Goal: Communication & Community: Answer question/provide support

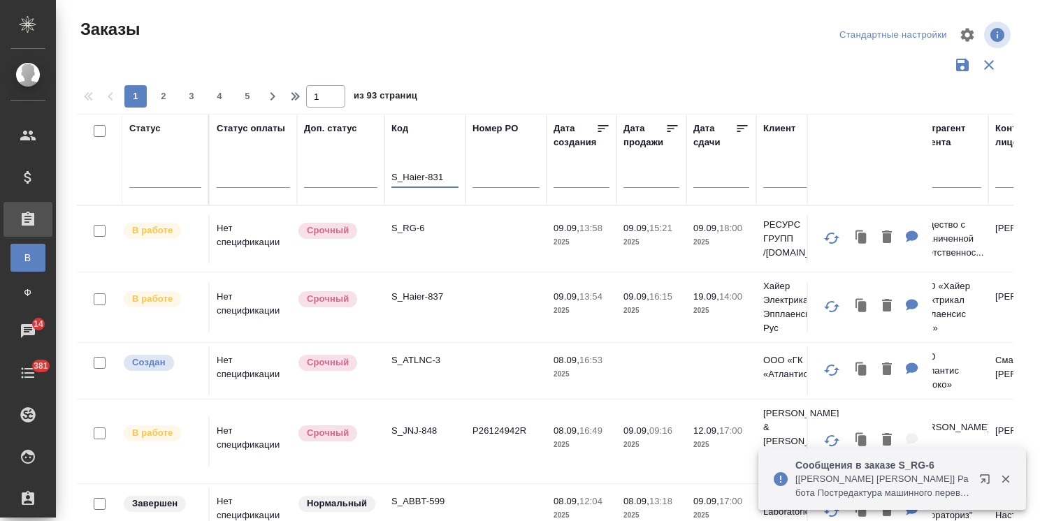
scroll to position [103, 0]
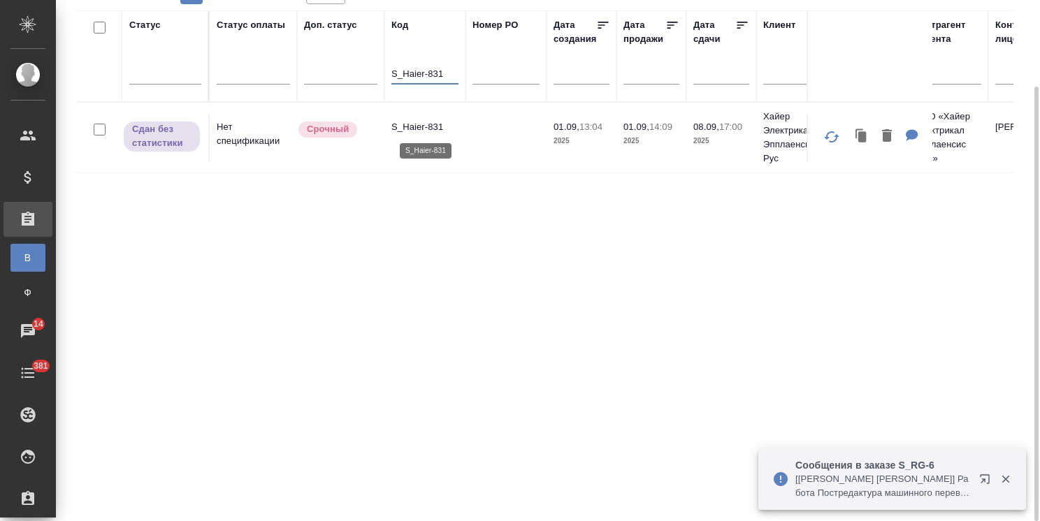
type input "S_Haier-831"
click at [408, 127] on p "S_Haier-831" at bounding box center [424, 127] width 67 height 14
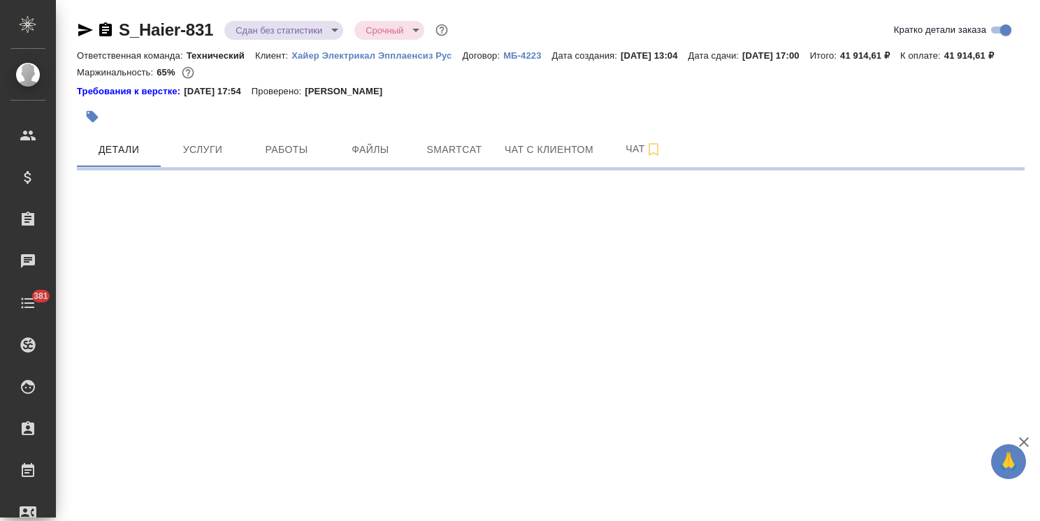
select select "RU"
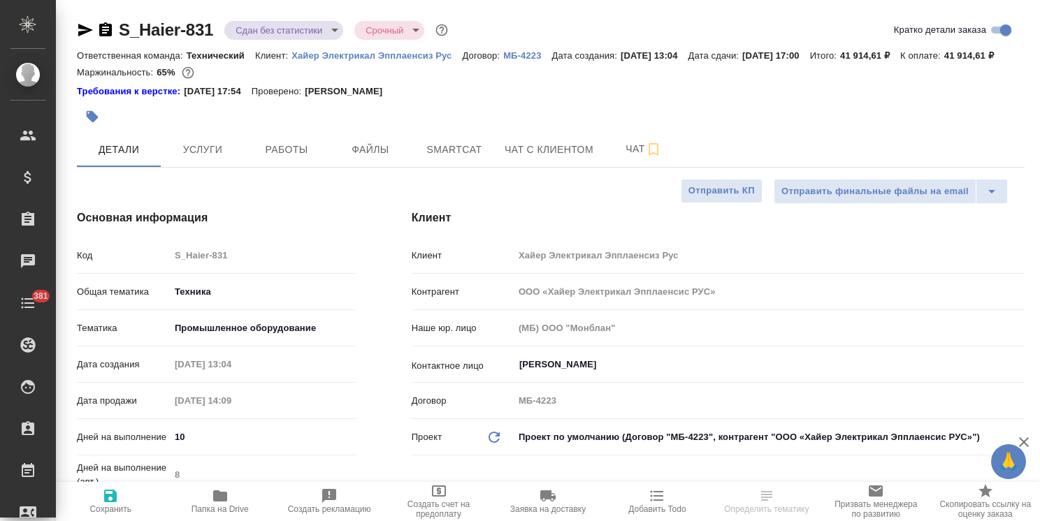
type textarea "x"
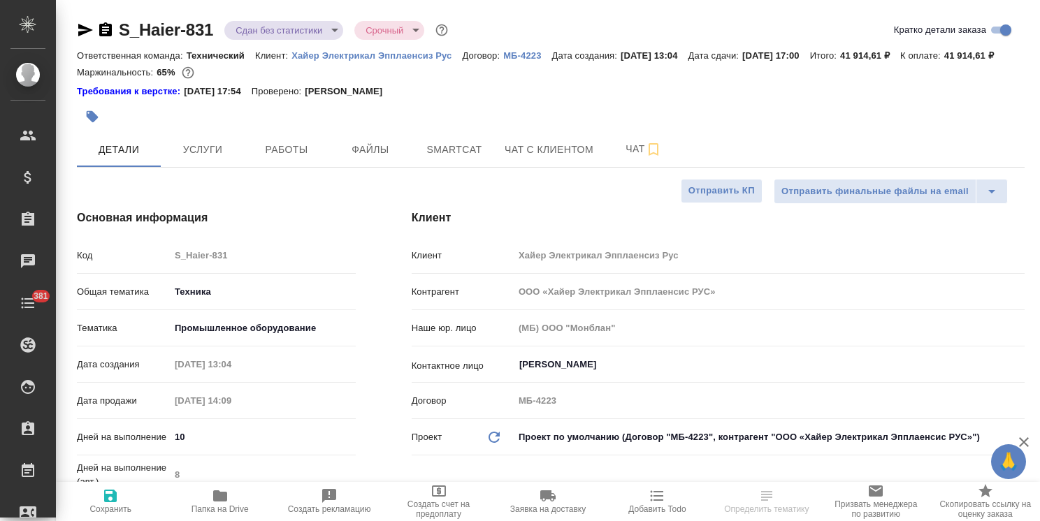
type textarea "x"
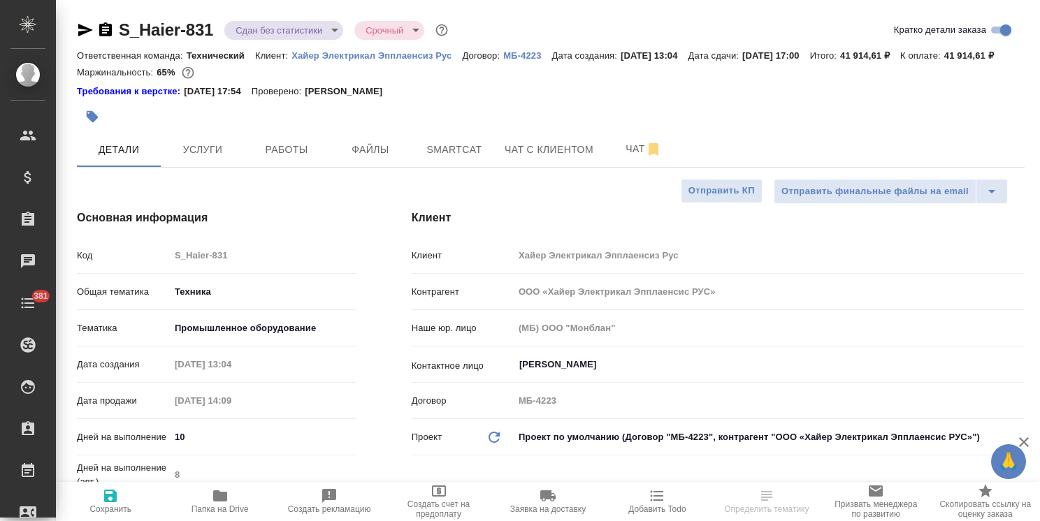
type textarea "x"
click at [603, 164] on button "Чат" at bounding box center [644, 149] width 84 height 35
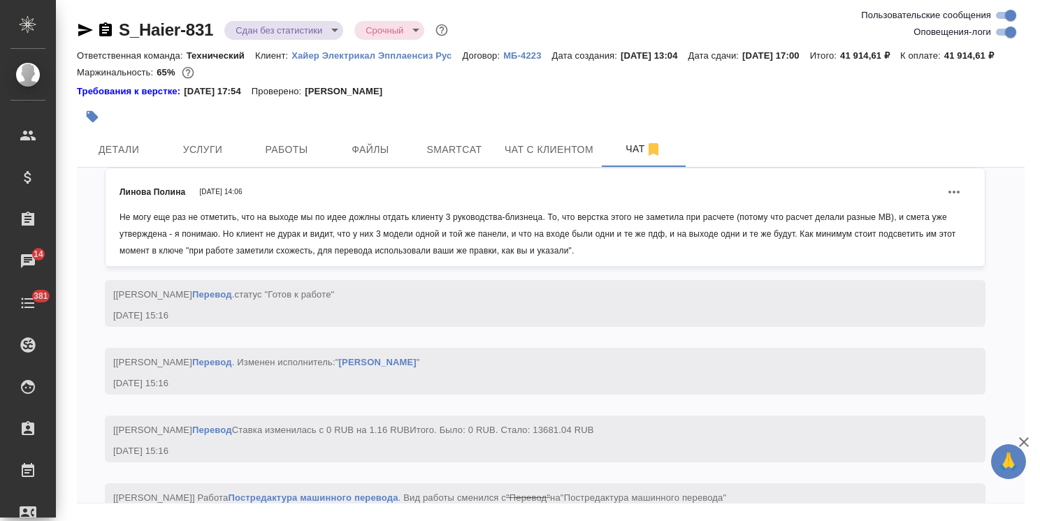
scroll to position [16580, 0]
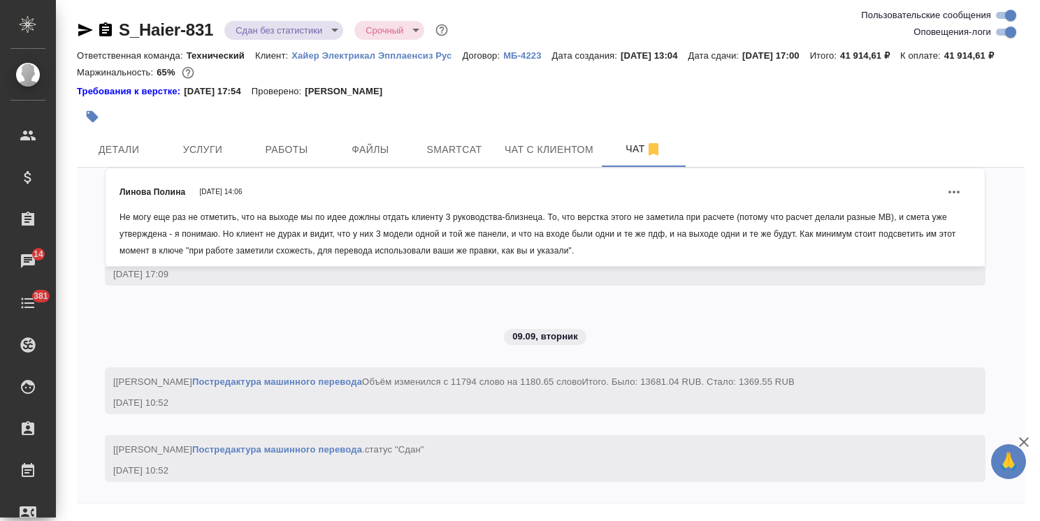
click at [1022, 440] on icon "button" at bounding box center [1024, 442] width 10 height 10
click at [945, 201] on icon "Действия" at bounding box center [953, 192] width 17 height 17
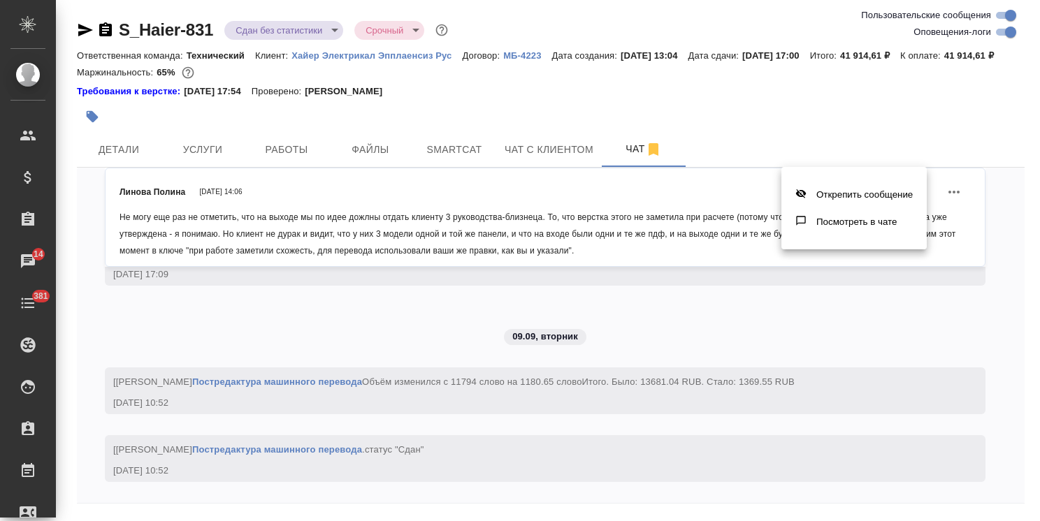
click at [826, 372] on div at bounding box center [520, 260] width 1040 height 521
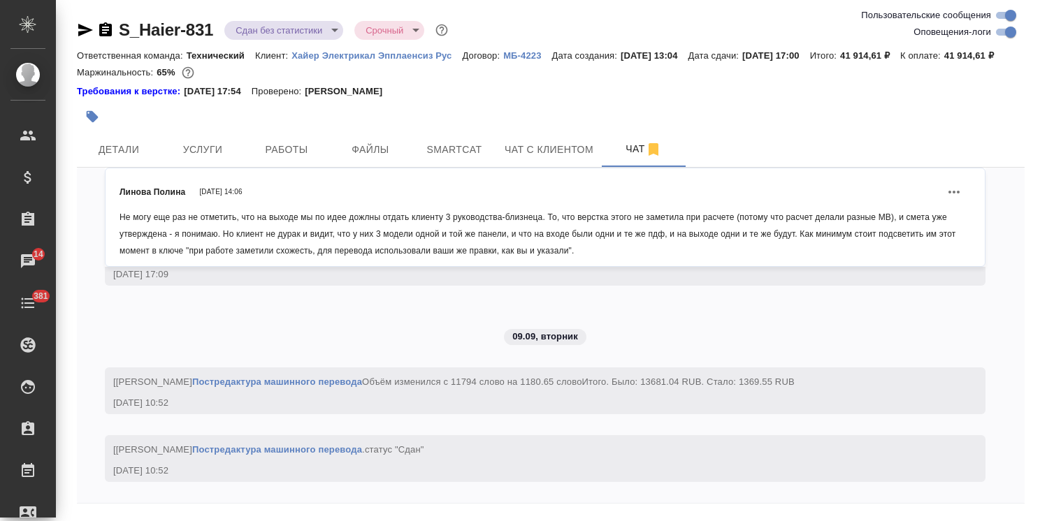
scroll to position [61, 0]
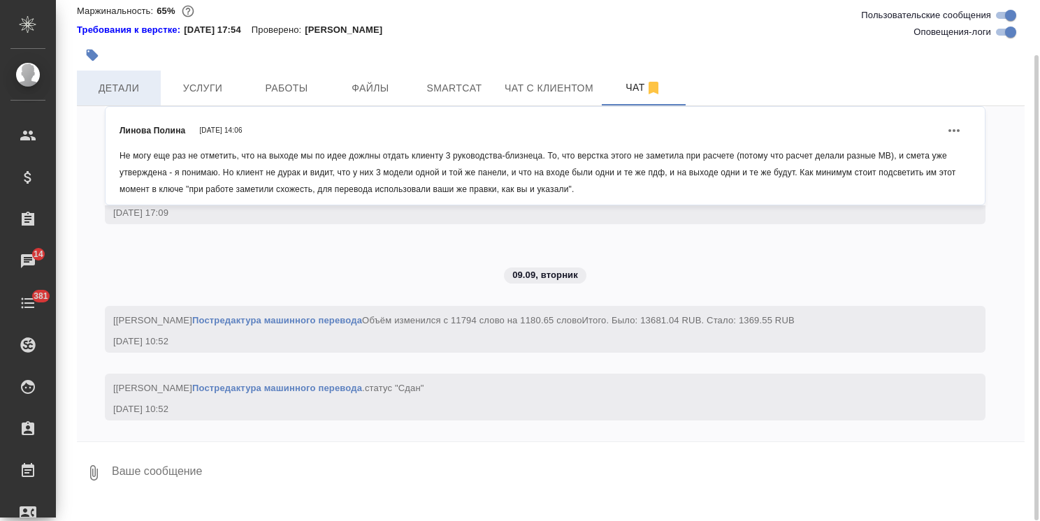
click at [147, 97] on span "Детали" at bounding box center [118, 88] width 67 height 17
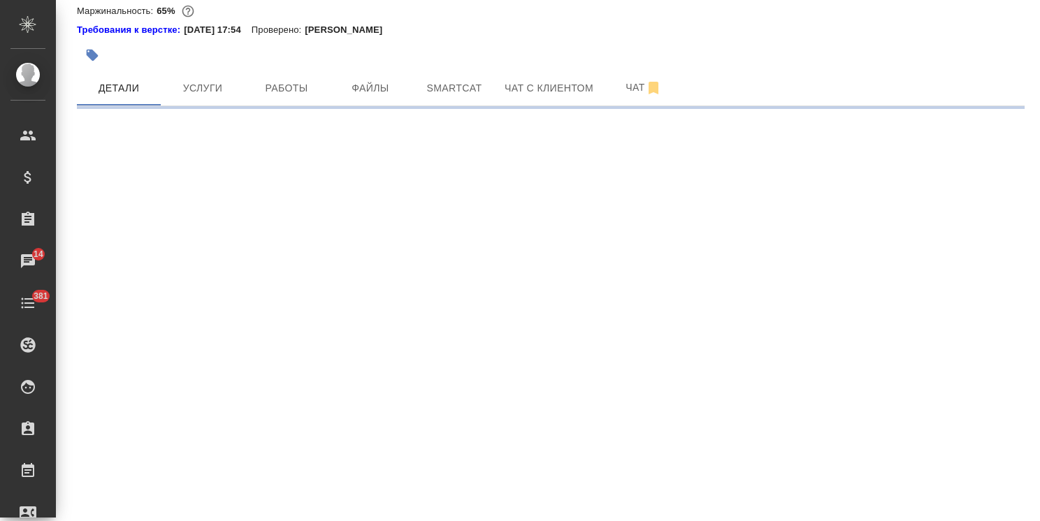
select select "RU"
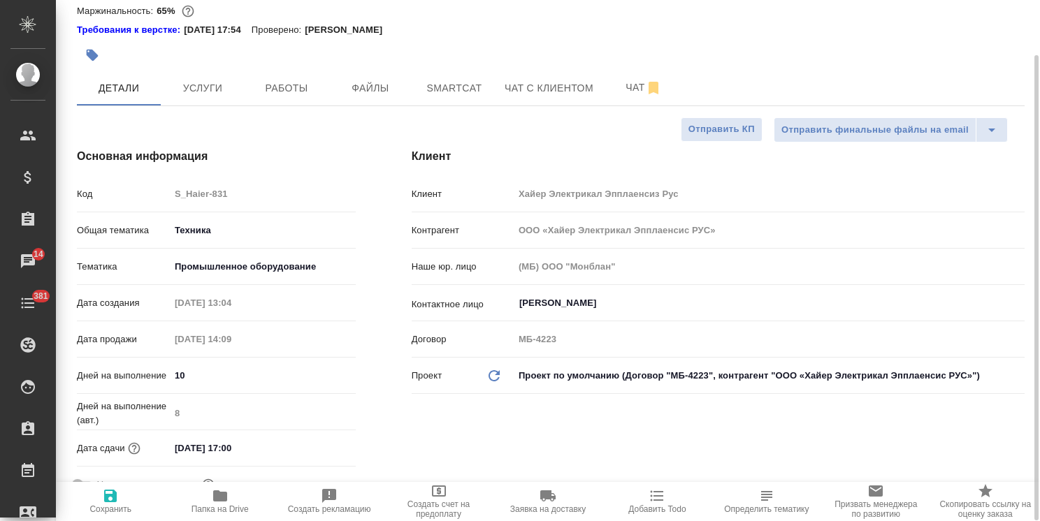
type textarea "x"
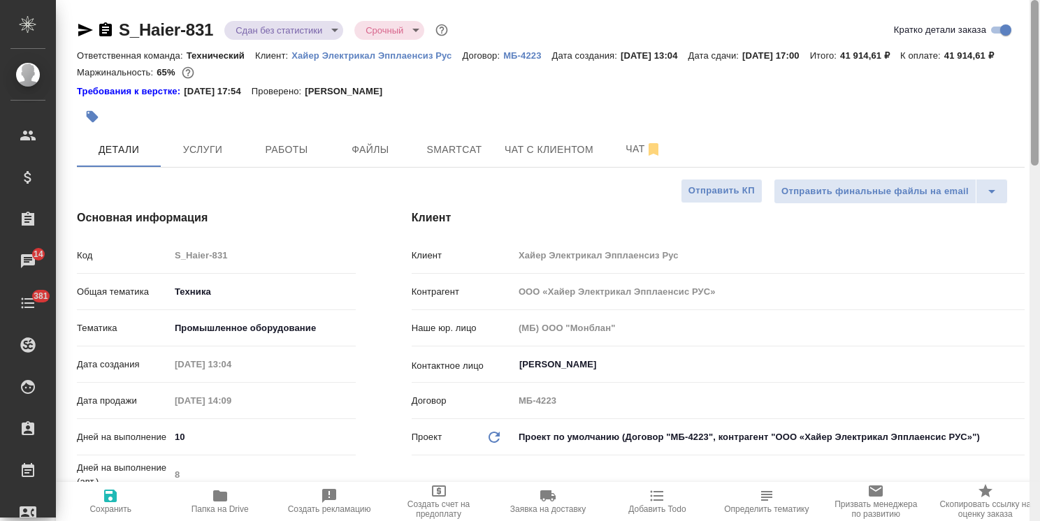
drag, startPoint x: 1033, startPoint y: 274, endPoint x: 827, endPoint y: 80, distance: 282.8
click at [1012, 45] on div "S_Haier-831 Сдан без статистики distributed Срочный urgent Кратко детали заказа…" at bounding box center [548, 260] width 984 height 521
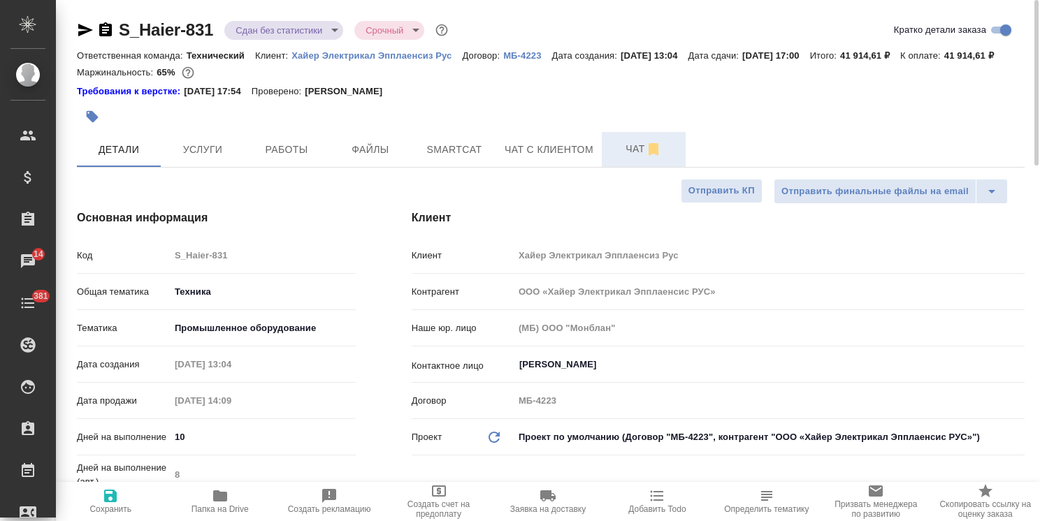
click at [631, 158] on span "Чат" at bounding box center [643, 148] width 67 height 17
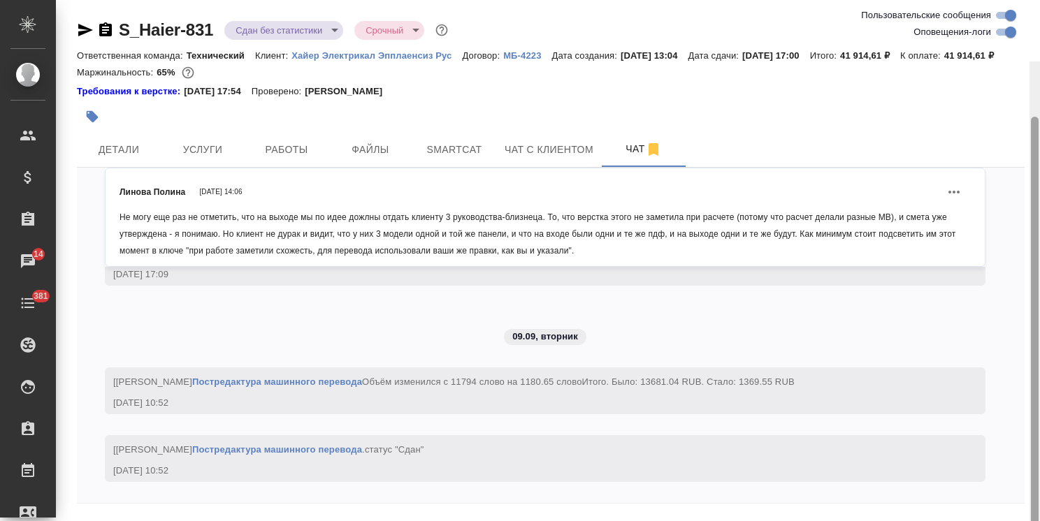
scroll to position [61, 0]
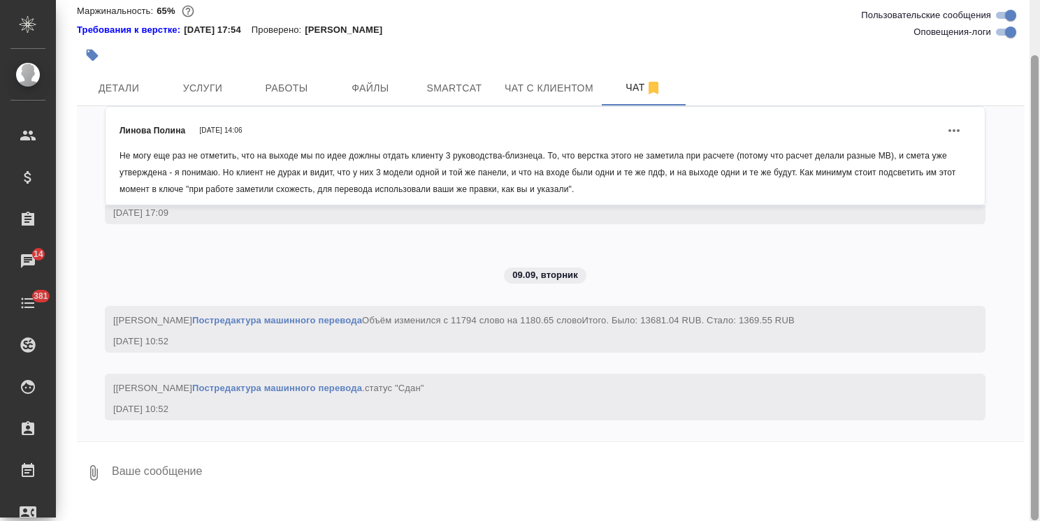
drag, startPoint x: 1036, startPoint y: 158, endPoint x: 1009, endPoint y: 333, distance: 177.4
click at [1013, 320] on div "S_Haier-831 Сдан без статистики distributed Срочный urgent Ответственная команд…" at bounding box center [548, 260] width 984 height 521
click at [219, 486] on textarea at bounding box center [567, 473] width 914 height 48
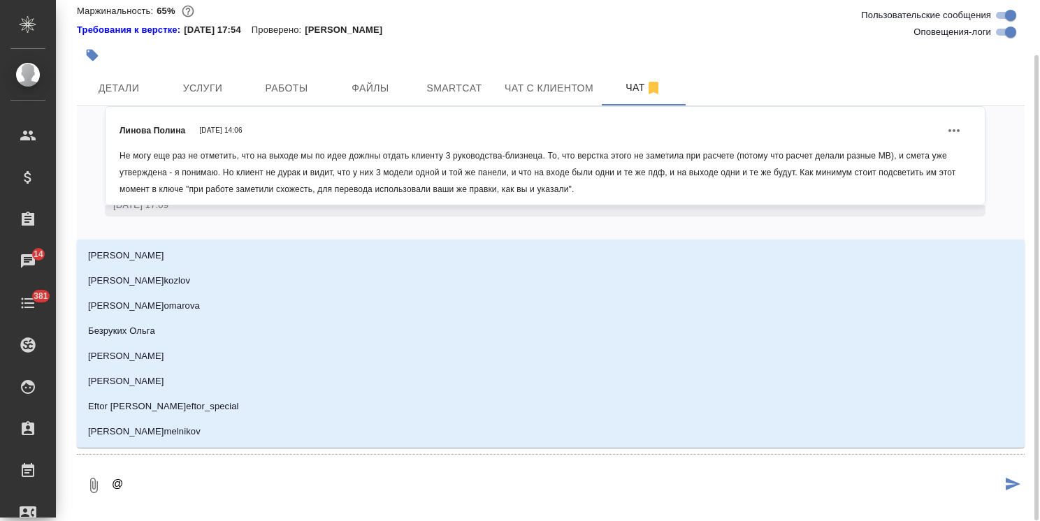
type textarea "@с"
type input "с"
type textarea "@се"
type input "се"
type textarea "@сер"
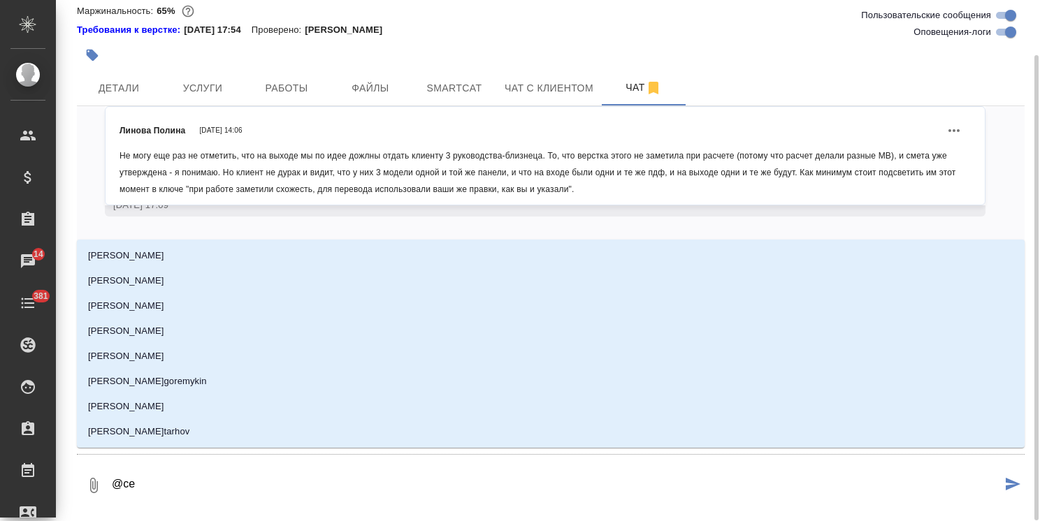
type input "сер"
type textarea "@серг"
type input "серг"
type textarea "@серге"
type input "серге"
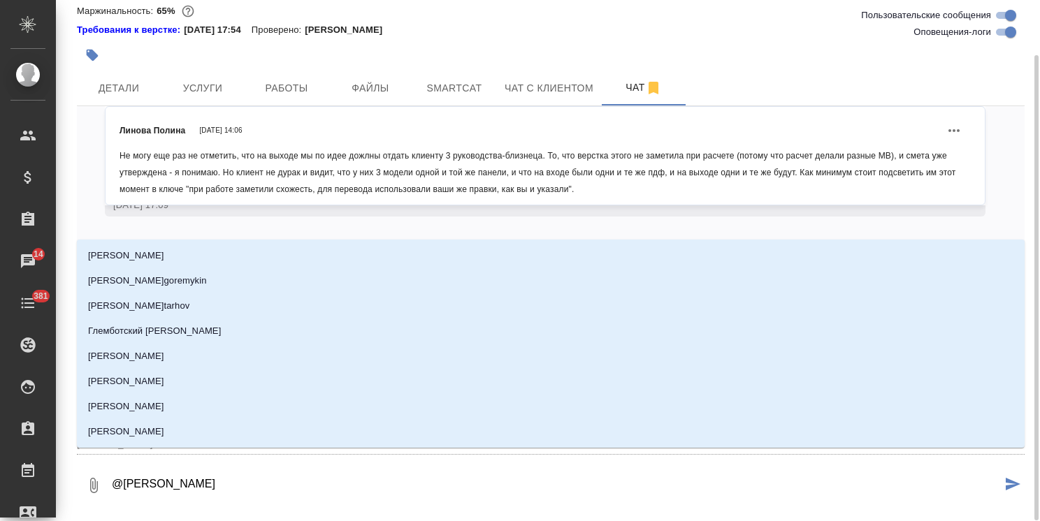
type textarea "@сергее"
type input "сергее"
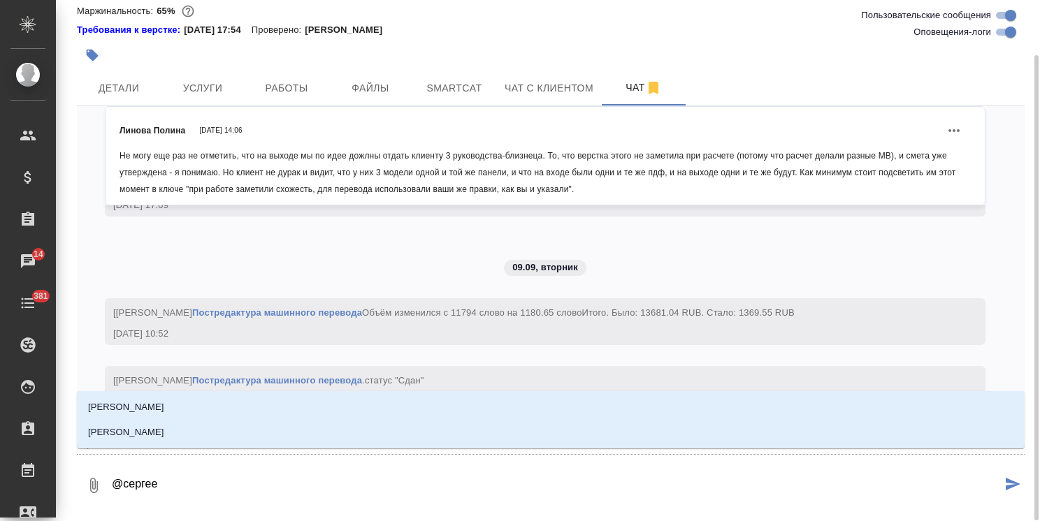
type textarea "@сергеев"
type input "сергеев"
type textarea "@сергеева"
type input "сергеева"
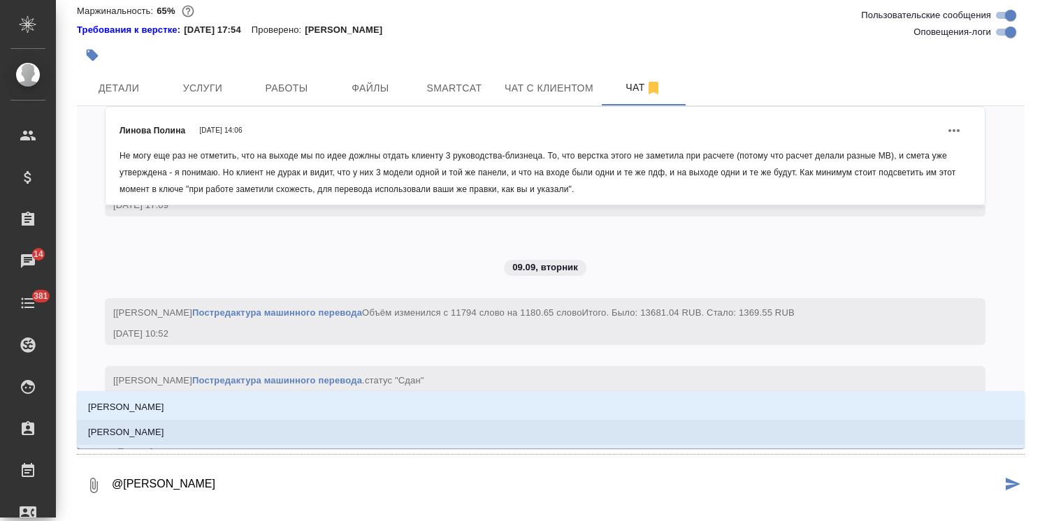
click at [164, 428] on p "[PERSON_NAME]" at bounding box center [126, 433] width 76 height 14
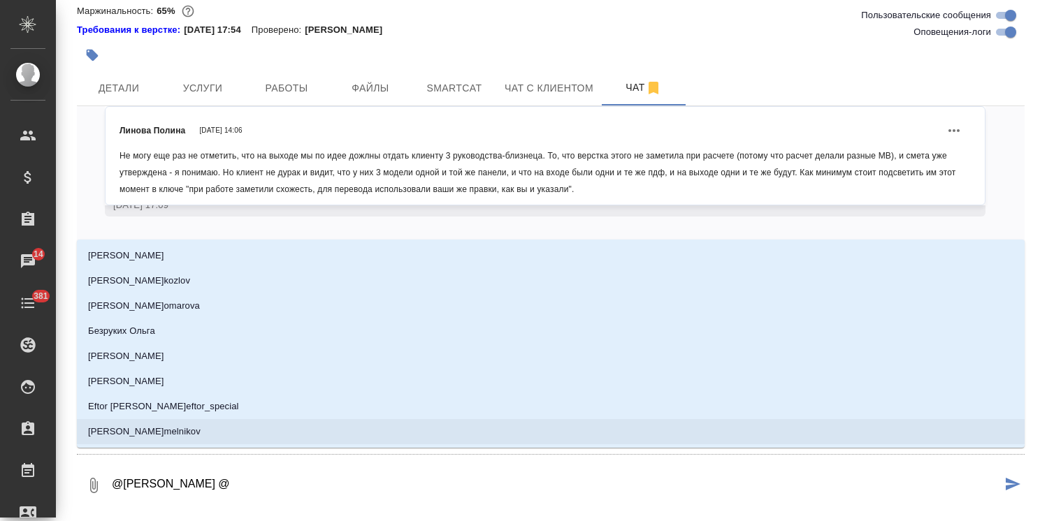
type textarea "@Сергеева Анастасия @v"
type input "v"
type textarea "@Сергеева Анастасия @vfkja"
type input "vfkja"
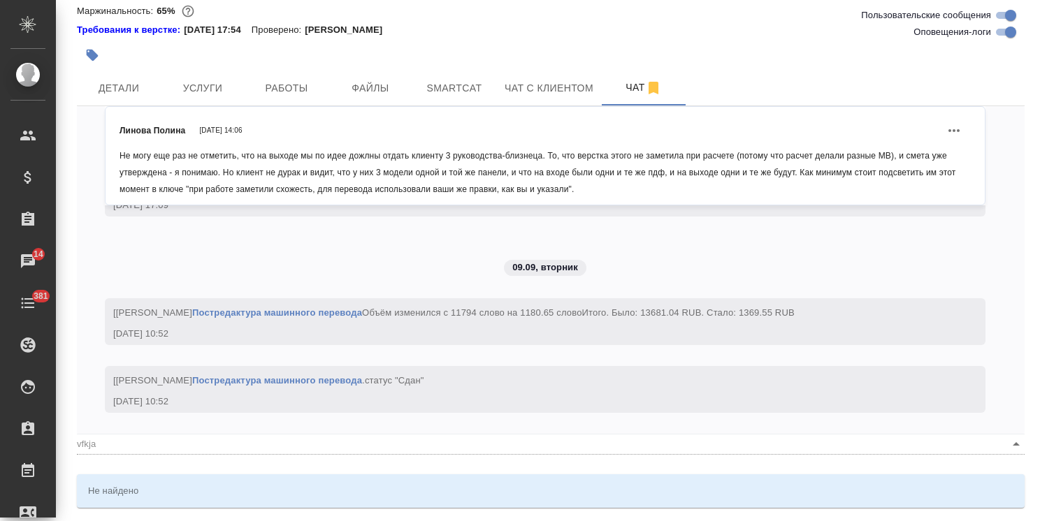
type textarea "@Сергеева Анастасия @vfkj"
type input "vfkj"
type textarea "@Сергеева Анастасия @vfk"
type input "vfk"
type textarea "@Сергеева Анастасия @vf"
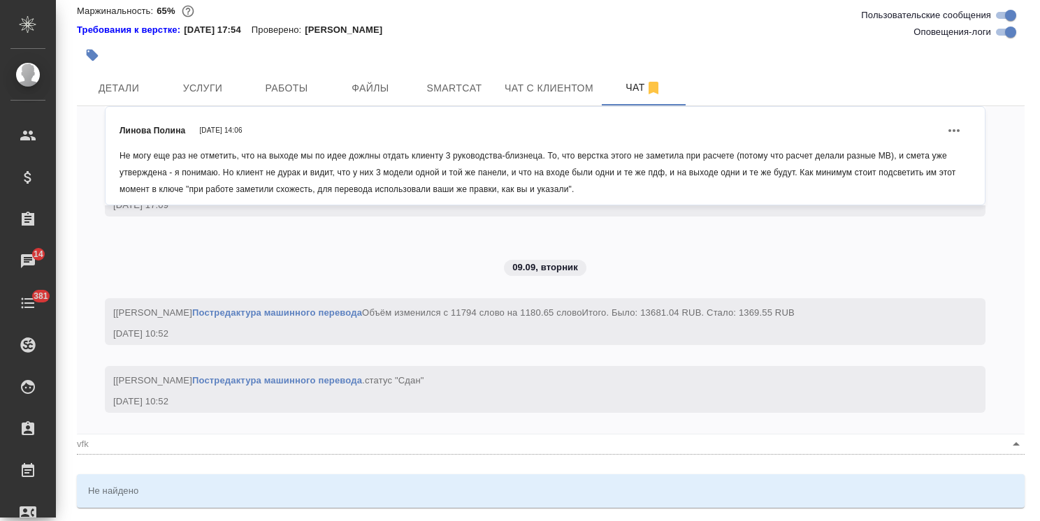
type input "vf"
type textarea "@Сергеева Анастасия @v"
type input "v"
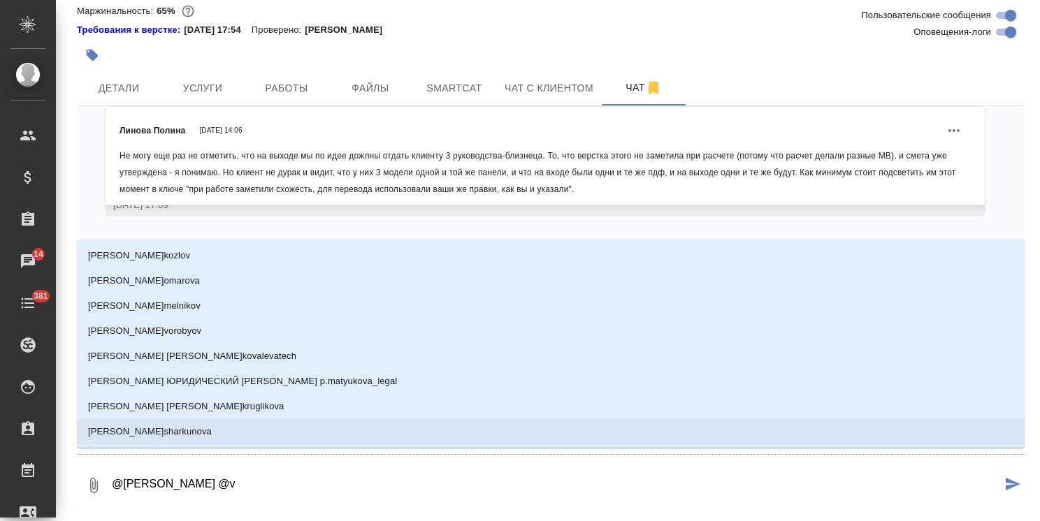
type textarea "@Сергеева Анастасия @"
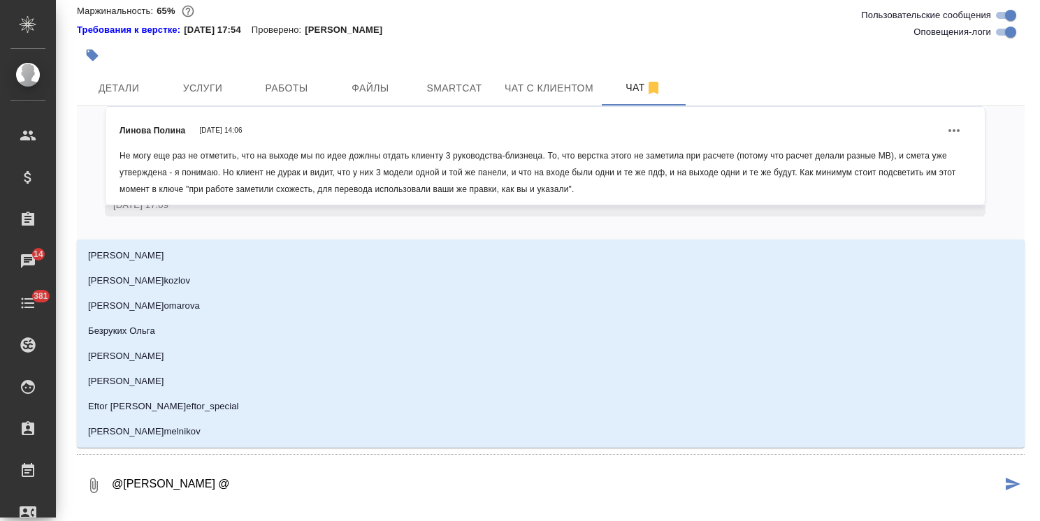
type textarea "@Сергеева Анастасия @м"
type input "м"
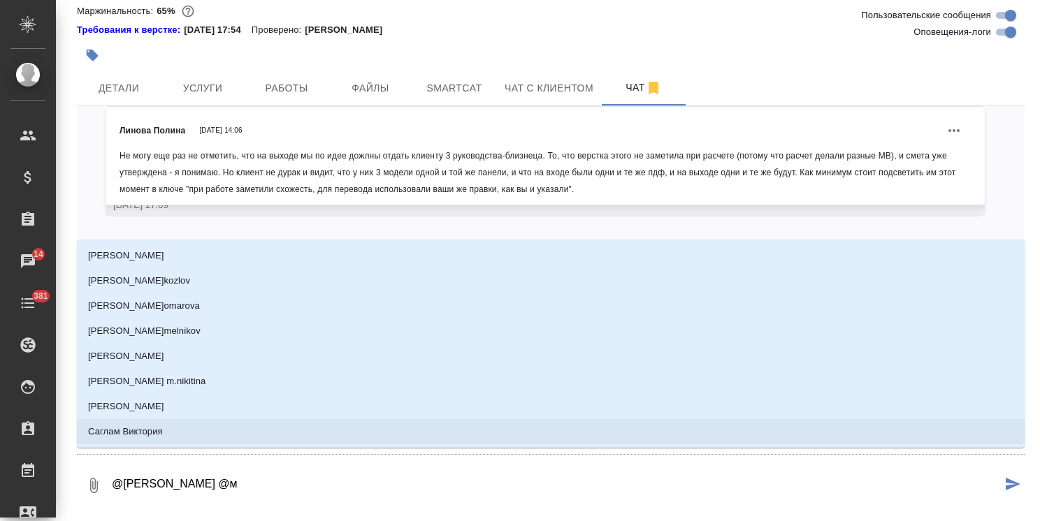
type textarea "@Сергеева Анастасия @ма"
type input "ма"
type textarea "@Сергеева Анастасия @мал"
type input "мал"
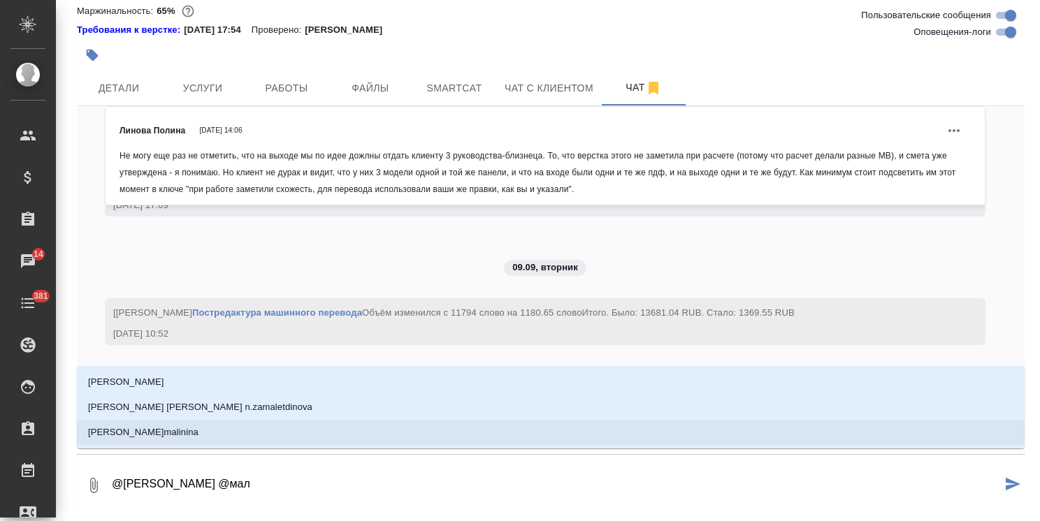
type textarea "@Сергеева Анастасия @мало"
type input "мало"
type textarea "@Сергеева Анастасия @малоф"
type input "малоф"
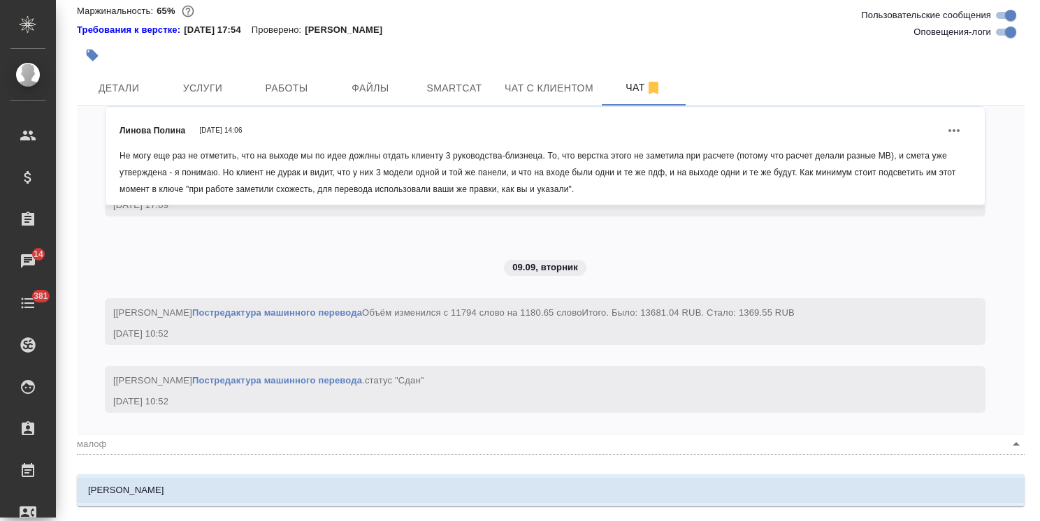
click at [164, 484] on p "[PERSON_NAME]" at bounding box center [126, 491] width 76 height 14
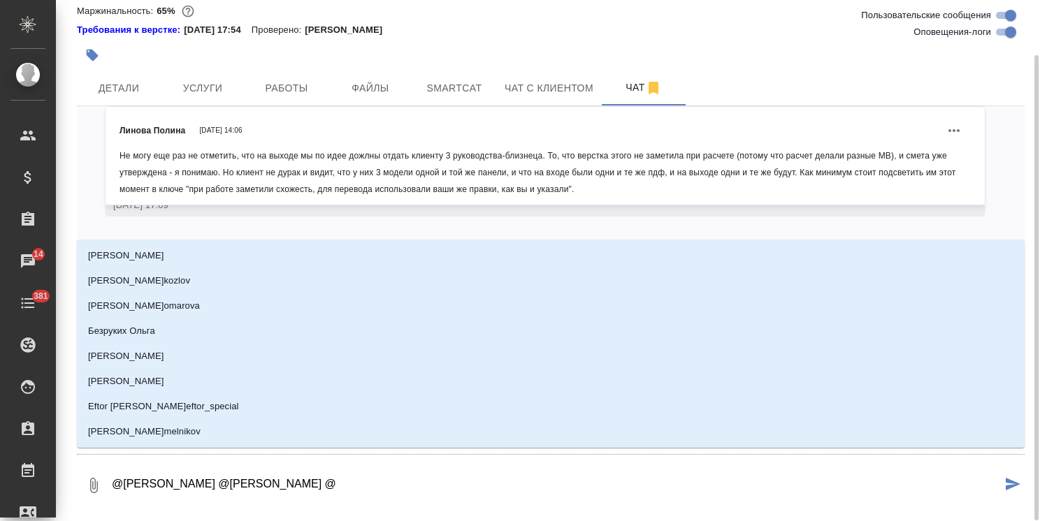
type textarea "@Сергеева Анастасия @Малофеева Екатерина @а"
type input "а"
type textarea "@Сергеева Анастасия @Малофеева Екатерина @ар"
type input "ар"
type textarea "@Сергеева Анастасия @Малофеева Екатерина @арс"
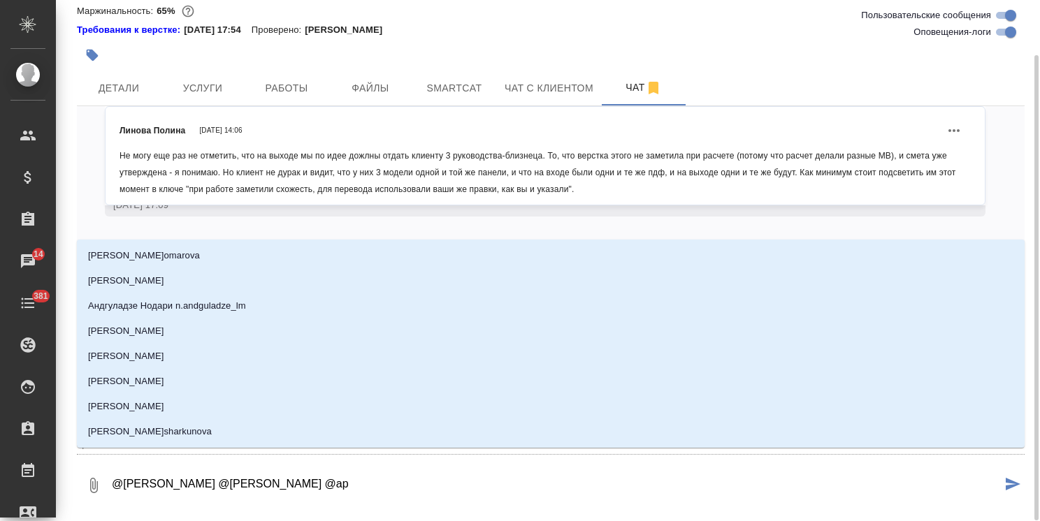
type input "арс"
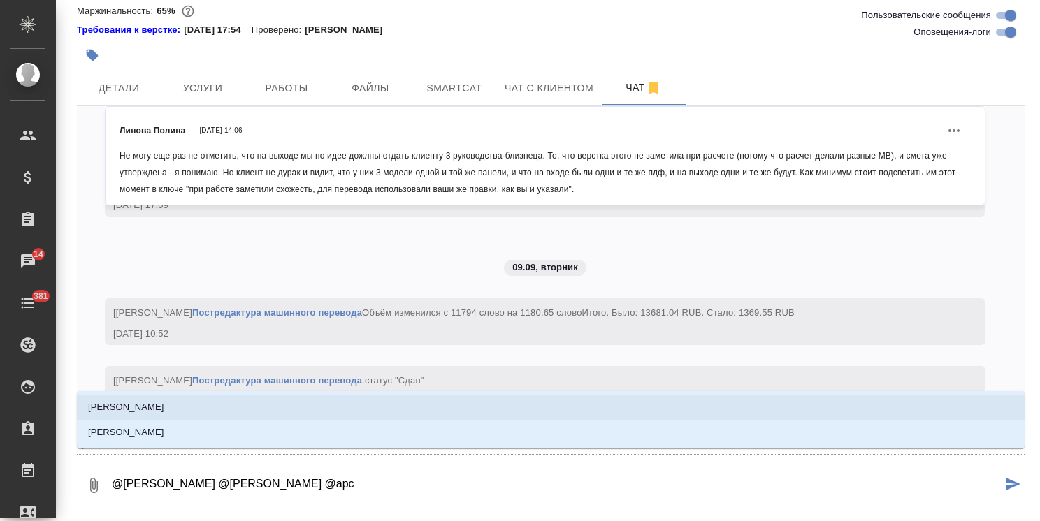
click at [182, 404] on li "Арсеньева Вера" at bounding box center [551, 407] width 948 height 25
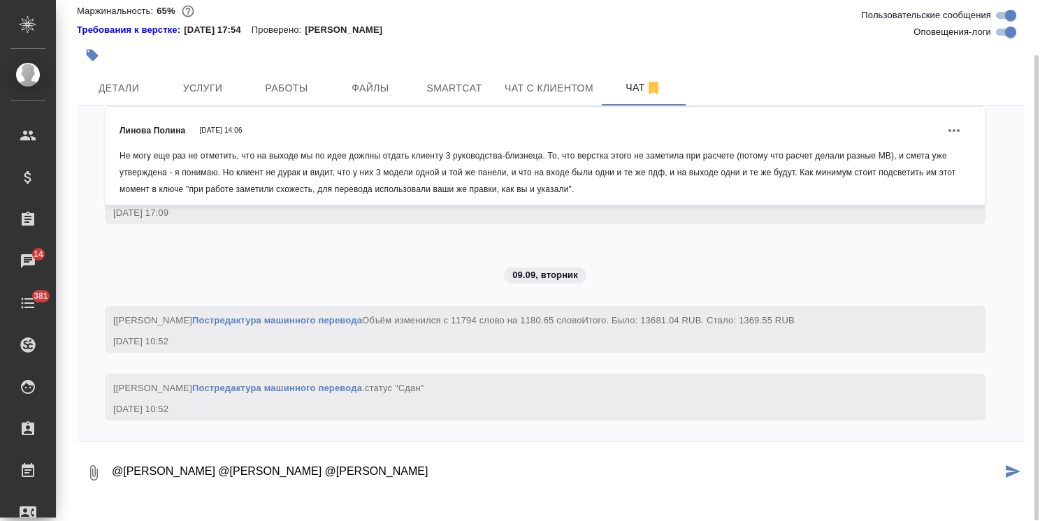
paste textarea "Ольга, ловите руководства с правками Best regards, Maksim Mitrofanov"
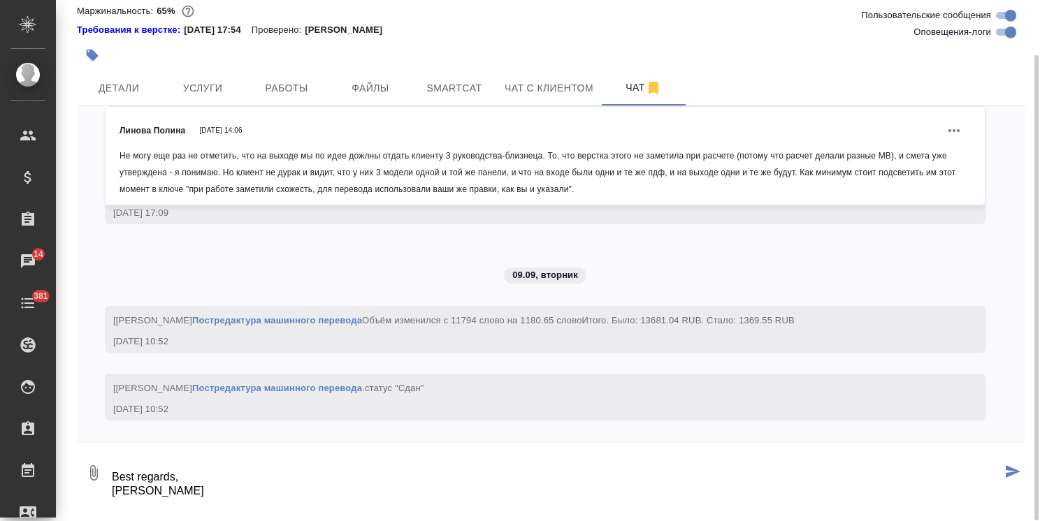
type textarea "@Сергеева Анастасия @Малофеева Екатерина @Арсеньева Вера Ольга, ловите руководс…"
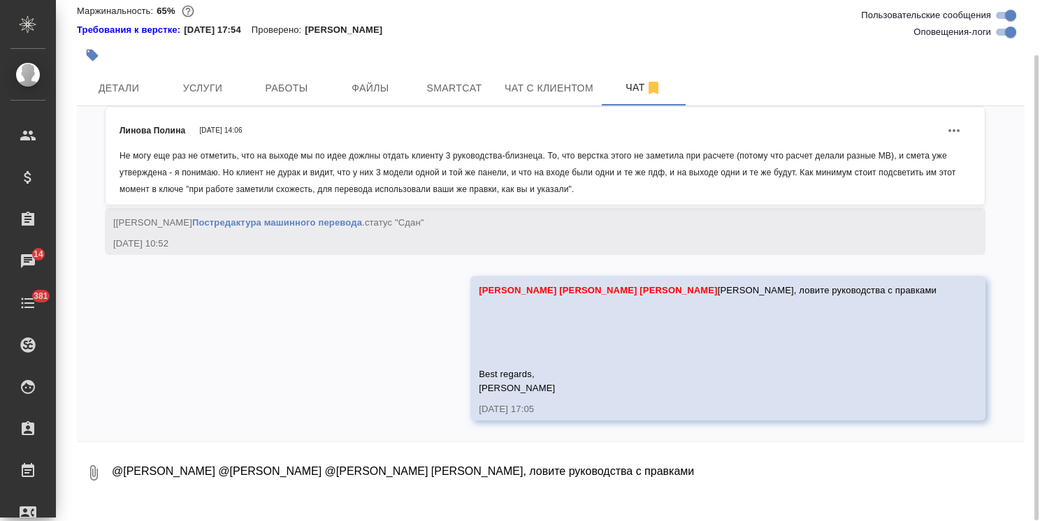
scroll to position [16746, 0]
click at [234, 97] on span "Услуги" at bounding box center [202, 88] width 67 height 17
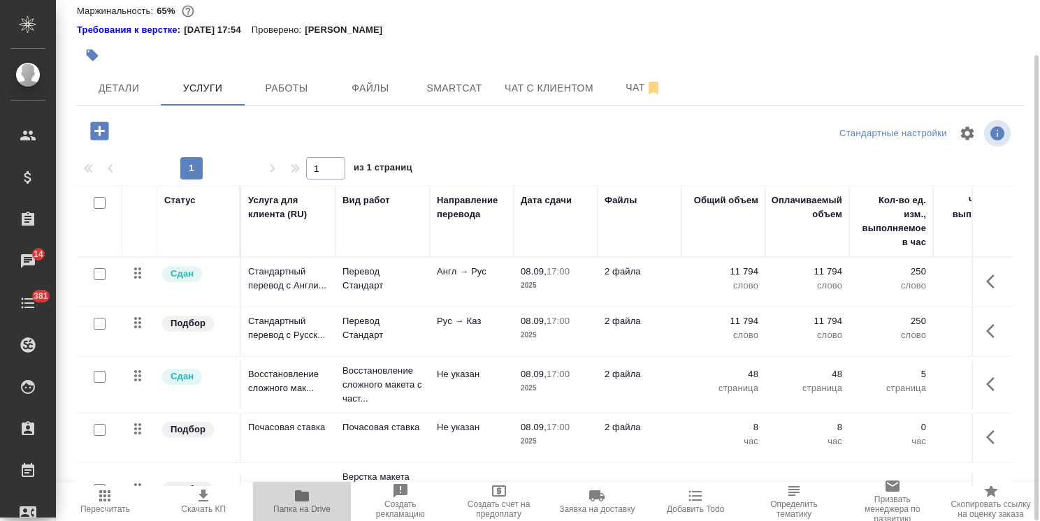
click at [278, 505] on span "Папка на Drive" at bounding box center [301, 510] width 57 height 10
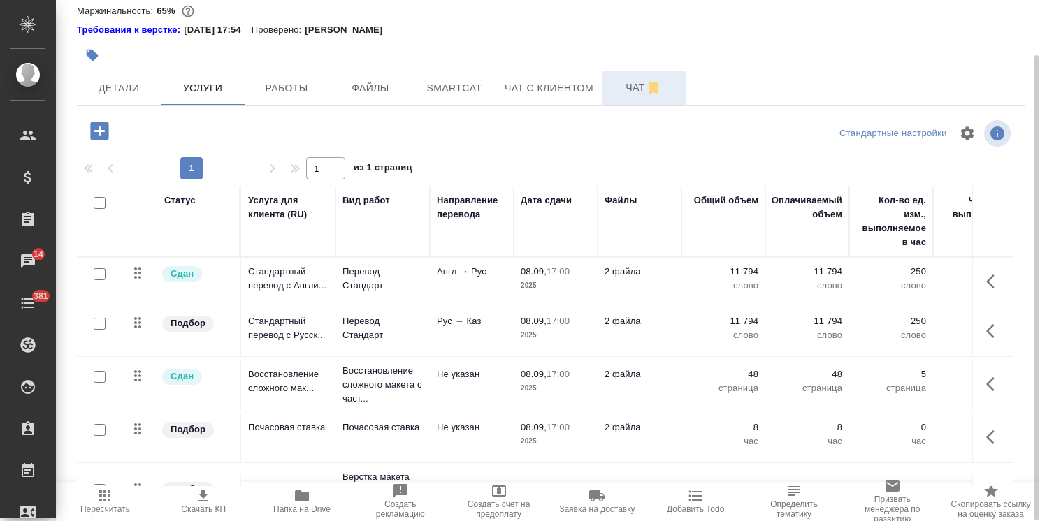
click at [618, 96] on span "Чат" at bounding box center [643, 87] width 67 height 17
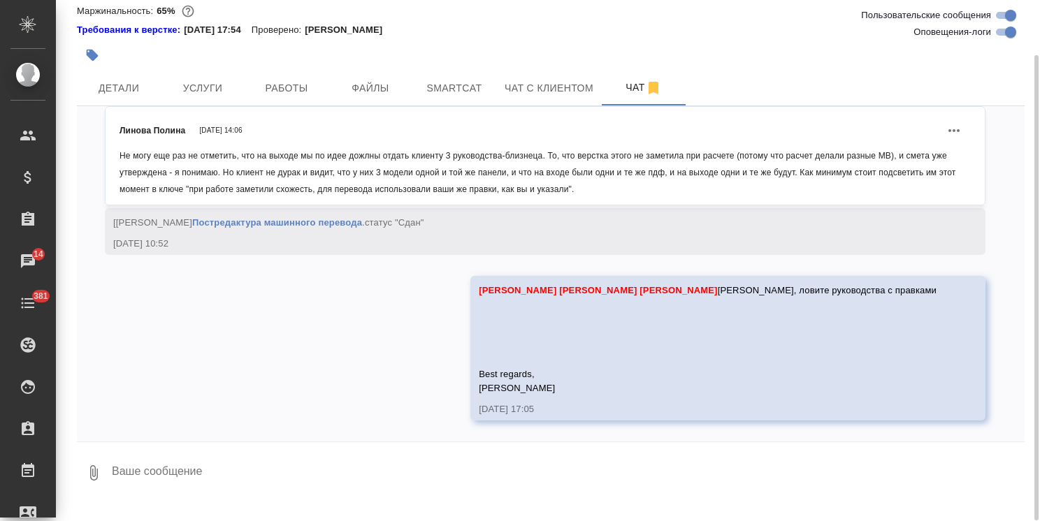
scroll to position [16746, 0]
click at [187, 490] on textarea at bounding box center [567, 473] width 914 height 48
paste textarea "https://drive.awatera.com/s/BDMF876S6NeM9Rg"
type textarea "https://drive.awatera.com/s/BDMF876S6NeM9Rg"
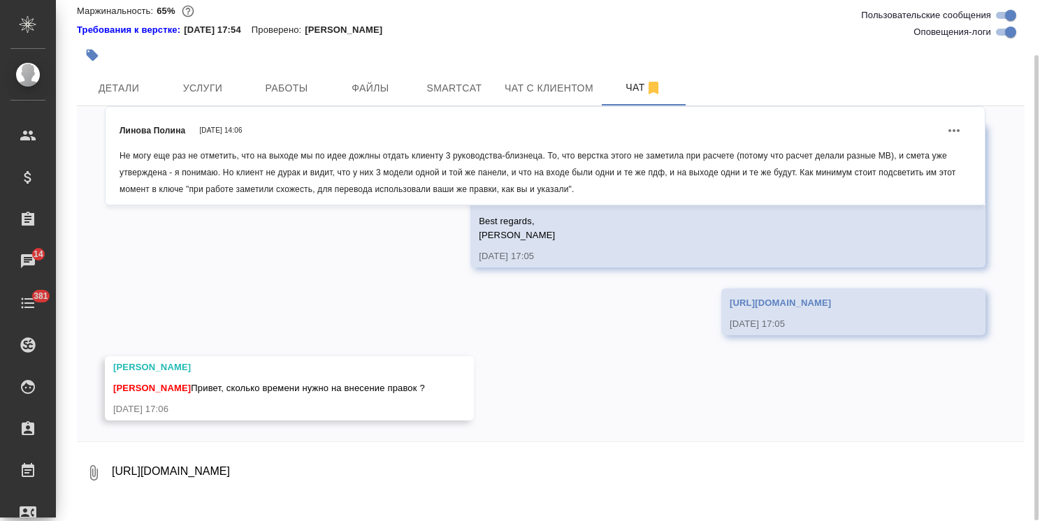
scroll to position [16899, 0]
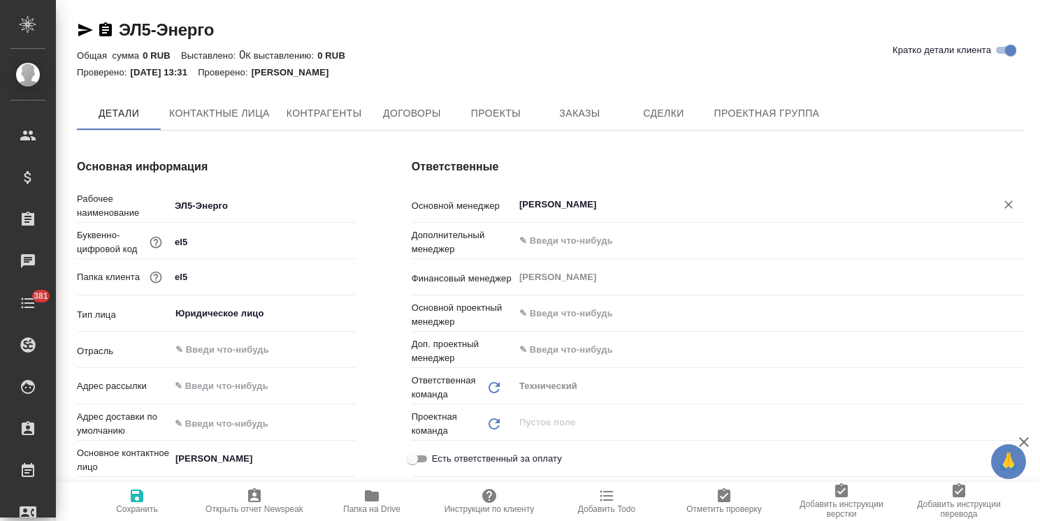
type textarea "x"
click at [581, 117] on span "Заказы" at bounding box center [579, 114] width 67 height 17
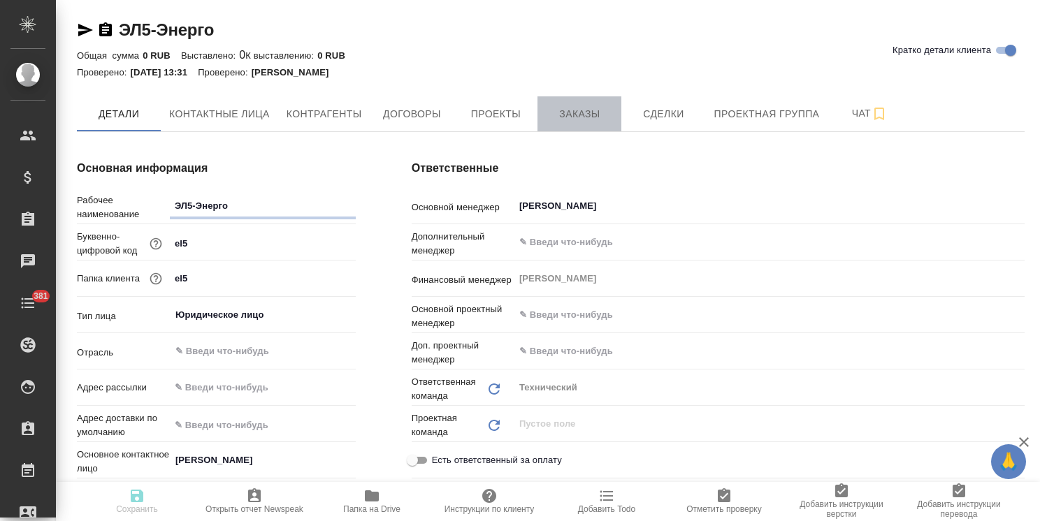
type textarea "x"
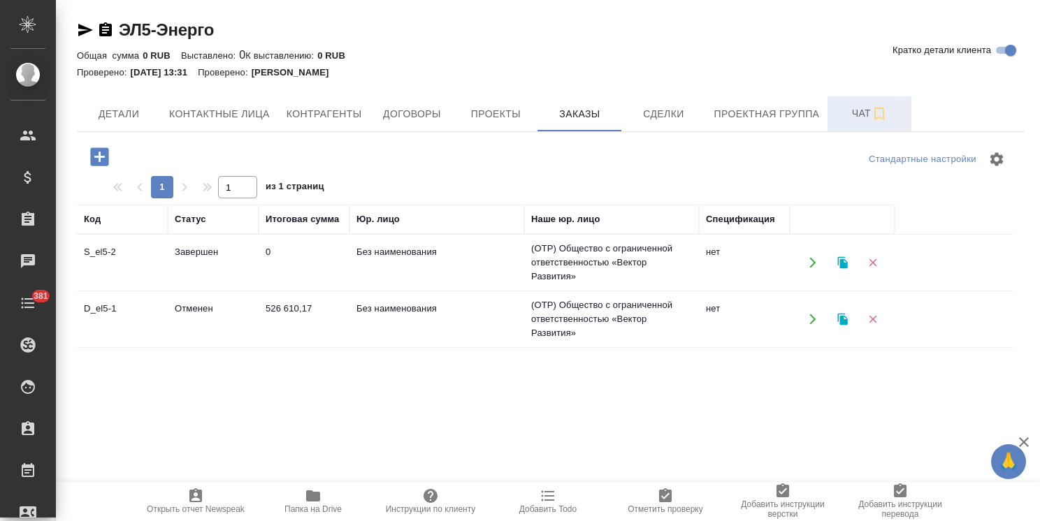
click at [839, 116] on span "Чат" at bounding box center [869, 113] width 67 height 17
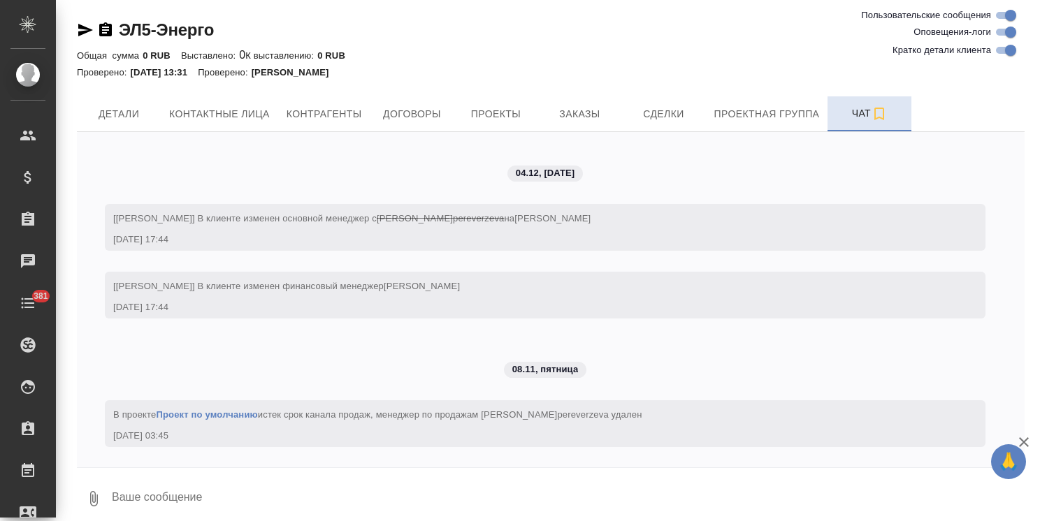
scroll to position [117, 0]
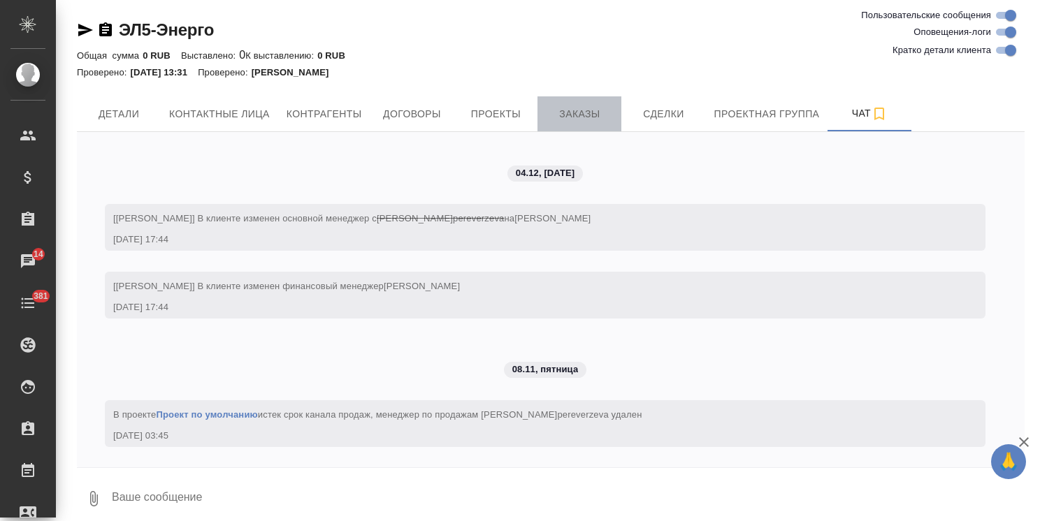
click at [573, 118] on span "Заказы" at bounding box center [579, 114] width 67 height 17
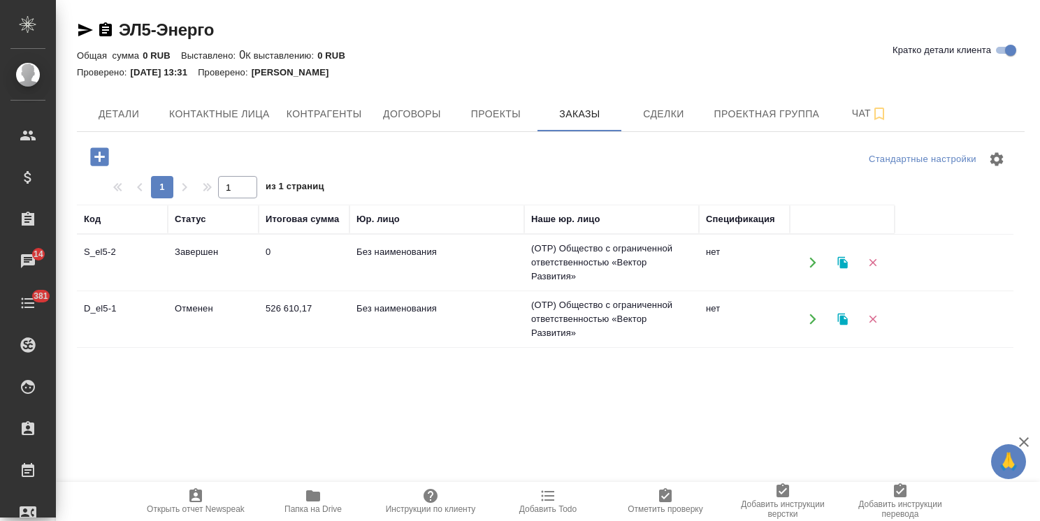
click at [194, 248] on td "Завершен" at bounding box center [213, 262] width 91 height 49
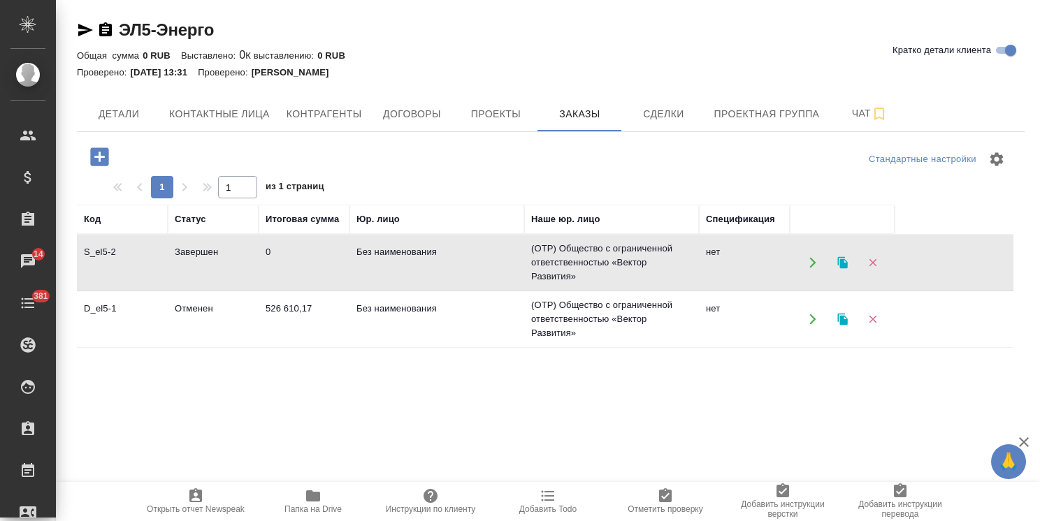
click at [194, 248] on td "Завершен" at bounding box center [213, 262] width 91 height 49
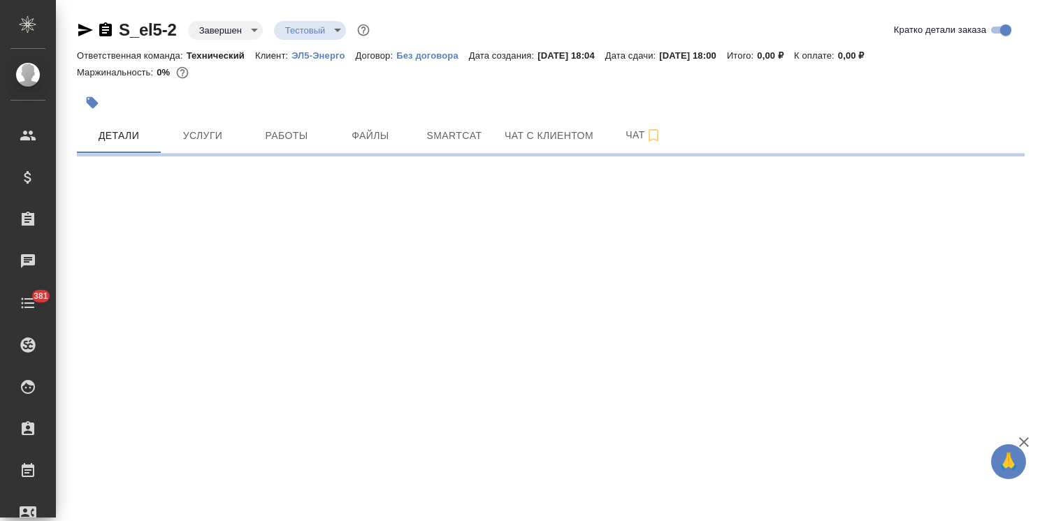
select select "RU"
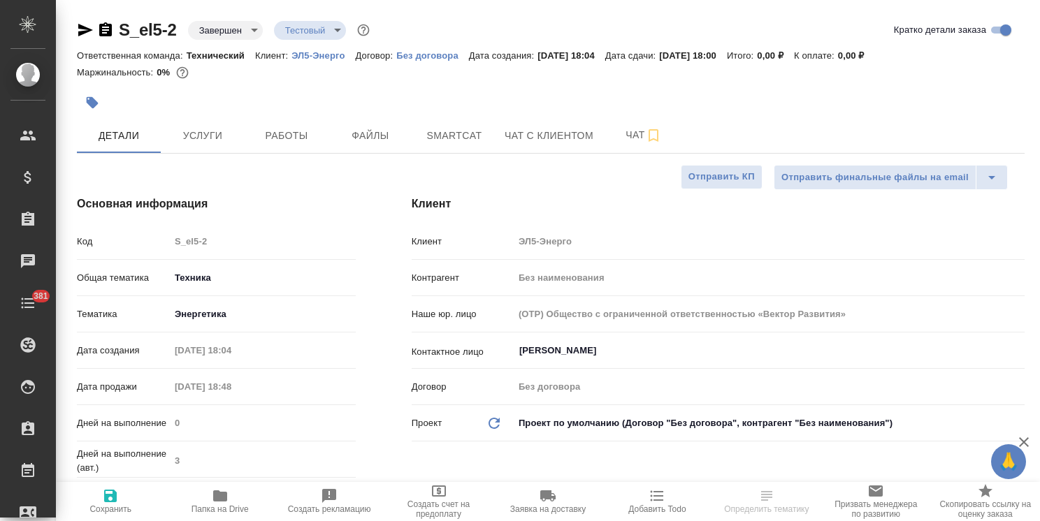
type textarea "x"
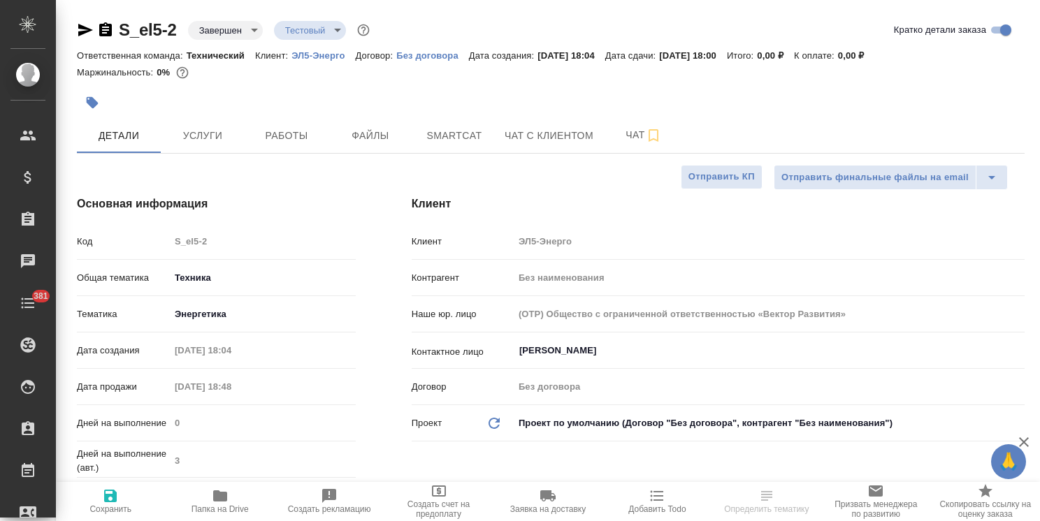
type textarea "x"
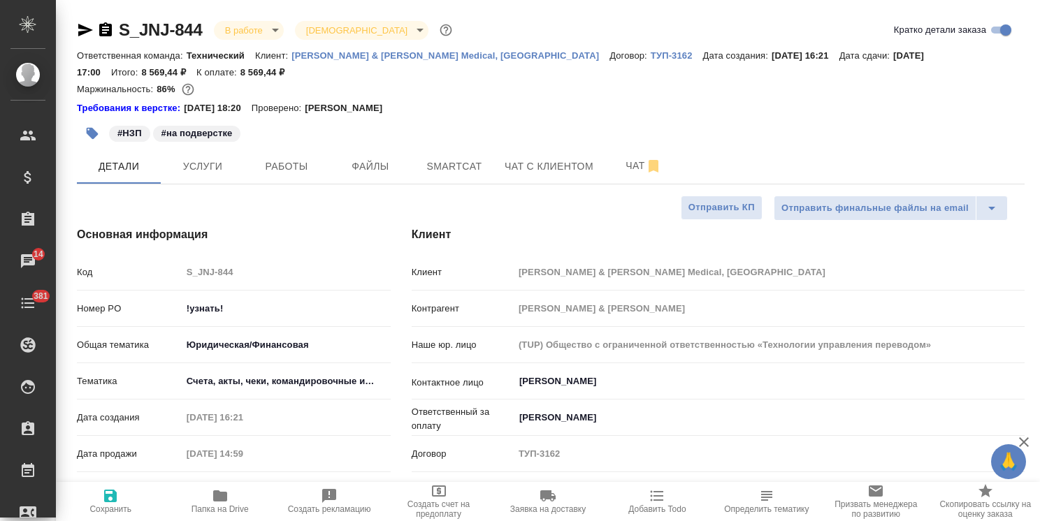
select select "RU"
drag, startPoint x: 252, startPoint y: 300, endPoint x: 102, endPoint y: 320, distance: 150.9
click at [104, 306] on div "[PERSON_NAME] PO !узнать!" at bounding box center [234, 308] width 314 height 24
paste input "P26160805R"
type input "P26160805R"
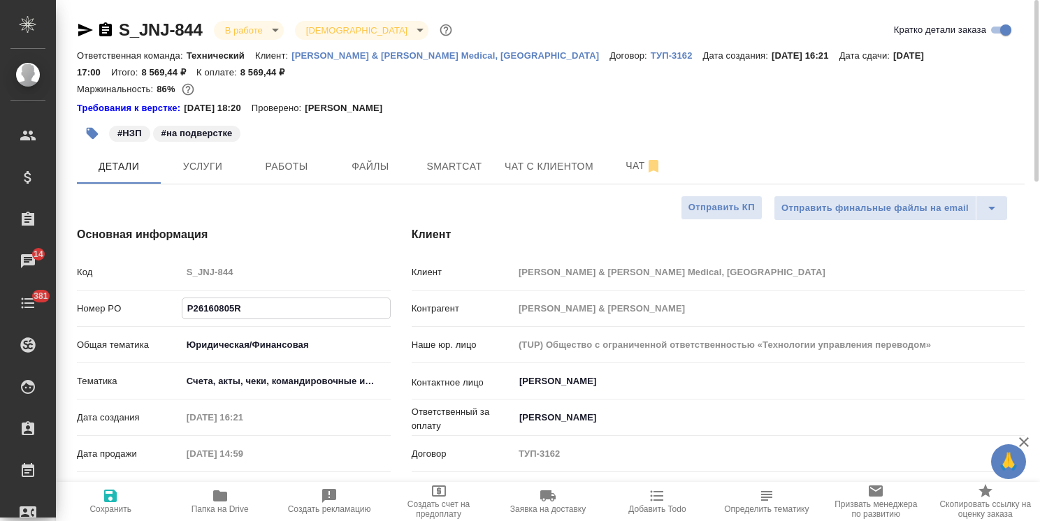
click at [103, 505] on span "Сохранить" at bounding box center [110, 510] width 42 height 10
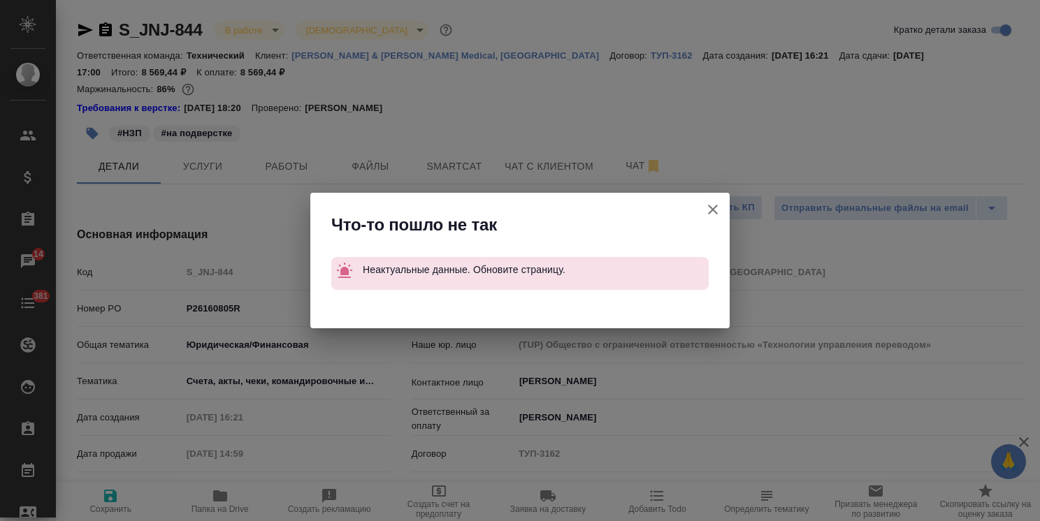
click at [708, 209] on icon "button" at bounding box center [712, 209] width 17 height 17
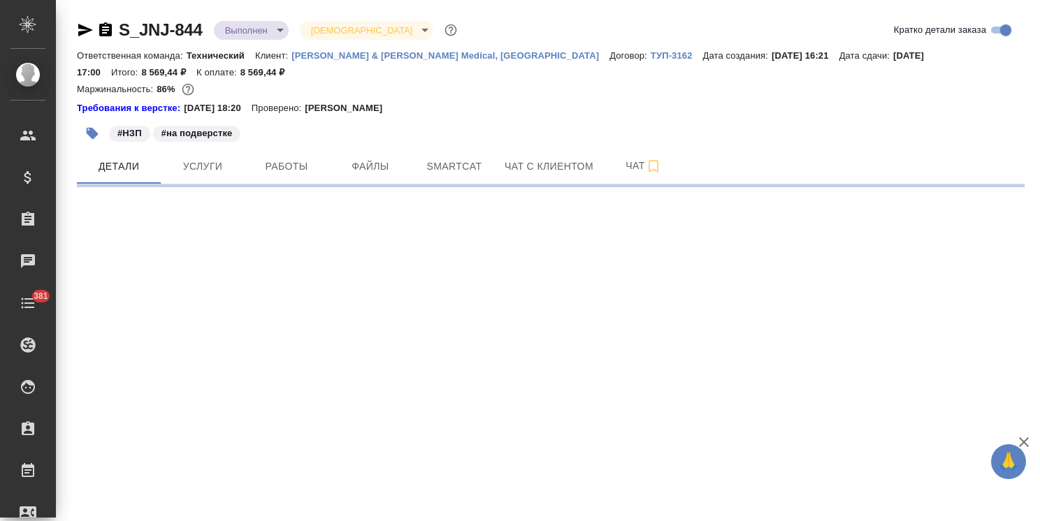
select select "RU"
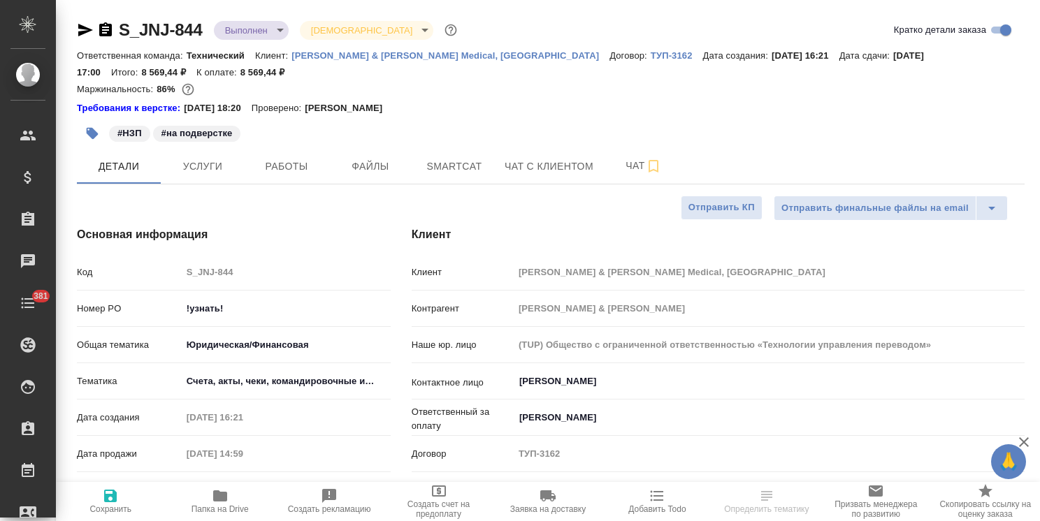
type textarea "x"
drag, startPoint x: 250, startPoint y: 308, endPoint x: 78, endPoint y: 314, distance: 172.0
click at [78, 314] on div "Номер PO !узнать!" at bounding box center [234, 308] width 314 height 24
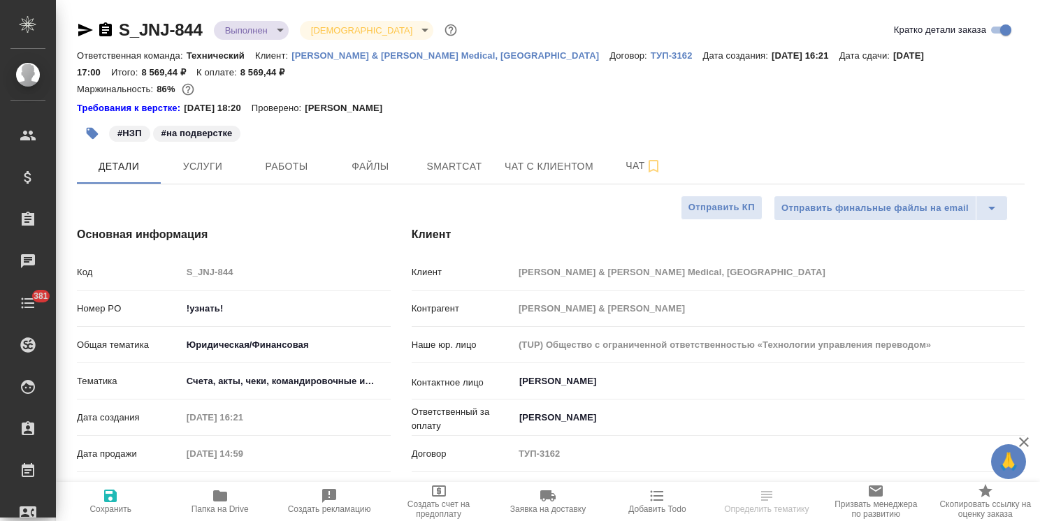
paste input "P26160805R"
type input "P26160805R"
type textarea "x"
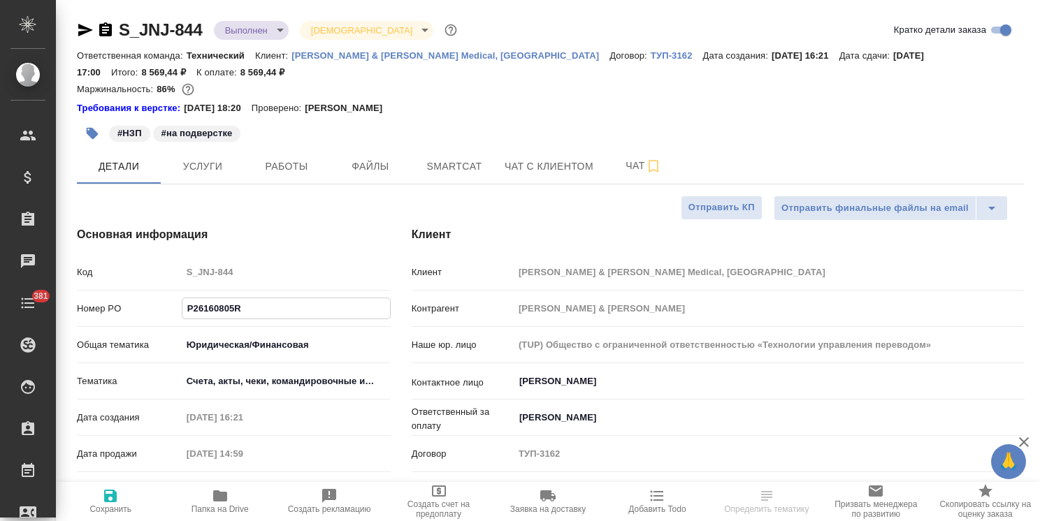
type textarea "x"
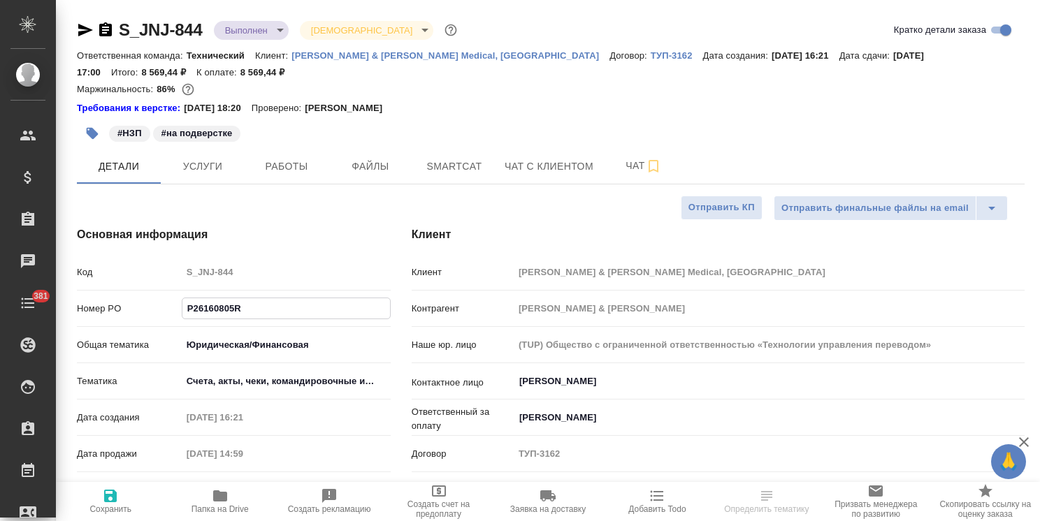
type textarea "x"
type input "P26160805R"
click at [102, 502] on icon "button" at bounding box center [110, 496] width 17 height 17
type textarea "x"
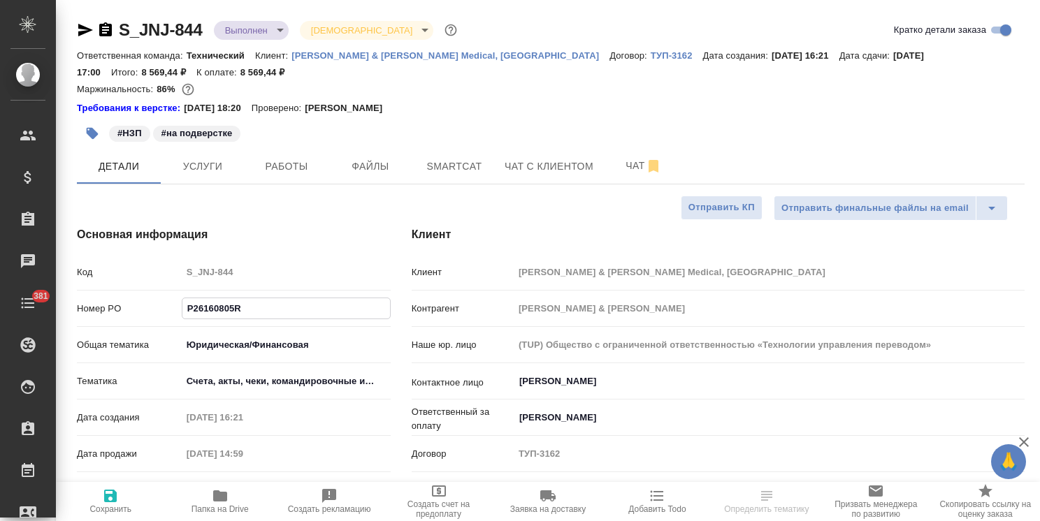
type textarea "x"
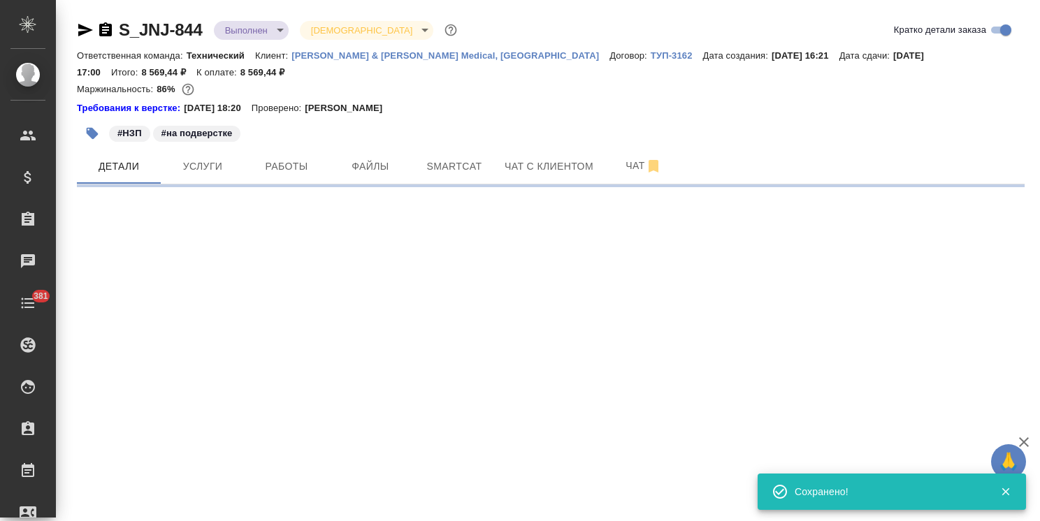
select select "RU"
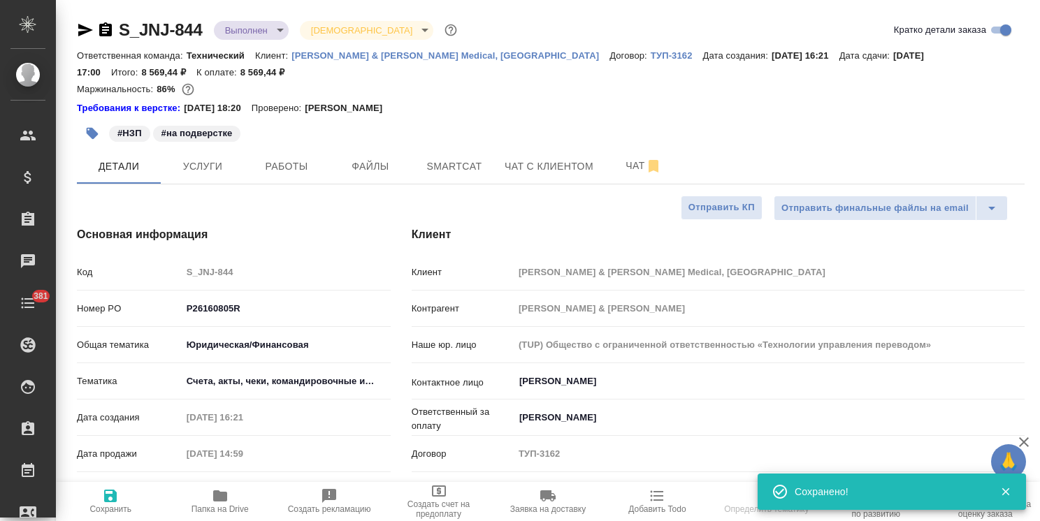
type textarea "x"
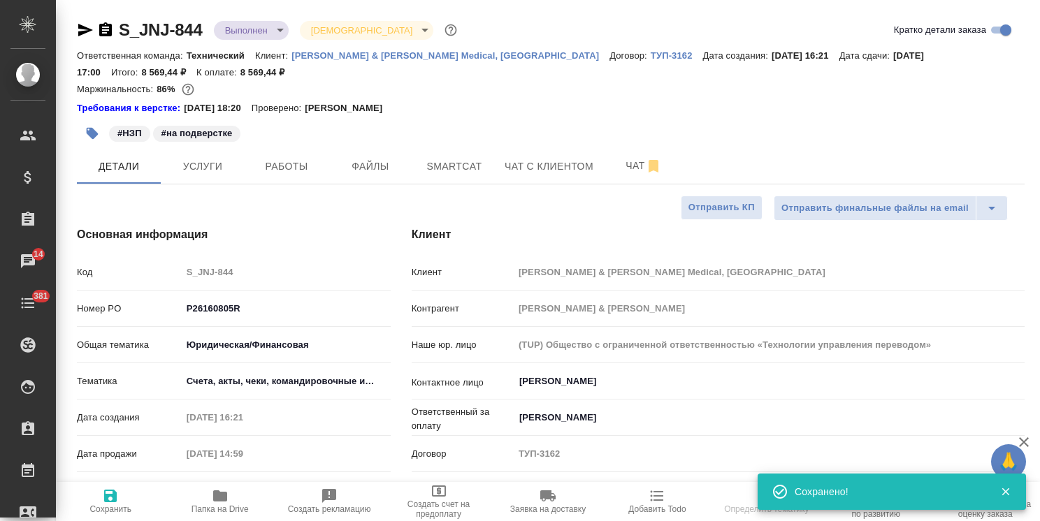
type textarea "x"
click at [218, 175] on span "Услуги" at bounding box center [202, 166] width 67 height 17
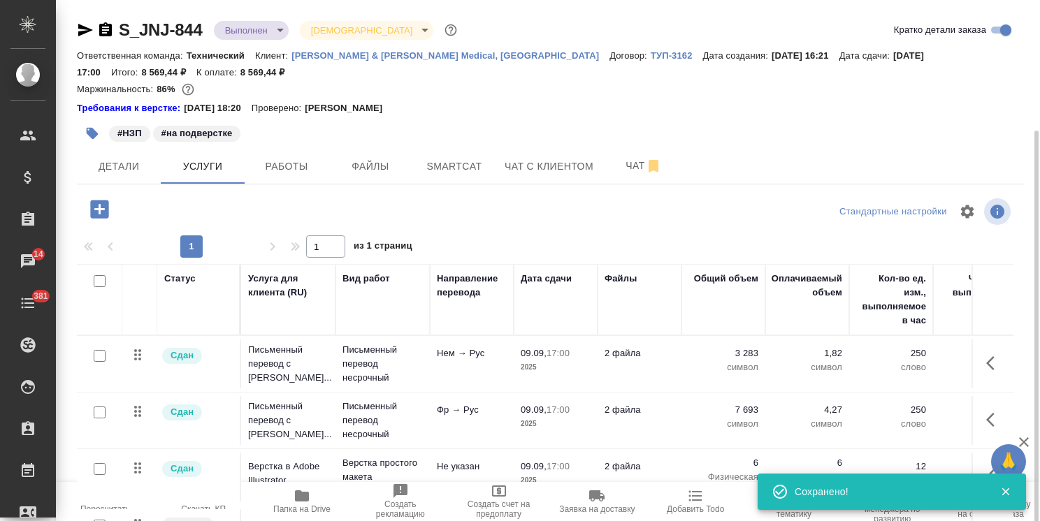
scroll to position [78, 0]
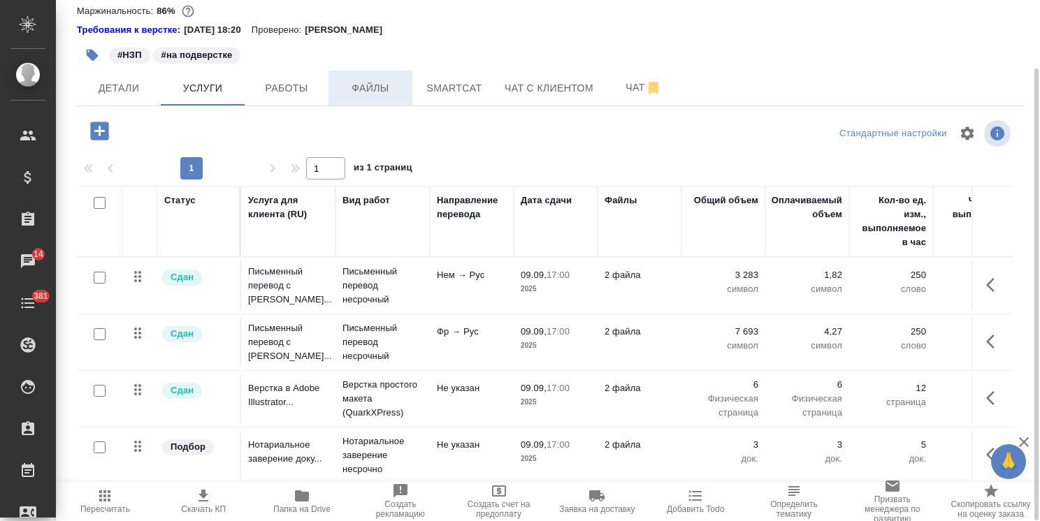
click at [372, 88] on span "Файлы" at bounding box center [370, 88] width 67 height 17
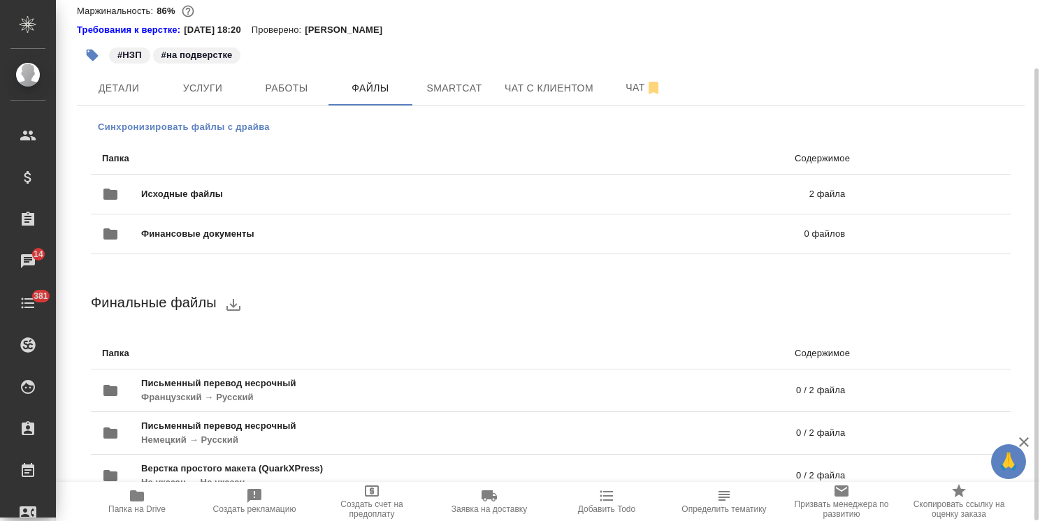
click at [238, 129] on span "Синхронизировать файлы с драйва" at bounding box center [184, 127] width 172 height 14
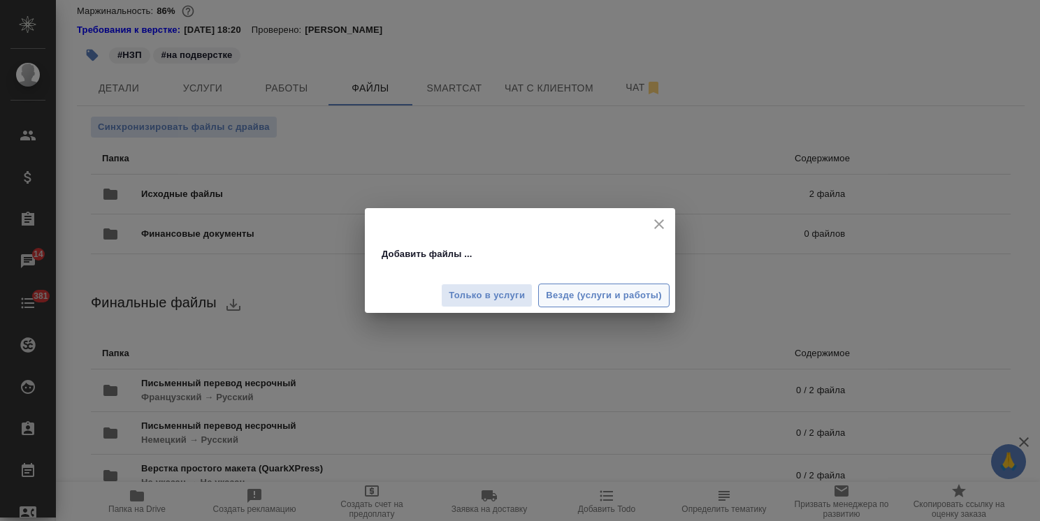
click at [554, 293] on span "Везде (услуги и работы)" at bounding box center [604, 296] width 116 height 16
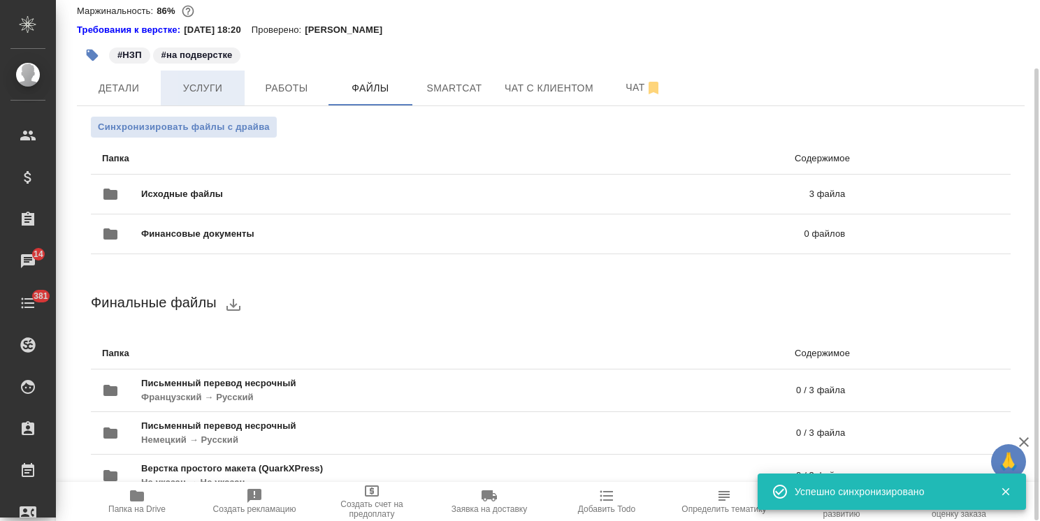
click at [196, 88] on span "Услуги" at bounding box center [202, 88] width 67 height 17
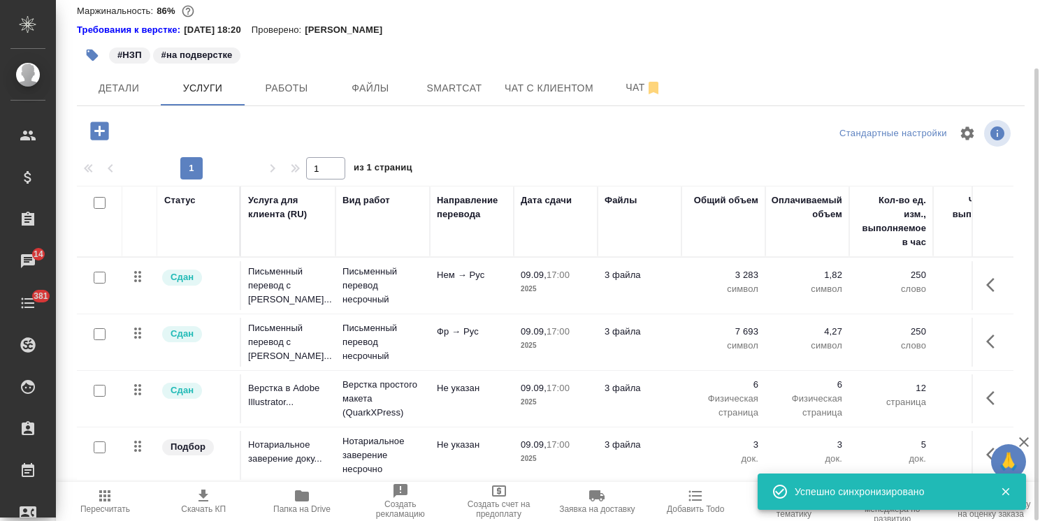
scroll to position [7, 0]
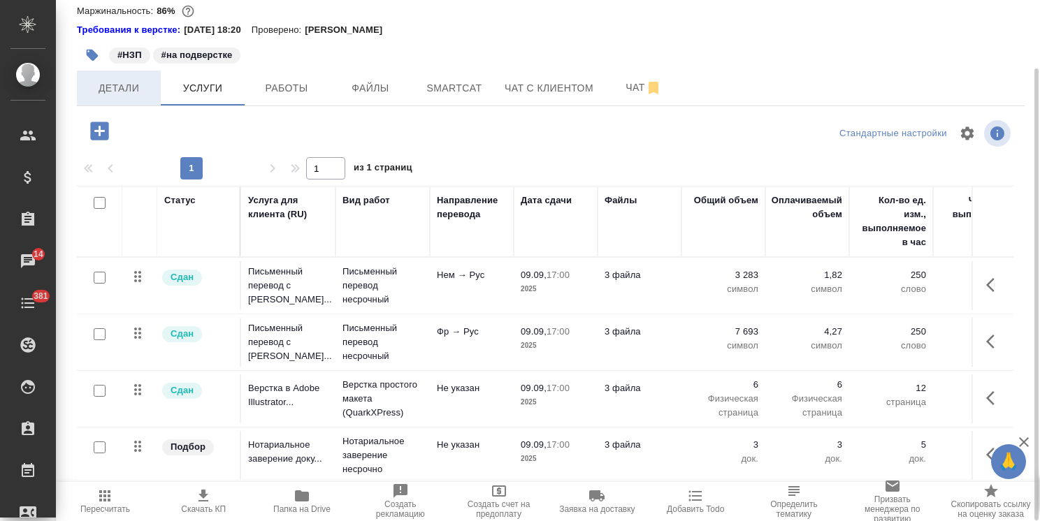
click at [126, 89] on span "Детали" at bounding box center [118, 88] width 67 height 17
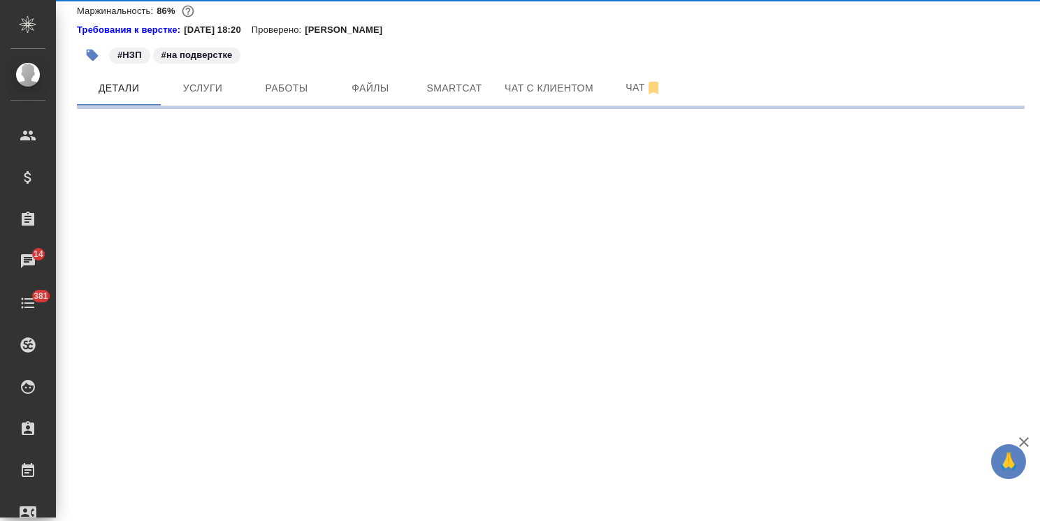
select select "RU"
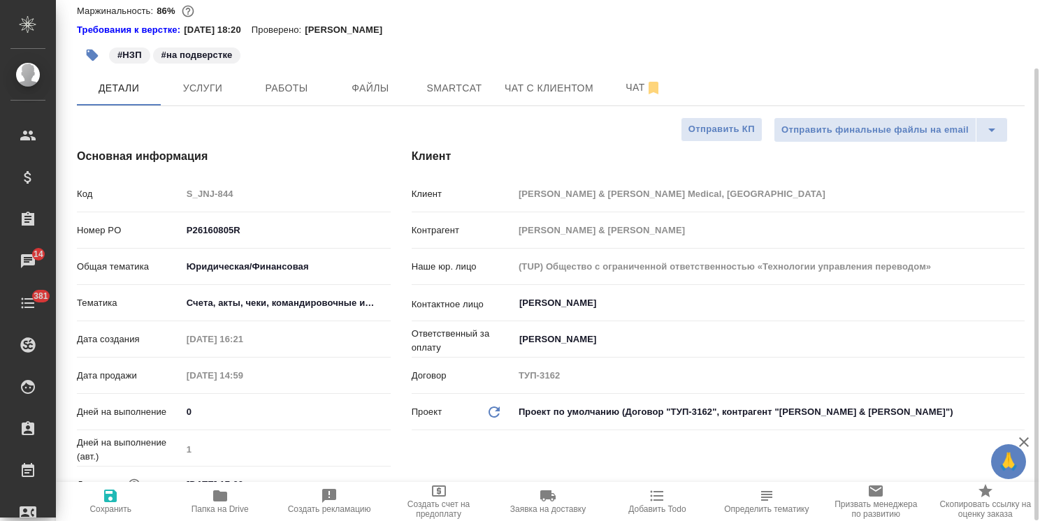
type textarea "x"
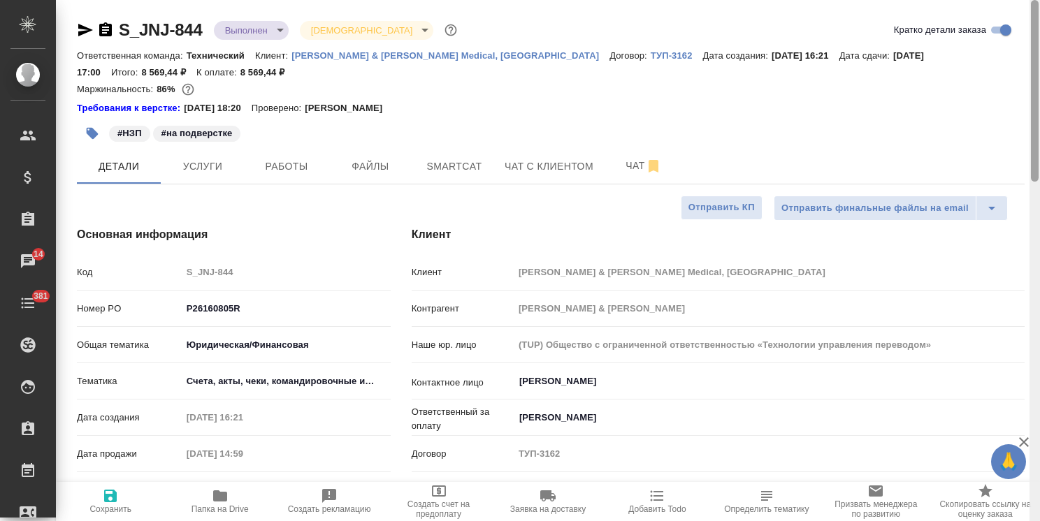
drag, startPoint x: 1034, startPoint y: 214, endPoint x: 1017, endPoint y: 61, distance: 153.3
click at [1017, 61] on div "S_JNJ-844 Выполнен completed Святая троица holyTrinity Кратко детали заказа Отв…" at bounding box center [548, 260] width 984 height 521
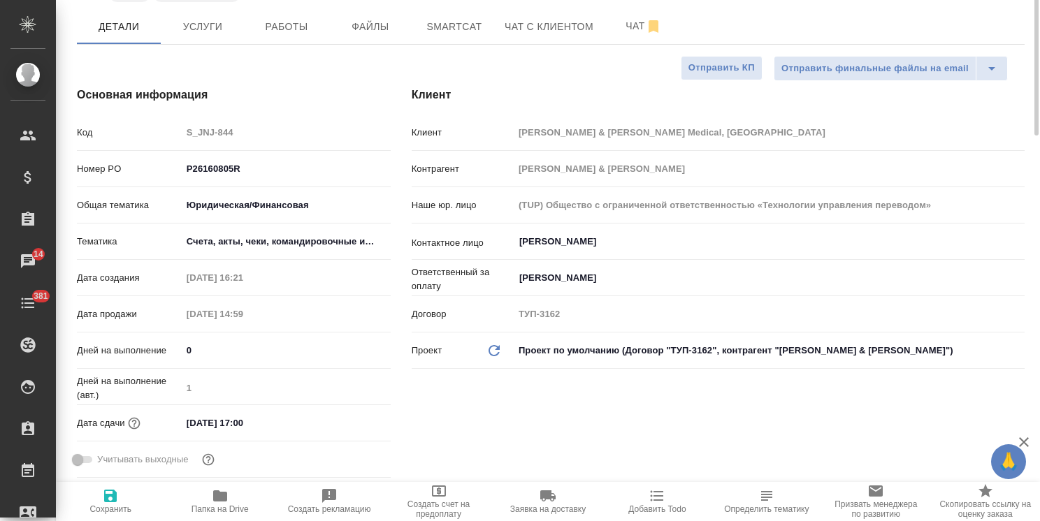
scroll to position [210, 0]
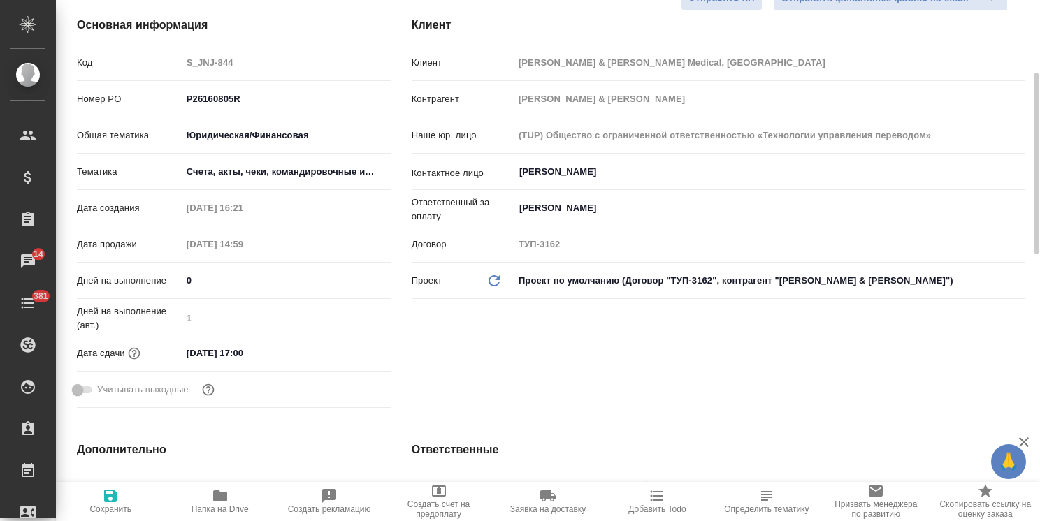
click at [268, 351] on input "[DATE] 17:00" at bounding box center [243, 353] width 122 height 20
click at [358, 354] on icon "button" at bounding box center [350, 352] width 17 height 17
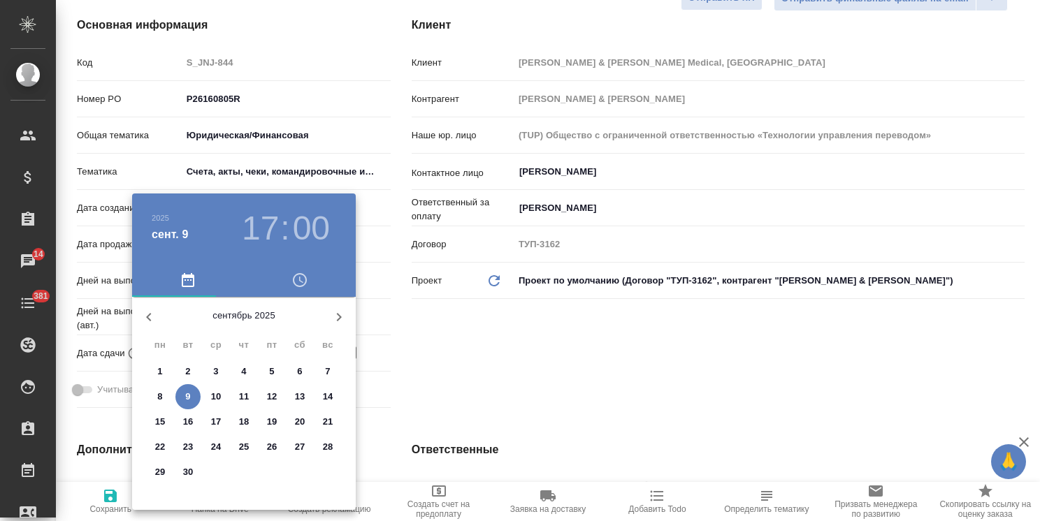
click at [241, 394] on p "11" at bounding box center [244, 397] width 10 height 14
type input "11.09.2025 17:00"
type textarea "x"
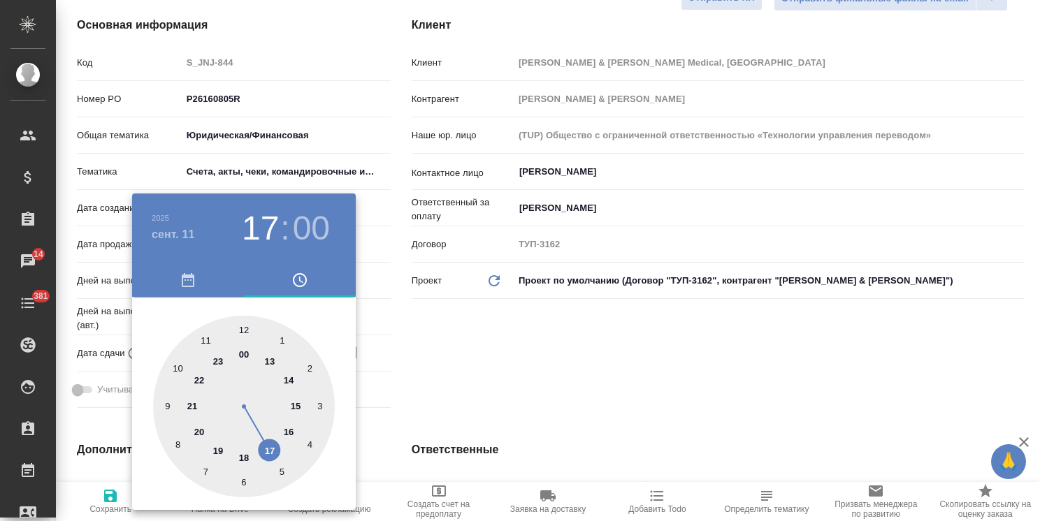
click at [414, 394] on div at bounding box center [520, 260] width 1040 height 521
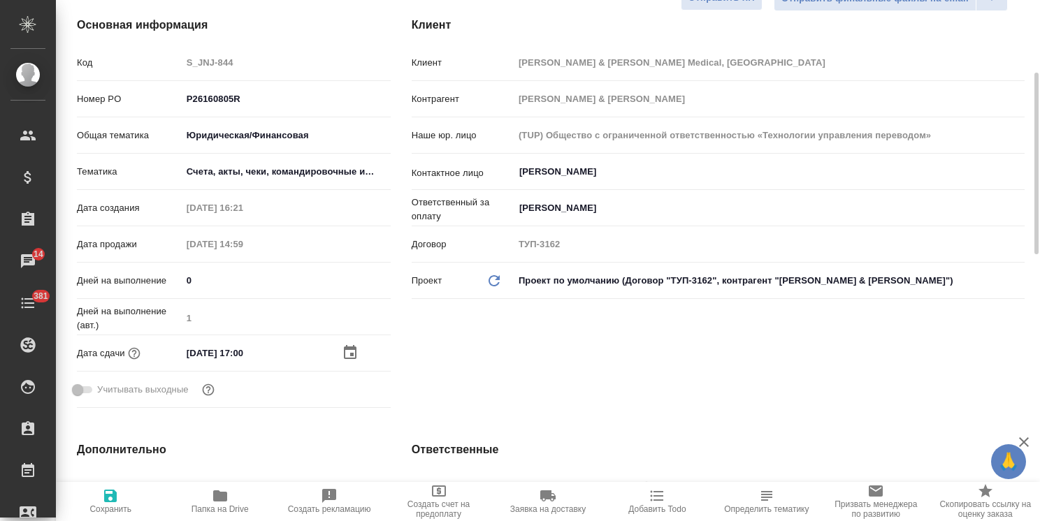
click at [131, 497] on span "Сохранить" at bounding box center [110, 501] width 92 height 27
type textarea "x"
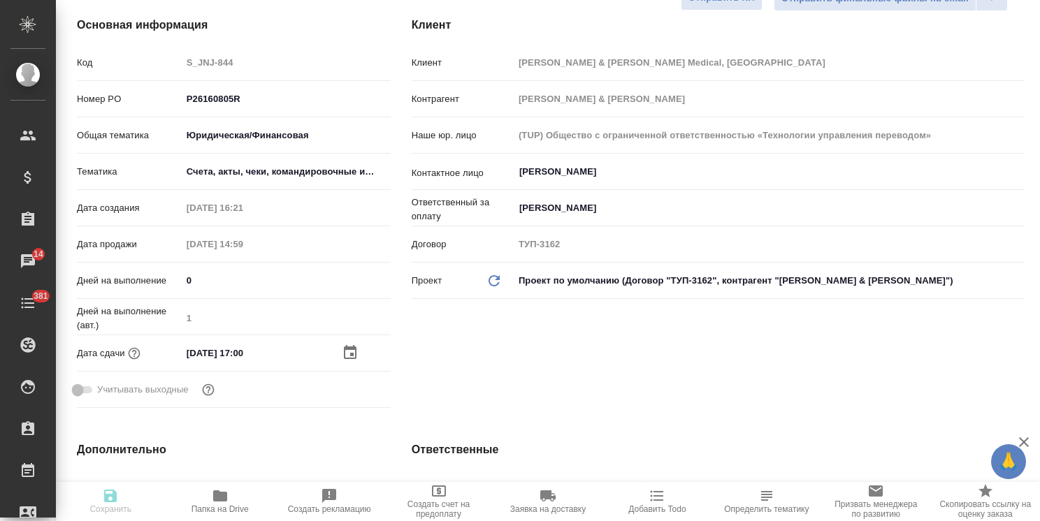
type textarea "x"
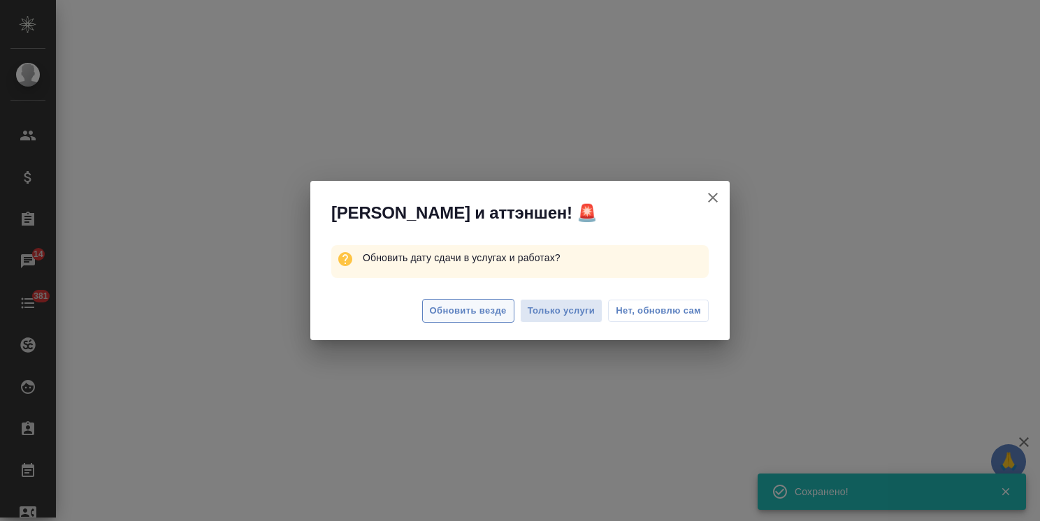
click at [473, 312] on span "Обновить везде" at bounding box center [468, 311] width 77 height 16
select select "RU"
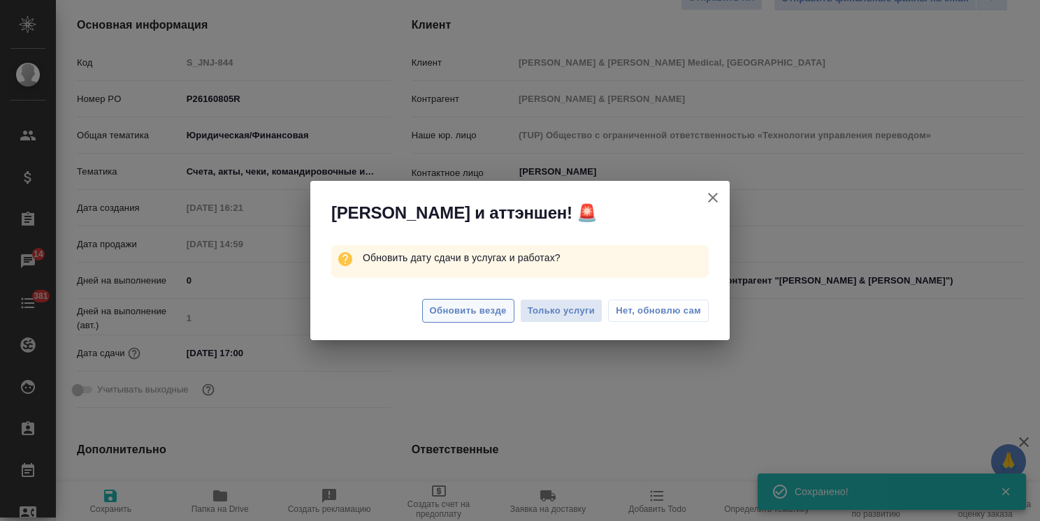
type textarea "x"
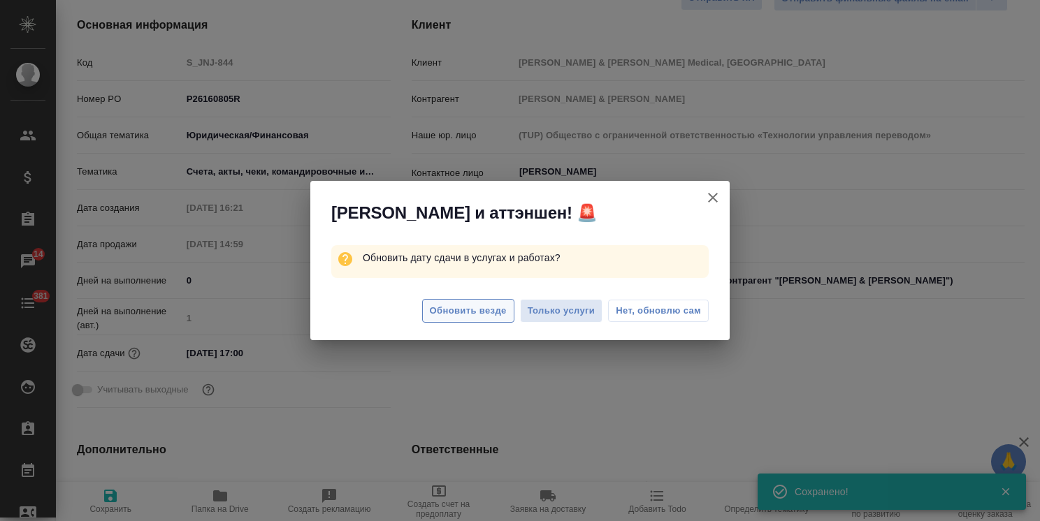
type textarea "x"
type input "Matveeva Anastasia"
type input "[PERSON_NAME]"
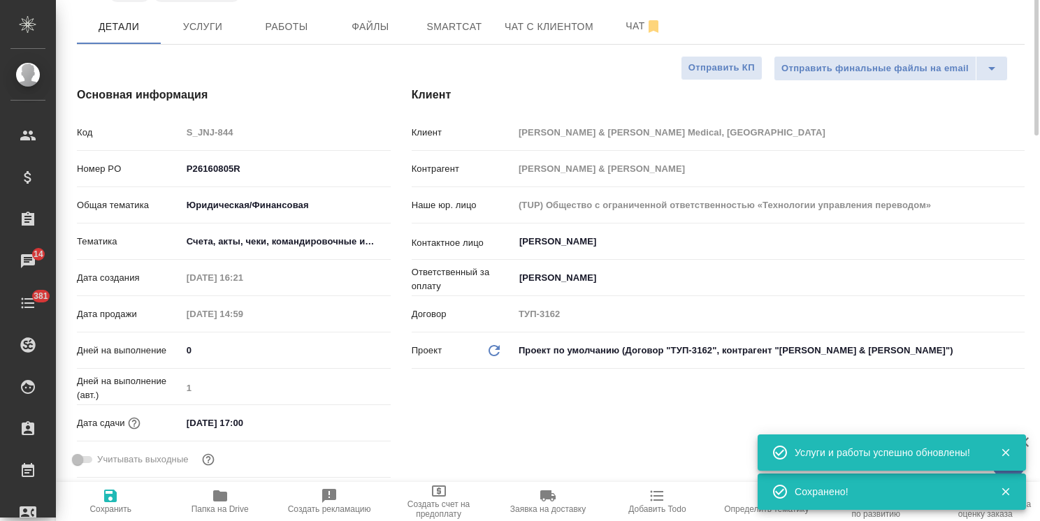
scroll to position [0, 0]
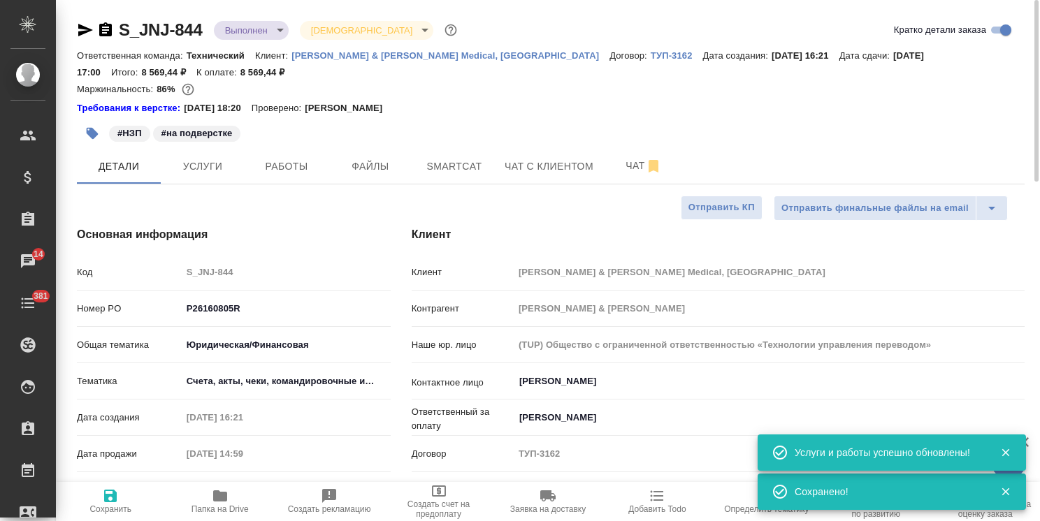
type textarea "x"
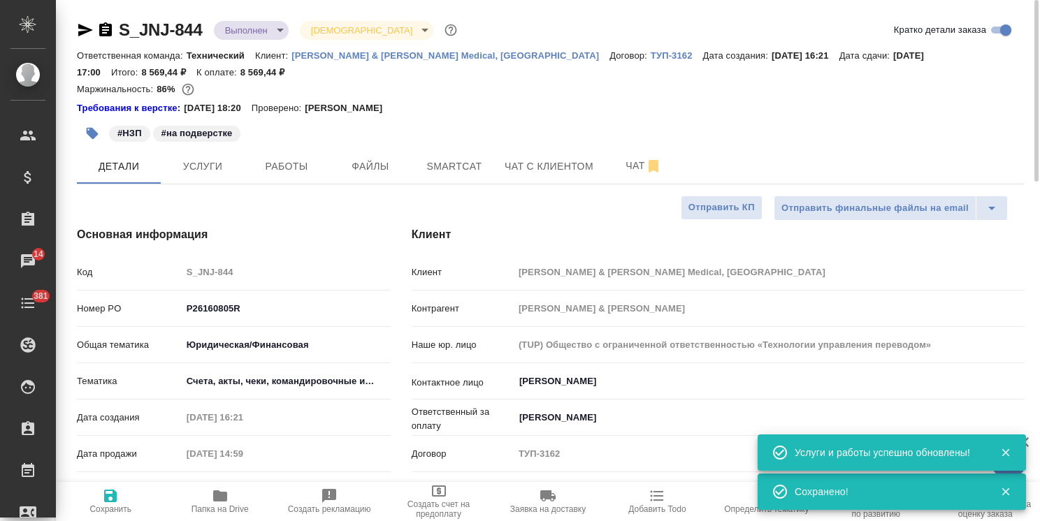
type textarea "x"
click at [229, 497] on span "Папка на Drive" at bounding box center [219, 501] width 92 height 27
type textarea "x"
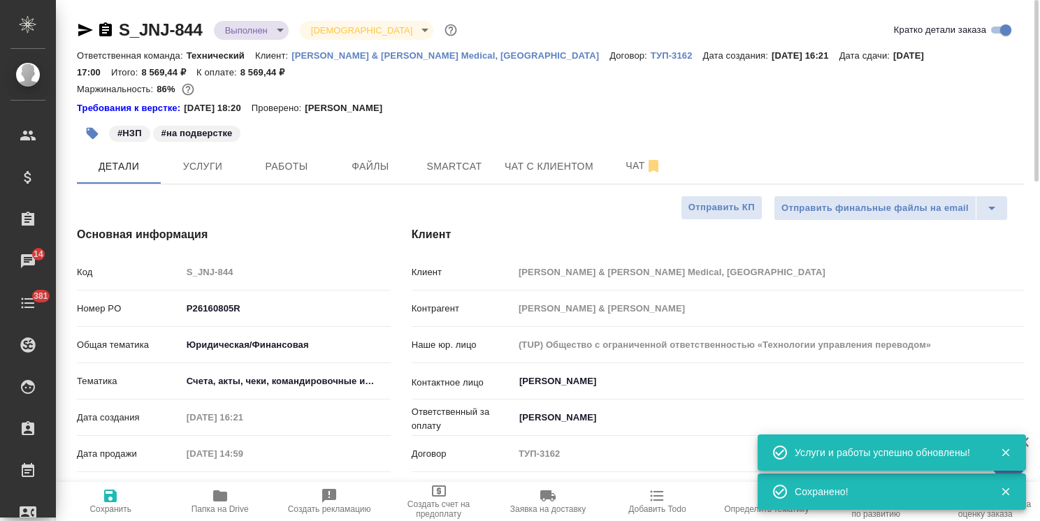
type textarea "x"
drag, startPoint x: 209, startPoint y: 13, endPoint x: 87, endPoint y: -7, distance: 124.0
click at [87, 0] on html "🙏 .cls-1 fill:#fff; AWATERA Usmanova Olga Клиенты Спецификации Заказы 14 Чаты 3…" at bounding box center [520, 260] width 1040 height 521
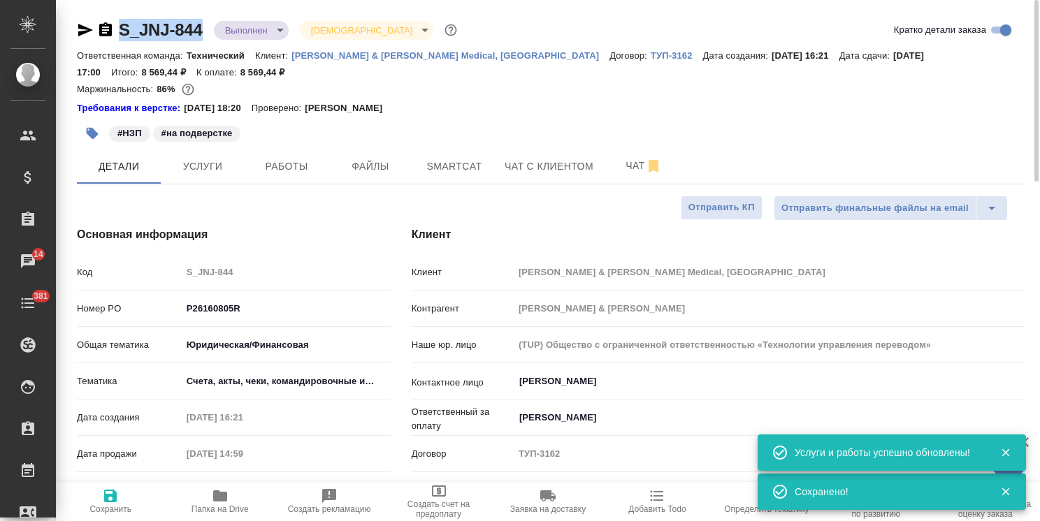
copy link "S_JNJ-844"
type textarea "x"
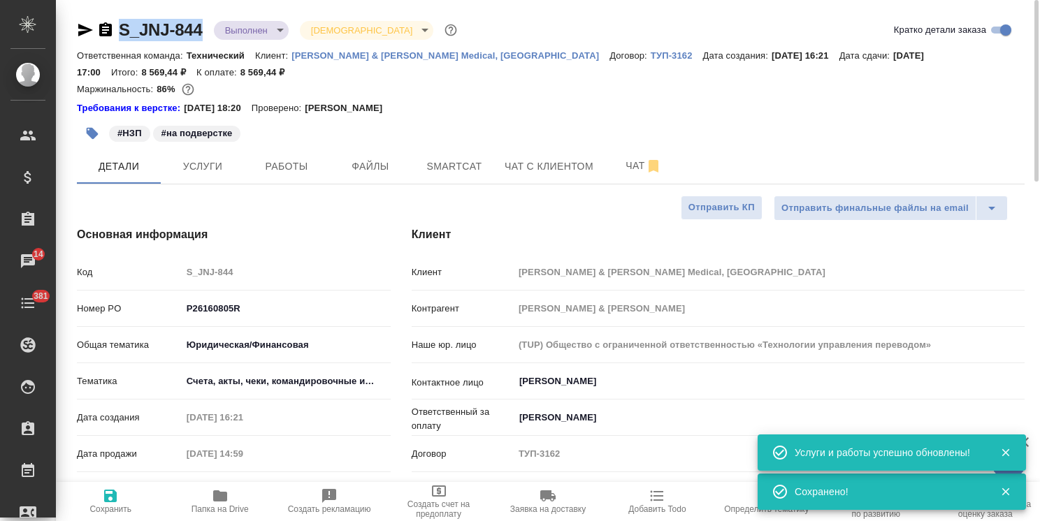
type textarea "x"
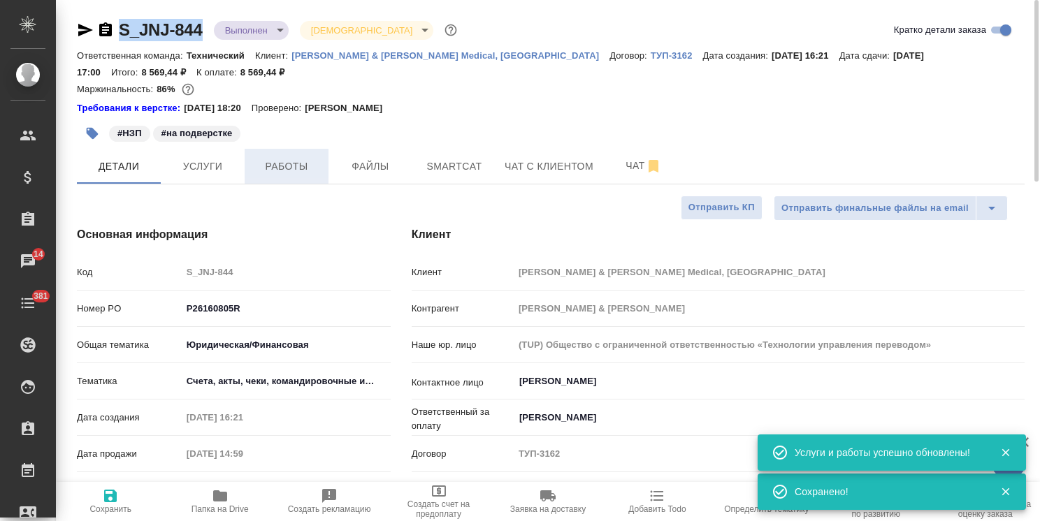
type textarea "x"
click at [213, 159] on span "Услуги" at bounding box center [202, 166] width 67 height 17
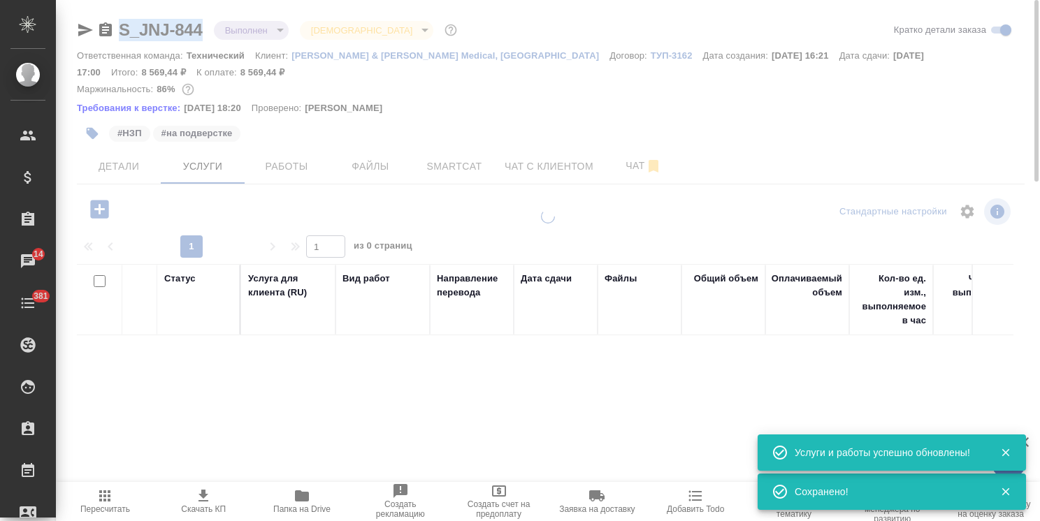
click at [284, 166] on div at bounding box center [548, 260] width 984 height 521
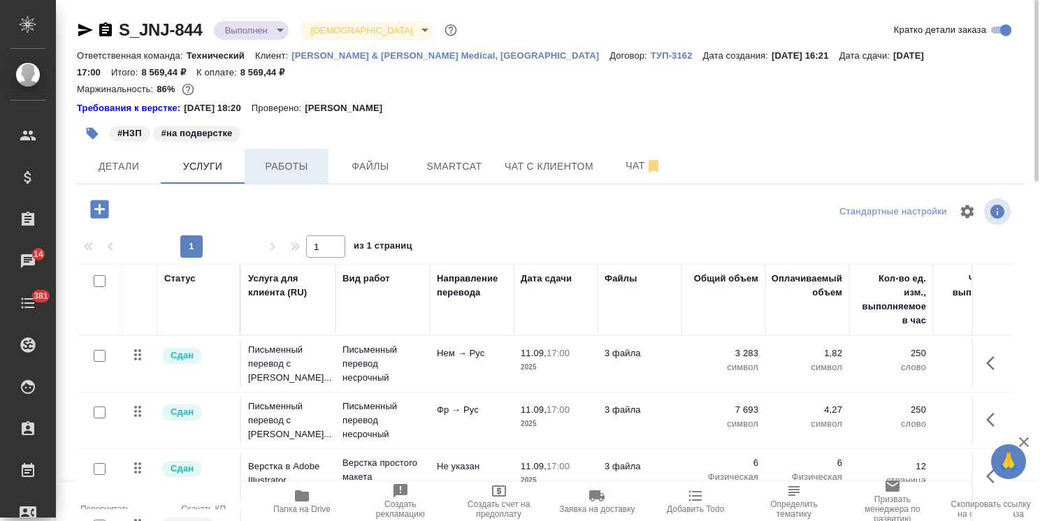
click at [293, 164] on span "Работы" at bounding box center [286, 166] width 67 height 17
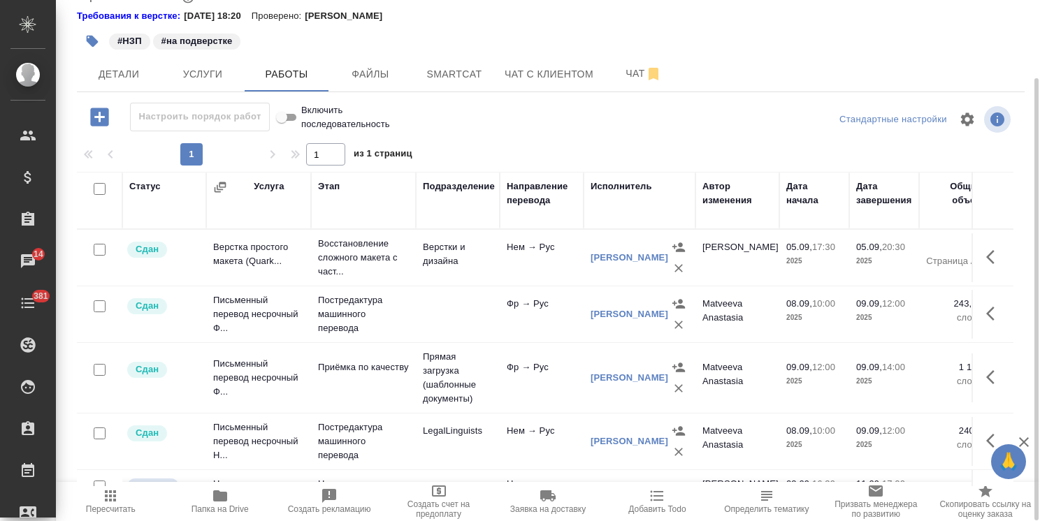
scroll to position [99, 0]
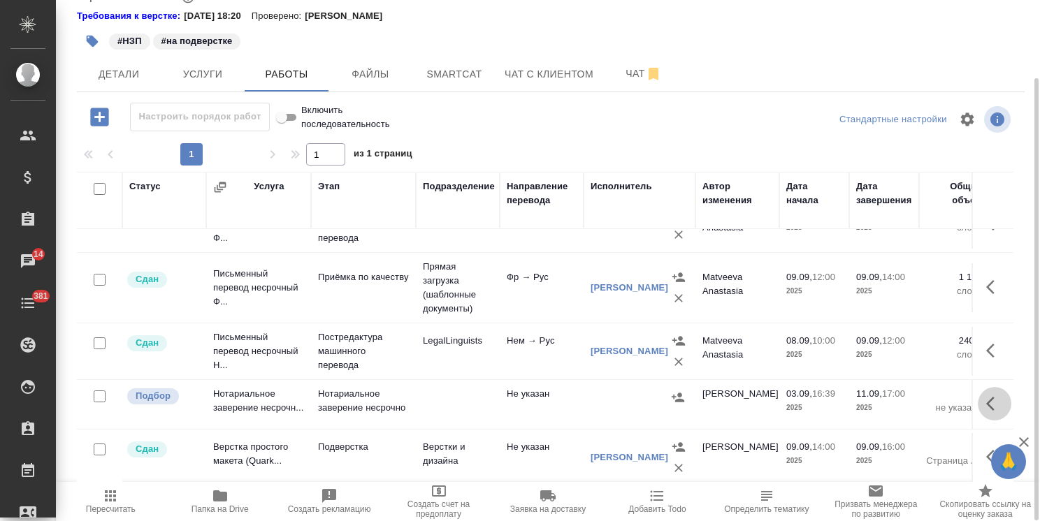
click at [986, 397] on icon "button" at bounding box center [990, 404] width 8 height 14
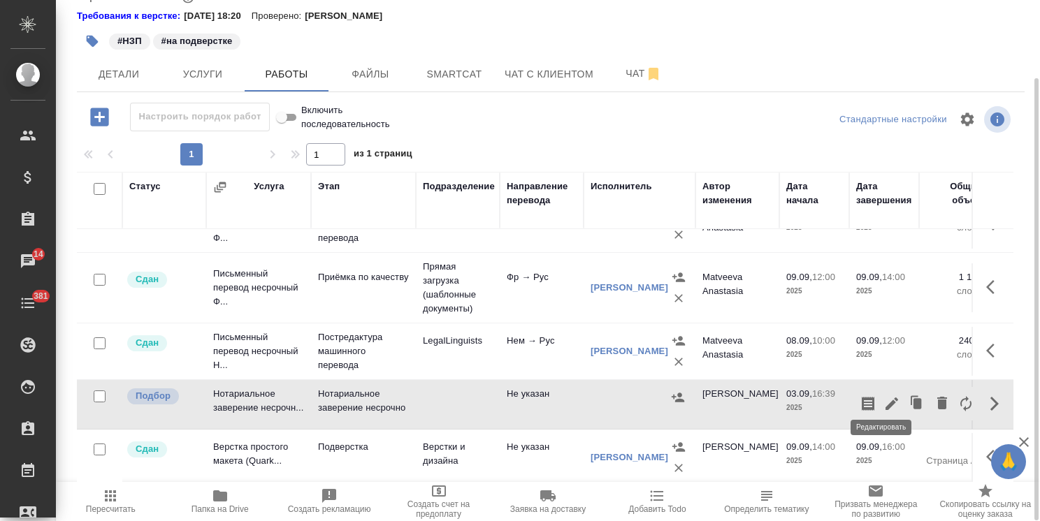
click at [885, 396] on icon "button" at bounding box center [891, 404] width 17 height 17
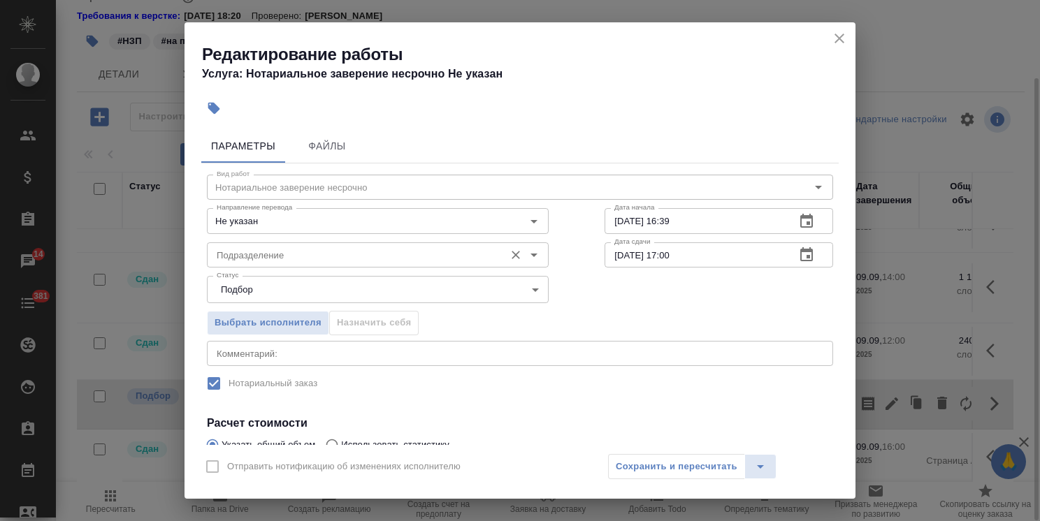
click at [254, 260] on input "Подразделение" at bounding box center [354, 255] width 287 height 17
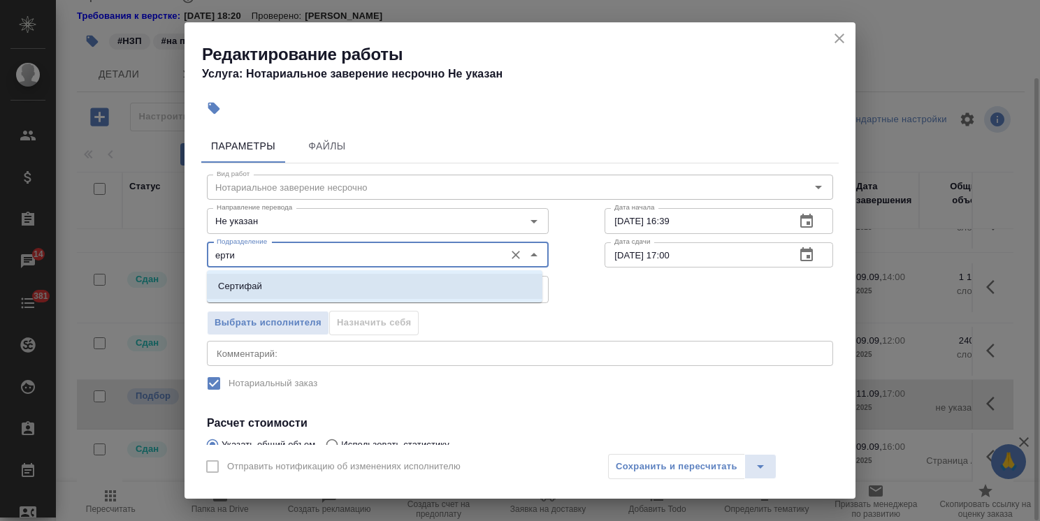
click at [283, 287] on li "Сертифай" at bounding box center [374, 286] width 335 height 25
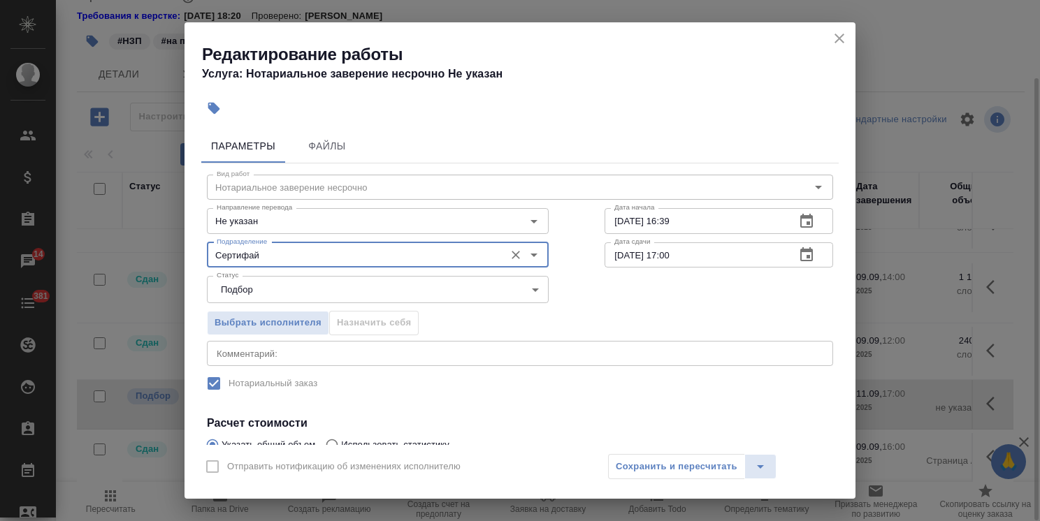
type input "Сертифай"
click at [798, 263] on icon "button" at bounding box center [806, 255] width 17 height 17
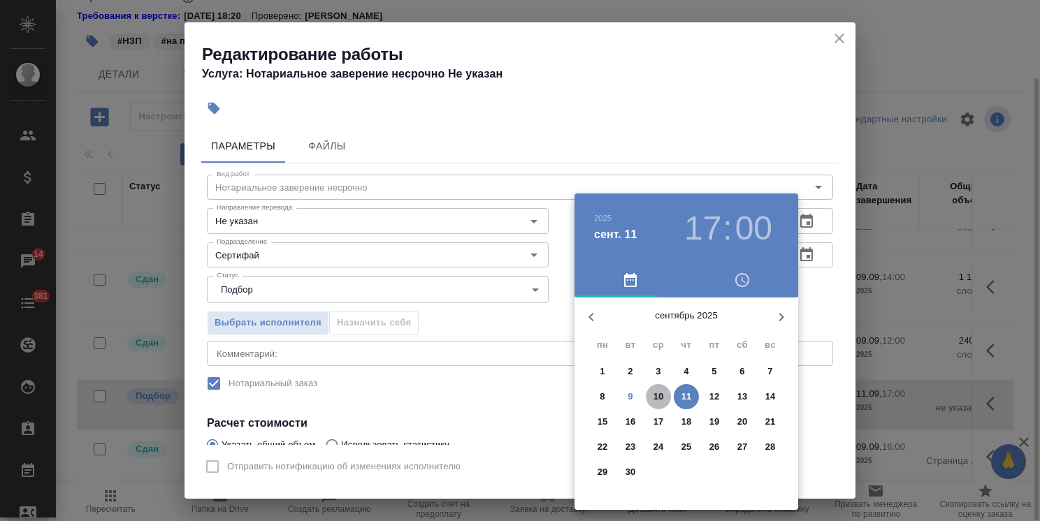
click at [662, 403] on p "10" at bounding box center [658, 397] width 10 height 14
type input "10.09.2025 17:00"
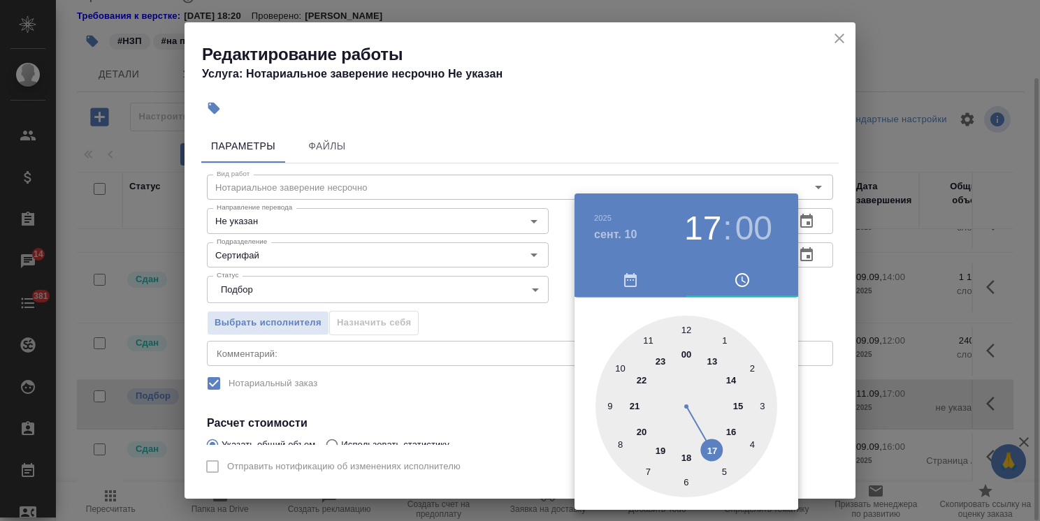
click at [626, 149] on div at bounding box center [520, 260] width 1040 height 521
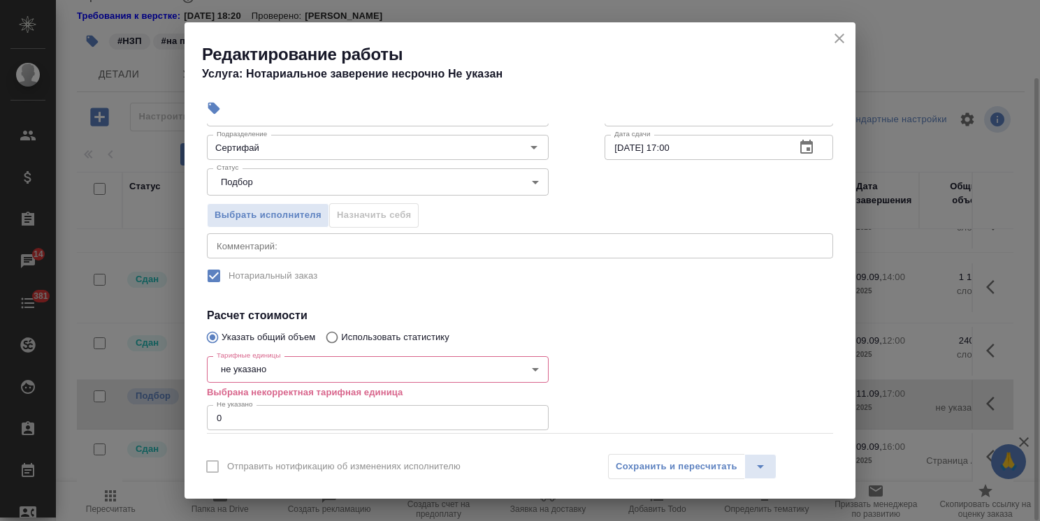
scroll to position [140, 0]
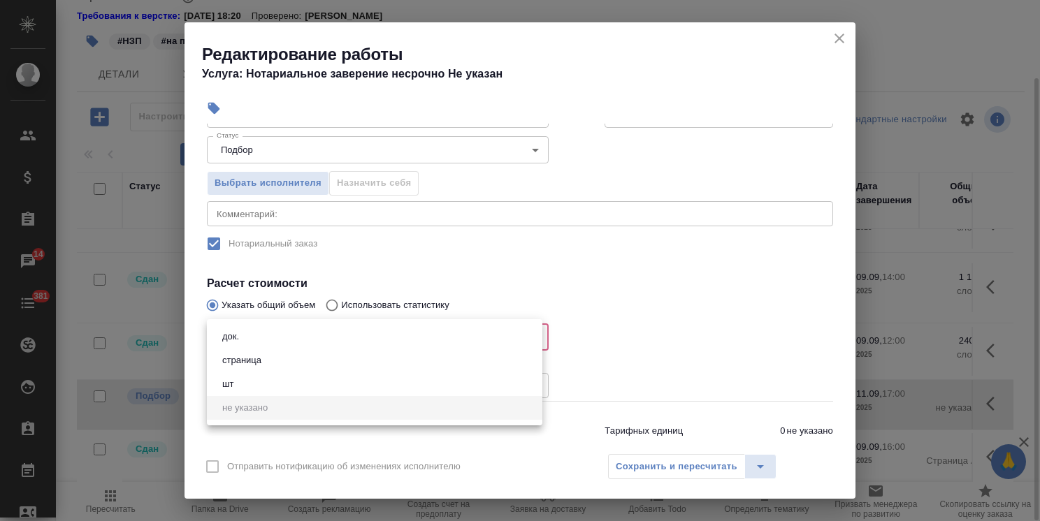
click at [249, 332] on body "🙏 .cls-1 fill:#fff; AWATERA Usmanova Olga Клиенты Спецификации Заказы 14 Чаты 3…" at bounding box center [520, 260] width 1040 height 521
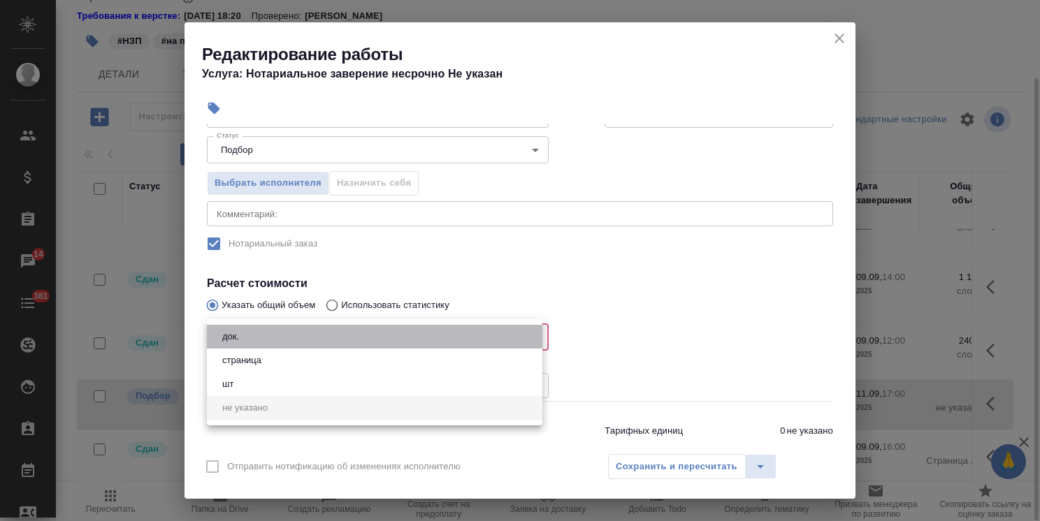
click at [246, 337] on li "док." at bounding box center [374, 337] width 335 height 24
type input "5a8b1489cc6b4906c91bfd8b"
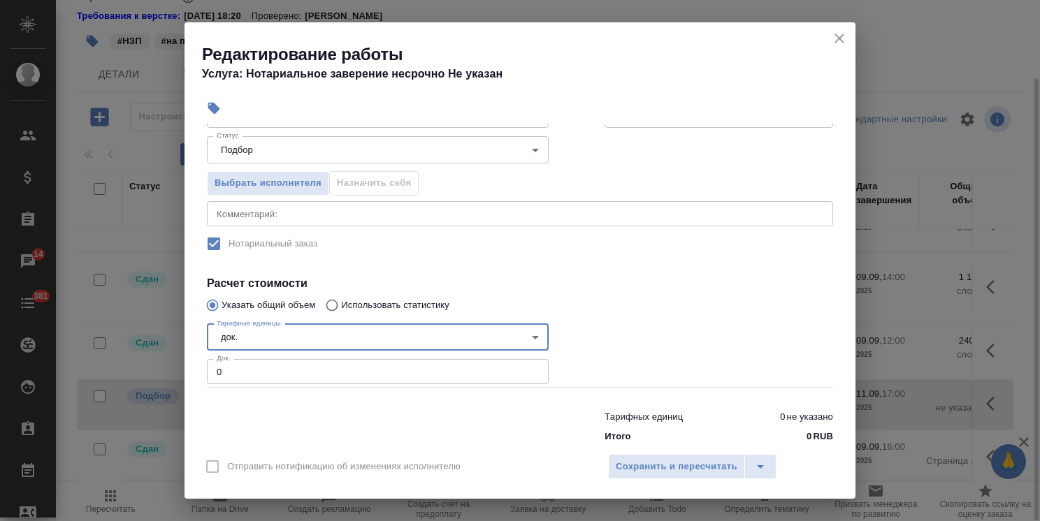
drag, startPoint x: 246, startPoint y: 377, endPoint x: 119, endPoint y: 370, distance: 127.4
click at [129, 371] on div "Редактирование работы Услуга: Нотариальное заверение несрочно Не указан Парамет…" at bounding box center [520, 260] width 1040 height 521
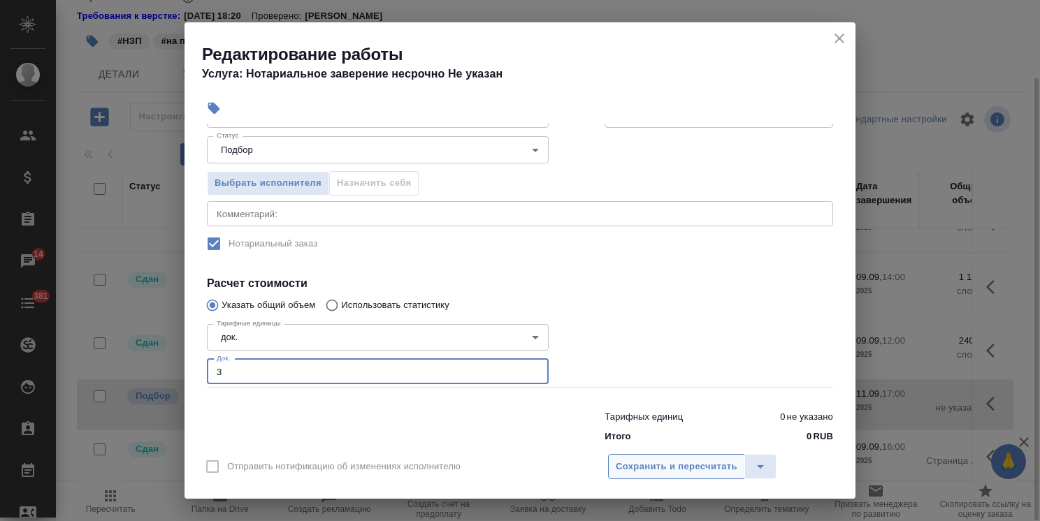
type input "3"
click at [682, 471] on span "Сохранить и пересчитать" at bounding box center [677, 467] width 122 height 16
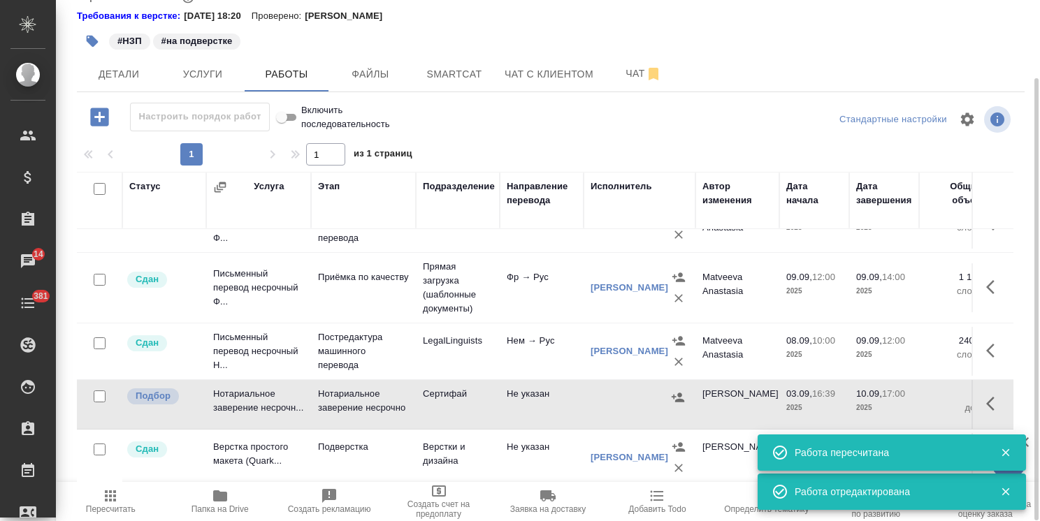
click at [971, 386] on td at bounding box center [992, 404] width 42 height 49
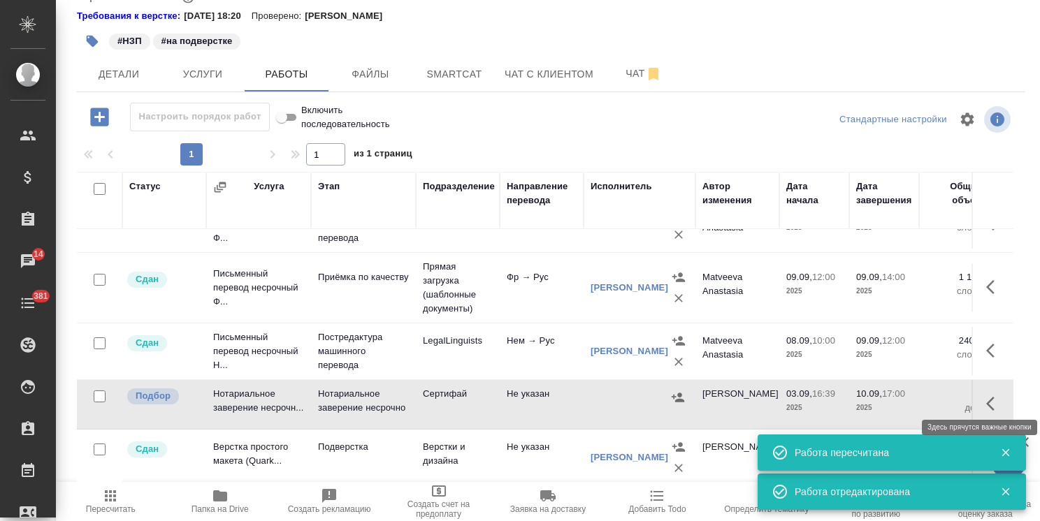
click at [986, 397] on icon "button" at bounding box center [990, 404] width 8 height 14
click at [883, 396] on icon "button" at bounding box center [891, 404] width 17 height 17
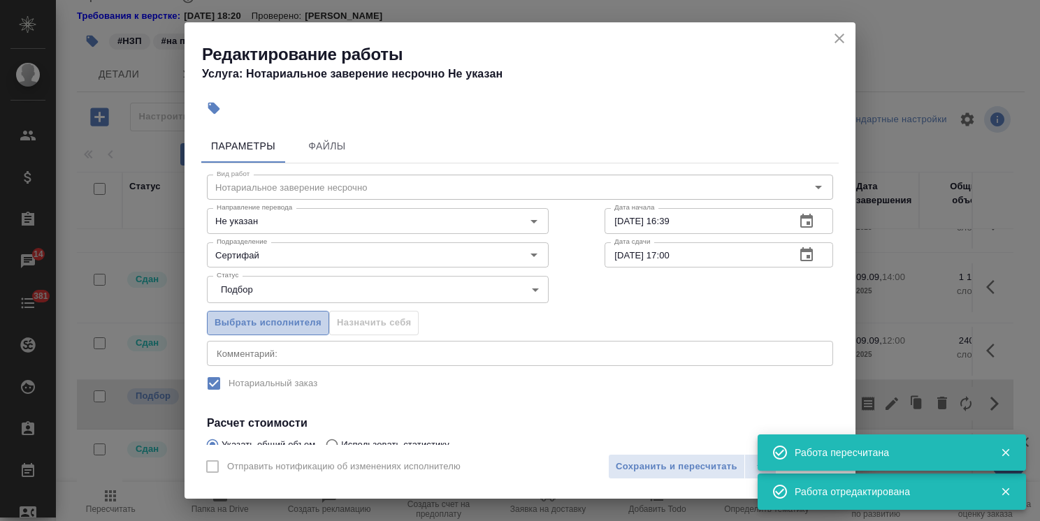
click at [284, 315] on span "Выбрать исполнителя" at bounding box center [268, 323] width 107 height 16
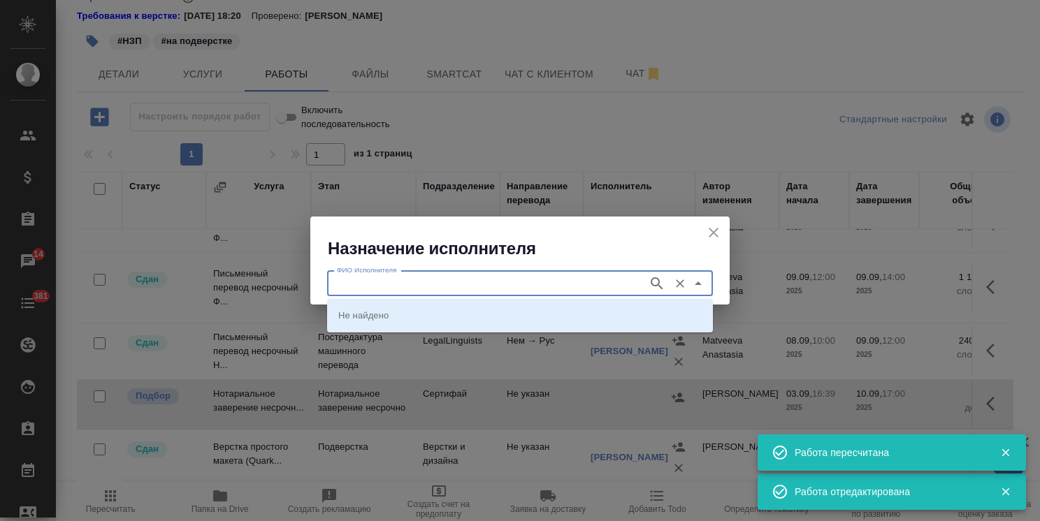
click at [419, 275] on input "ФИО Исполнителя" at bounding box center [486, 283] width 310 height 17
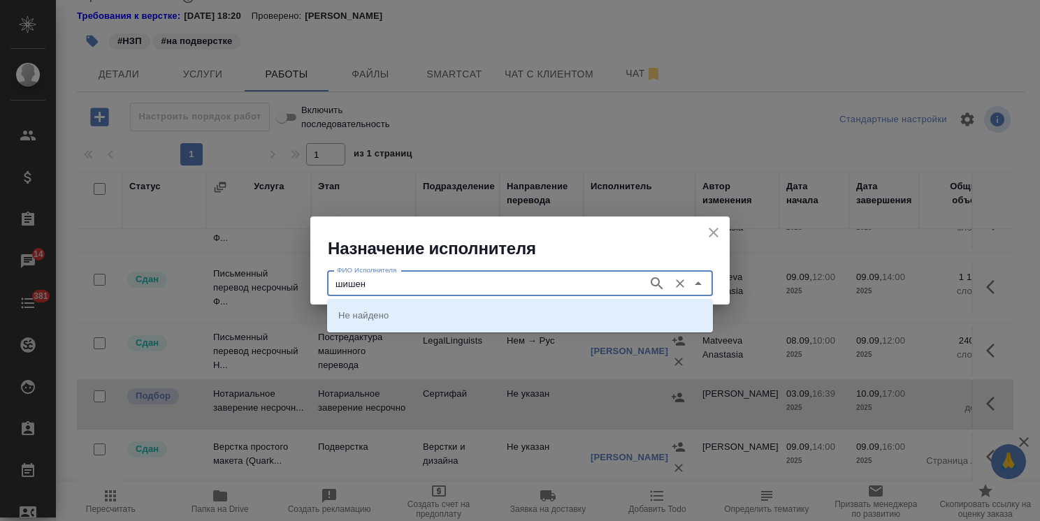
type input "шишен"
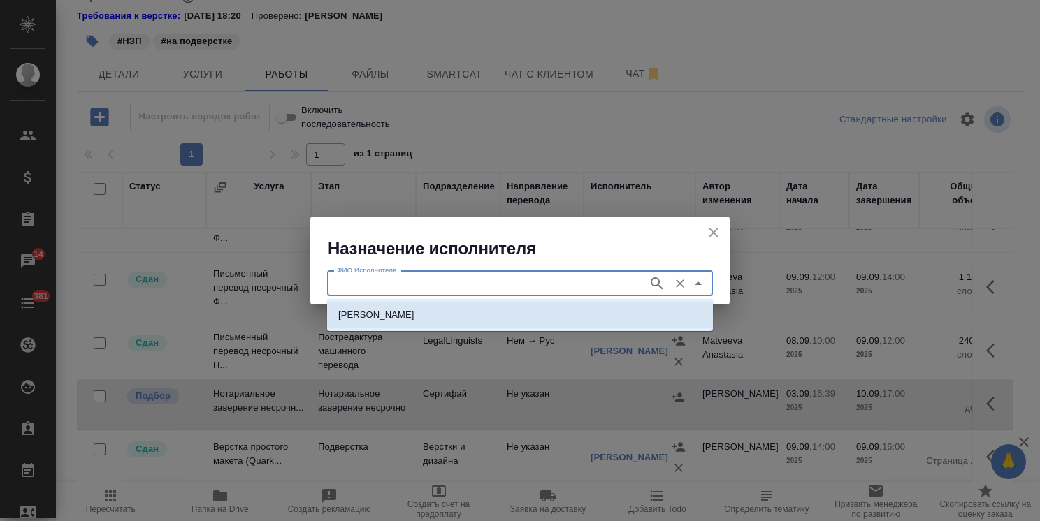
click at [407, 314] on p "НОТАРИУС Шишенков Леонид Васильевич" at bounding box center [376, 315] width 76 height 14
type input "НОТАРИУС Шишенков Леонид Васильевич"
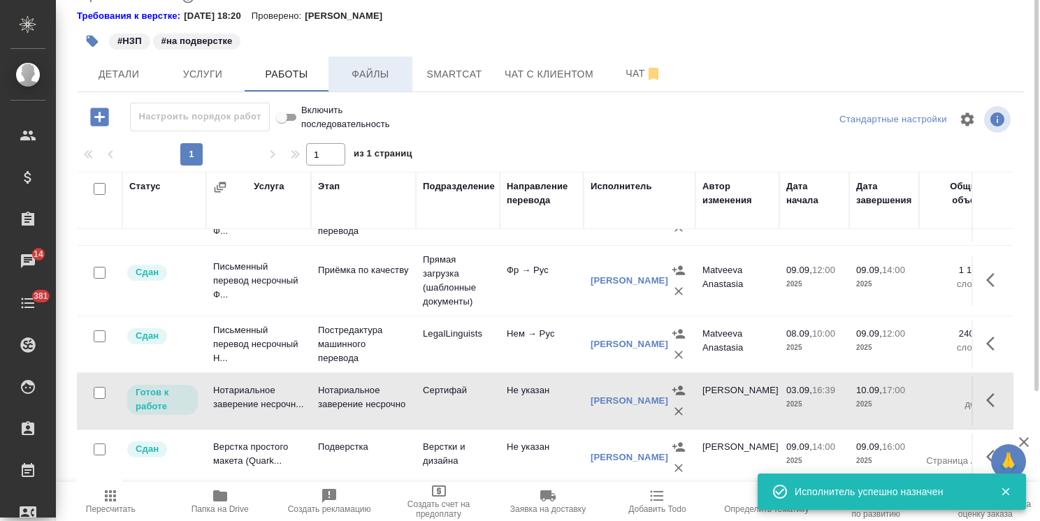
scroll to position [0, 0]
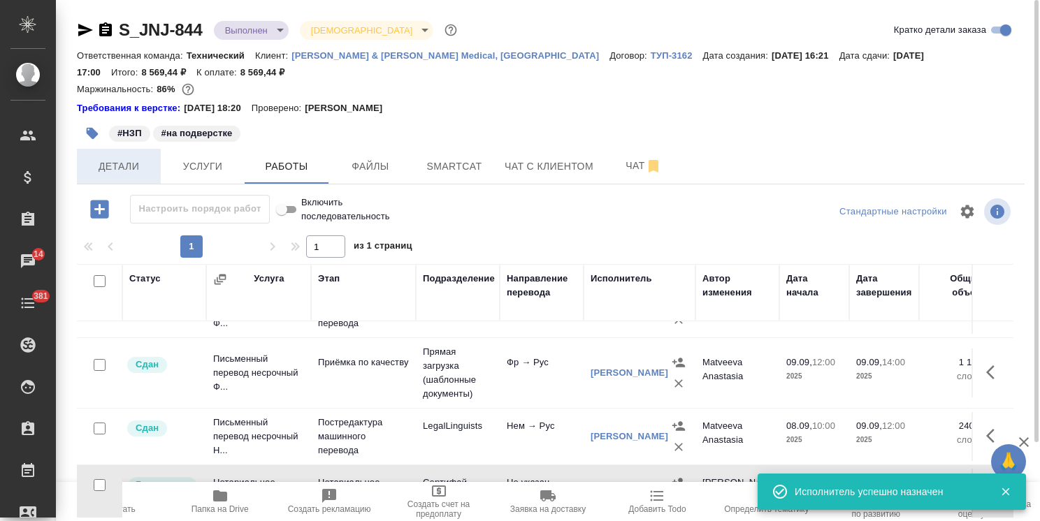
click at [127, 152] on button "Детали" at bounding box center [119, 166] width 84 height 35
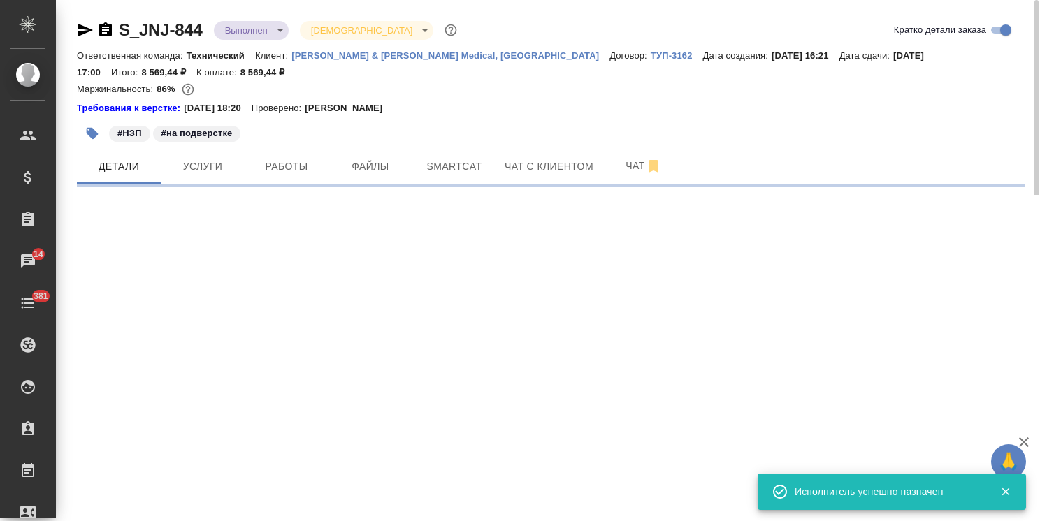
select select "RU"
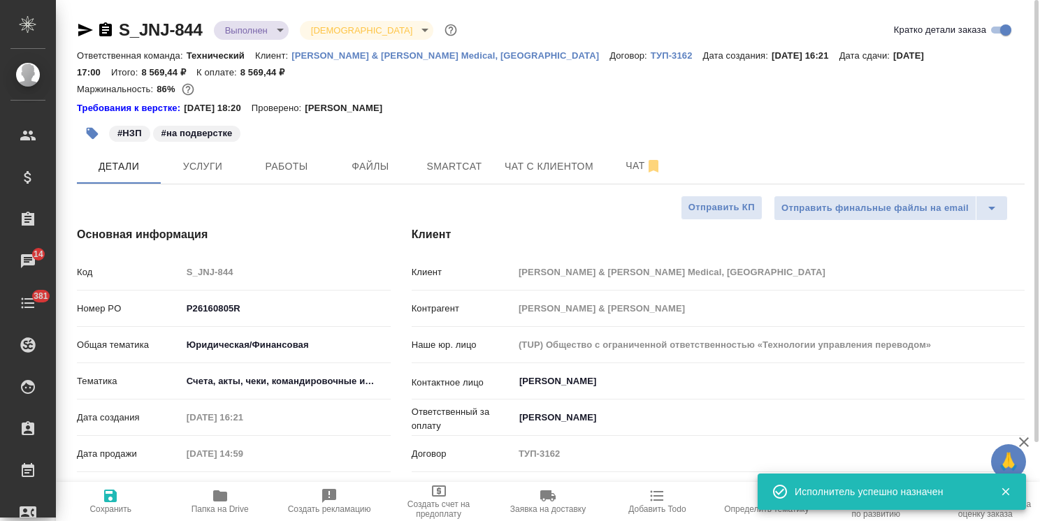
type textarea "x"
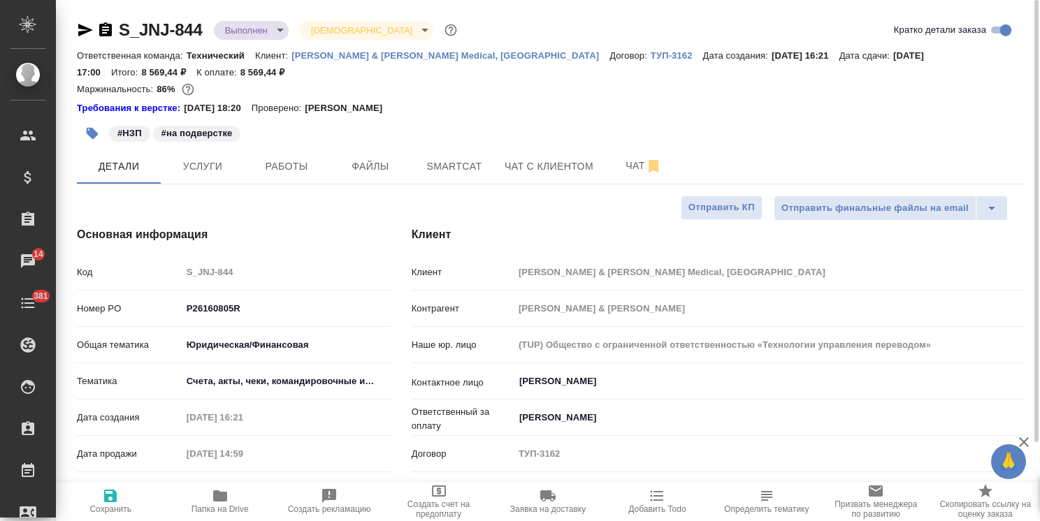
type textarea "x"
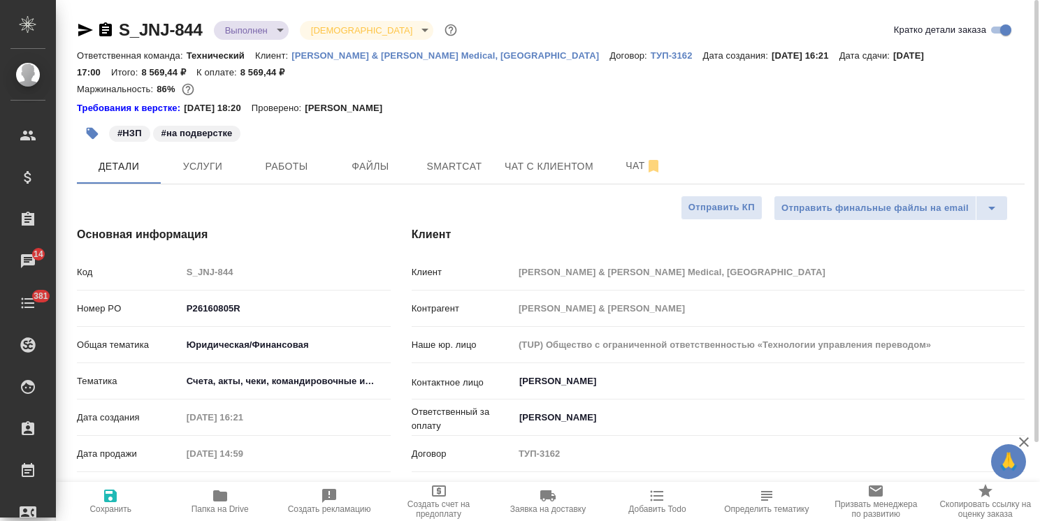
type textarea "x"
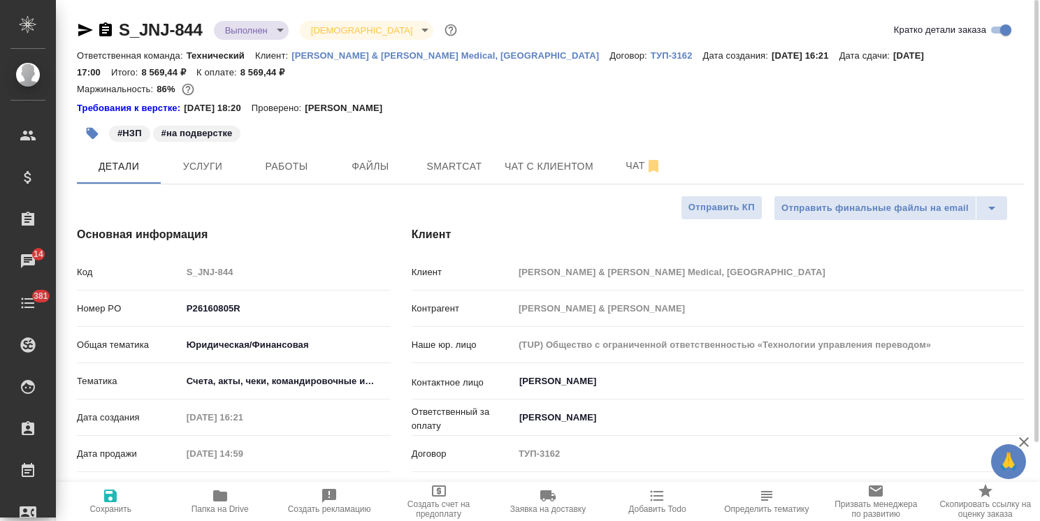
type textarea "x"
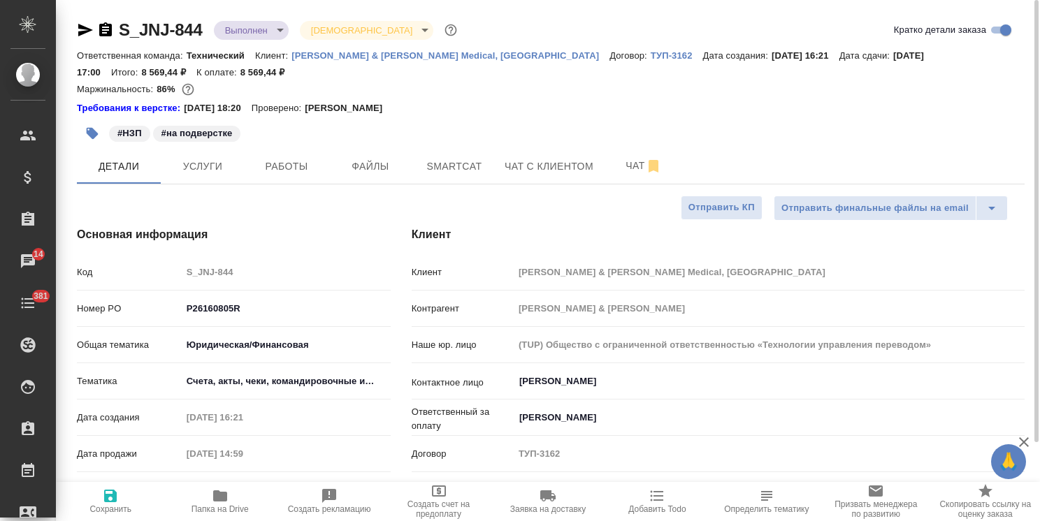
type textarea "x"
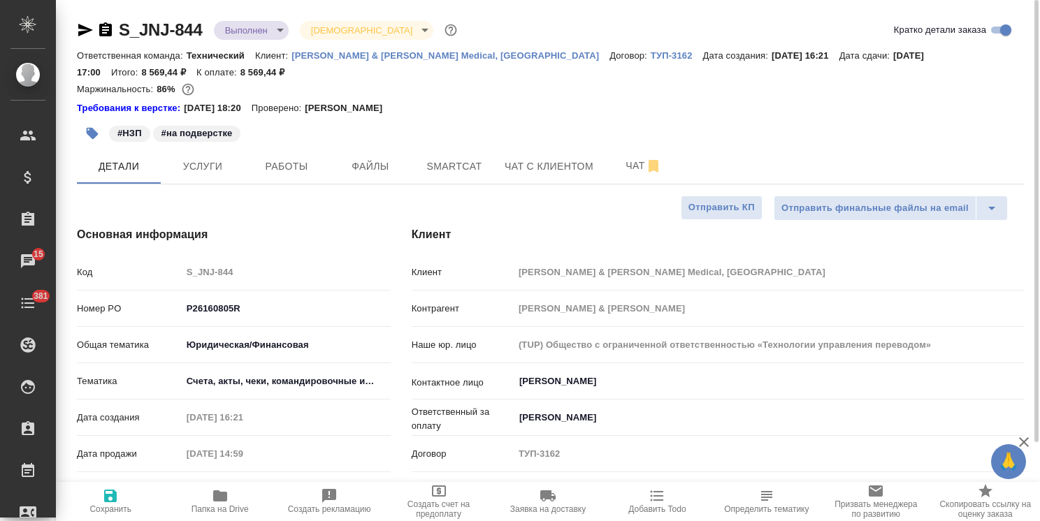
type textarea "x"
drag, startPoint x: 103, startPoint y: 32, endPoint x: 259, endPoint y: 235, distance: 255.6
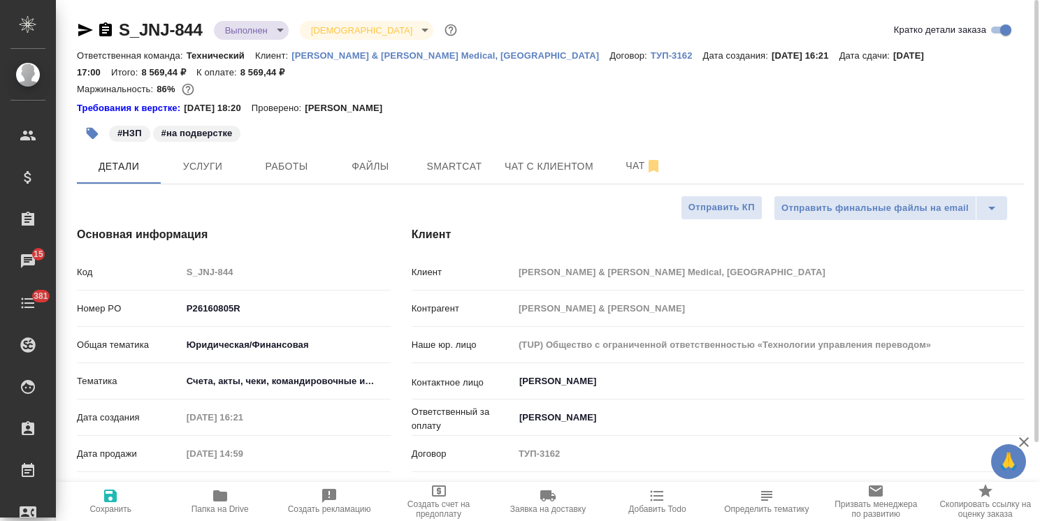
click at [103, 32] on icon "button" at bounding box center [105, 29] width 13 height 14
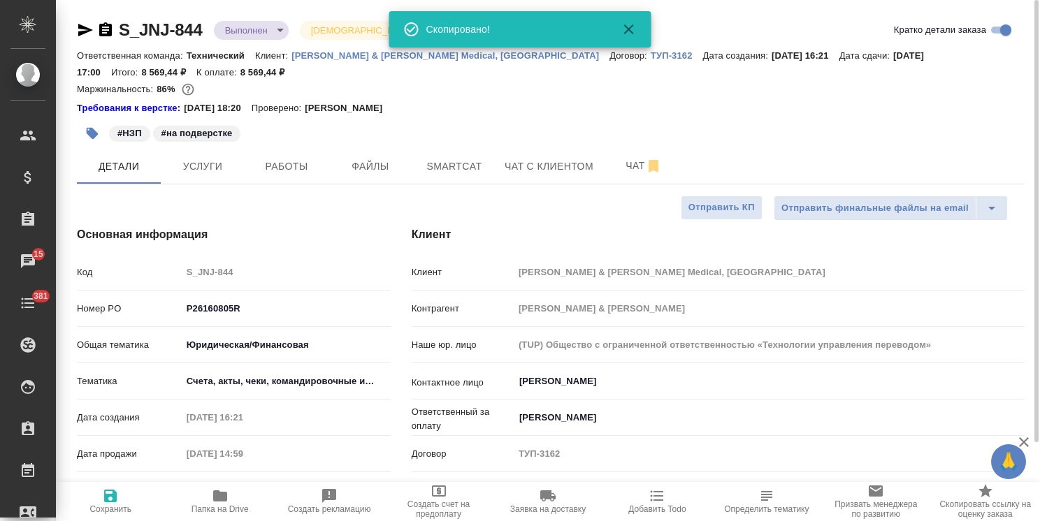
type textarea "x"
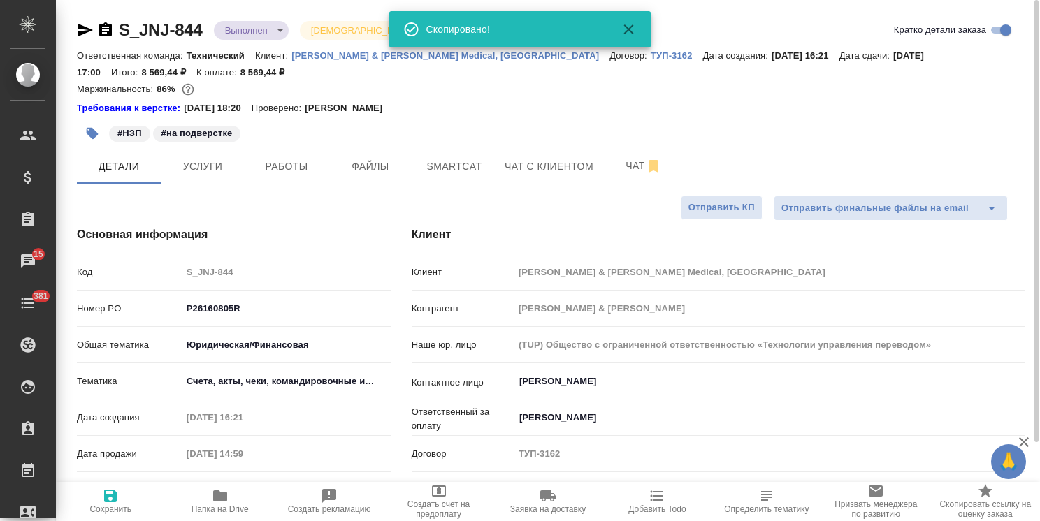
type textarea "x"
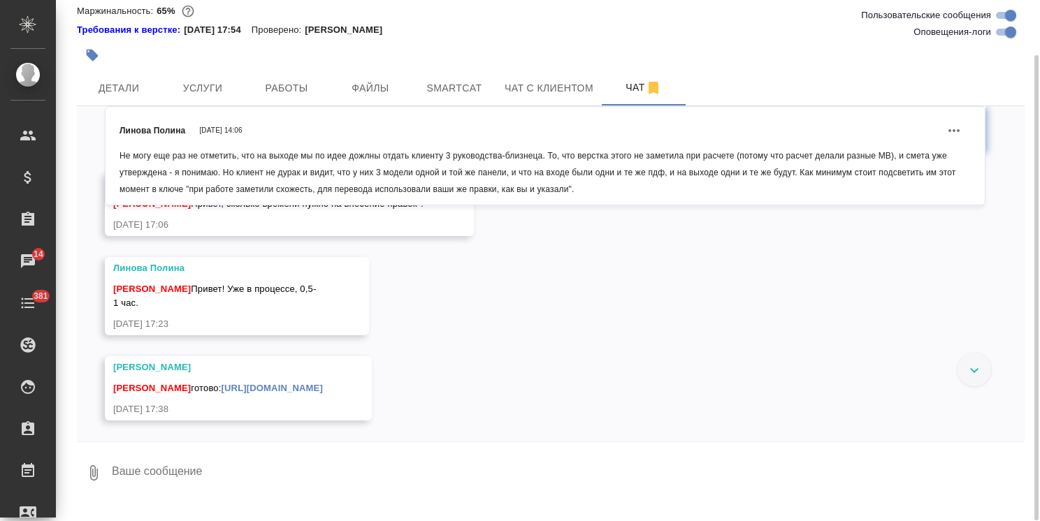
scroll to position [17139, 0]
click at [186, 479] on textarea at bounding box center [567, 473] width 914 height 48
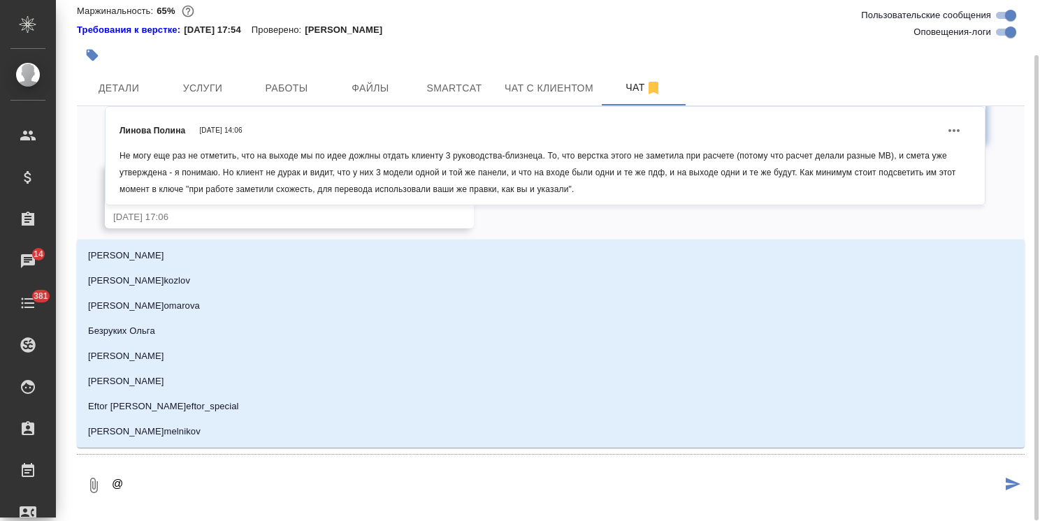
type textarea "@с"
type input "с"
type textarea "@се"
type input "се"
type textarea "@сер"
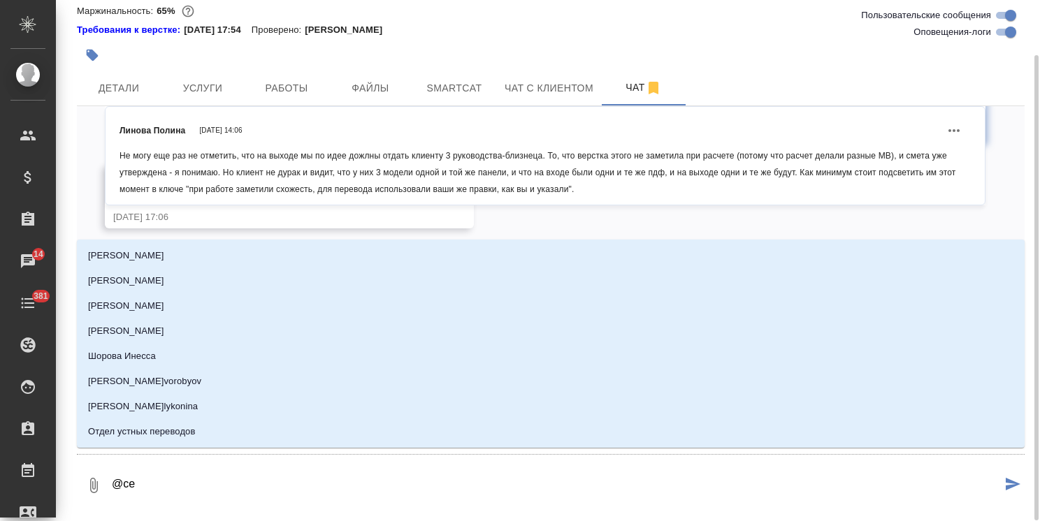
type input "сер"
type textarea "@серг"
type input "серг"
type textarea "@серге"
type input "серге"
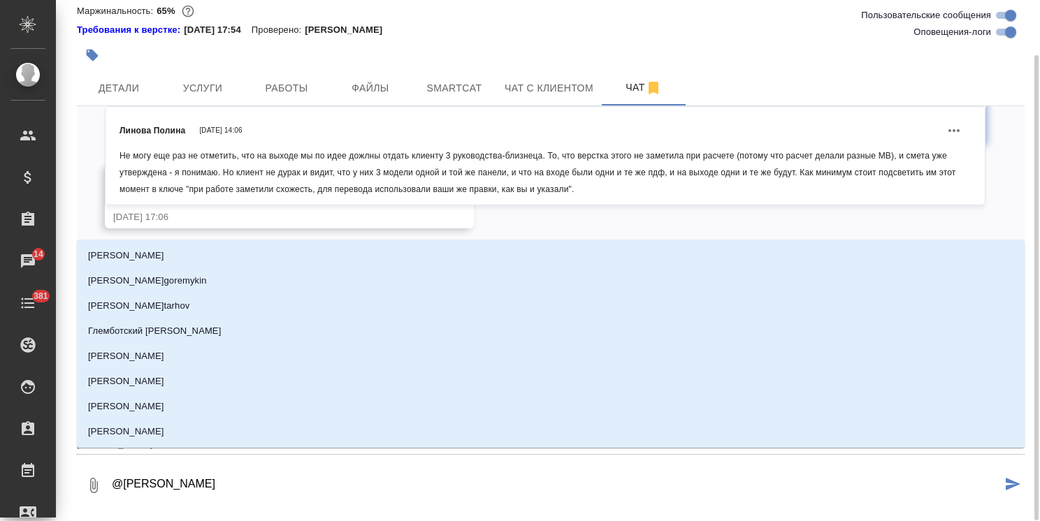
type textarea "@сергее"
type input "сергее"
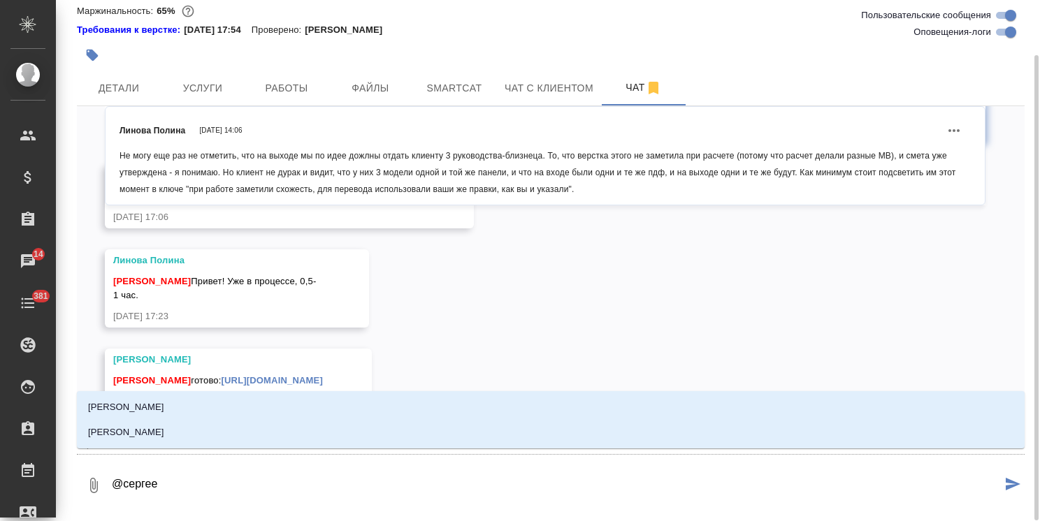
type textarea "@сергеев"
type input "сергеев"
type textarea "@сергеева"
type input "сергеева"
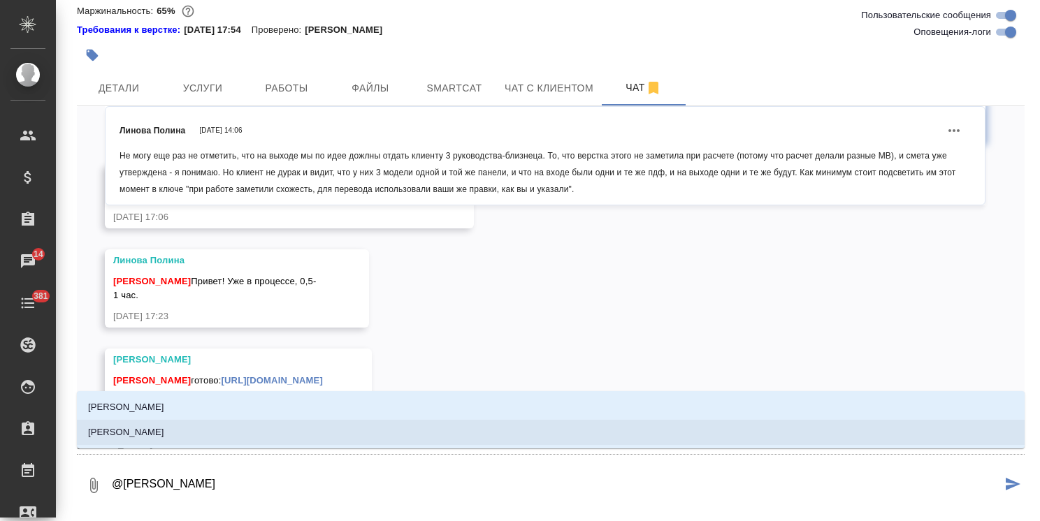
click at [182, 435] on li "[PERSON_NAME]" at bounding box center [551, 432] width 948 height 25
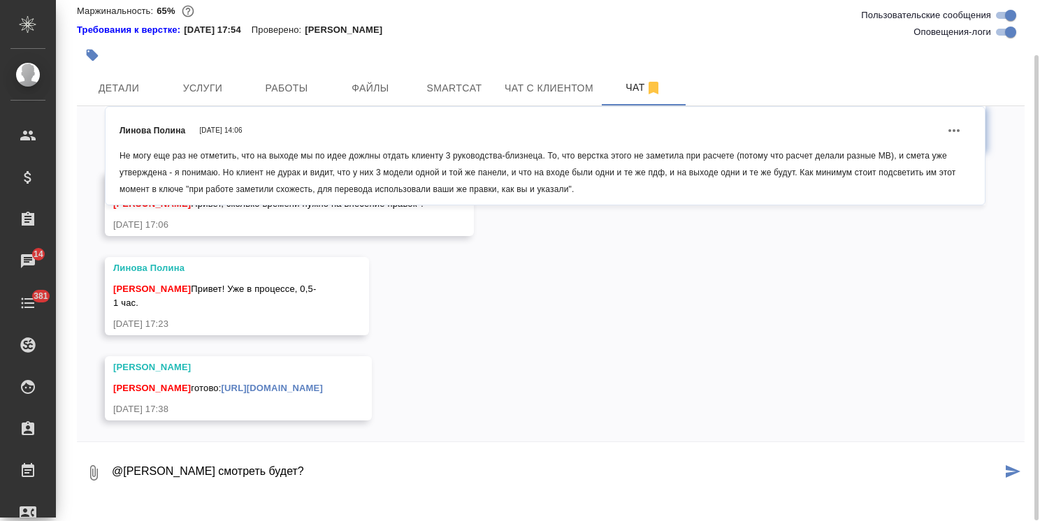
type textarea "@Сергеева Анастасия лка смотреть будет?"
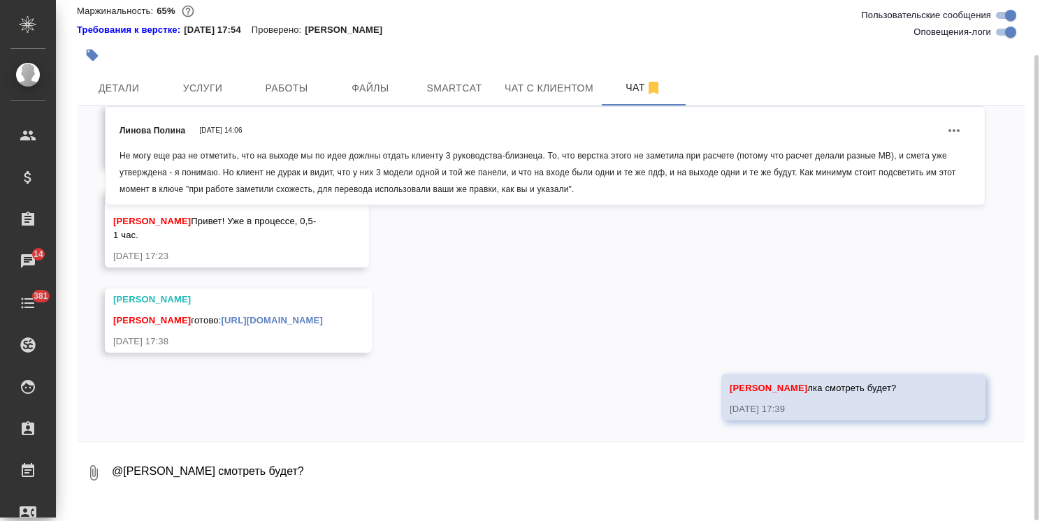
scroll to position [0, 0]
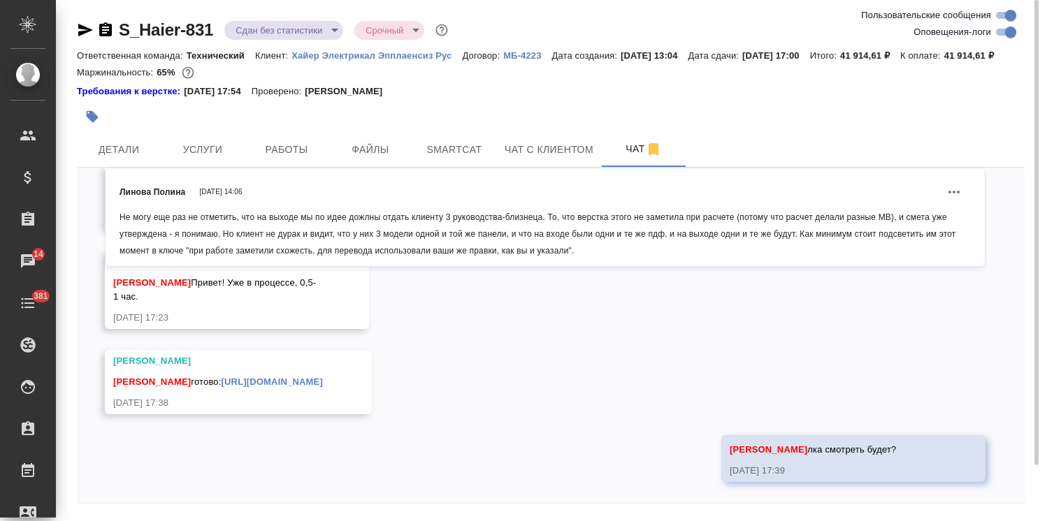
click at [109, 31] on icon "button" at bounding box center [105, 29] width 13 height 14
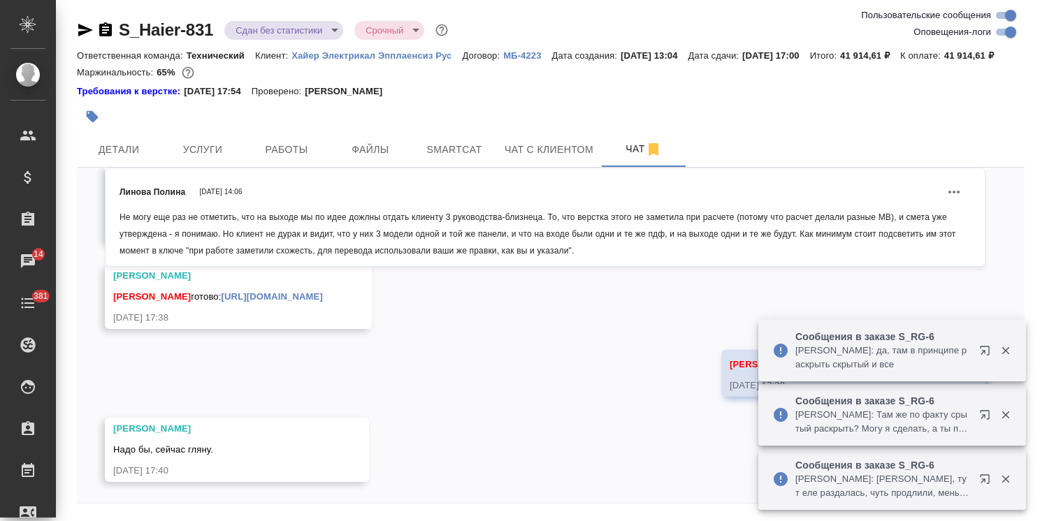
scroll to position [17292, 0]
click at [1009, 350] on icon "button" at bounding box center [1005, 350] width 13 height 13
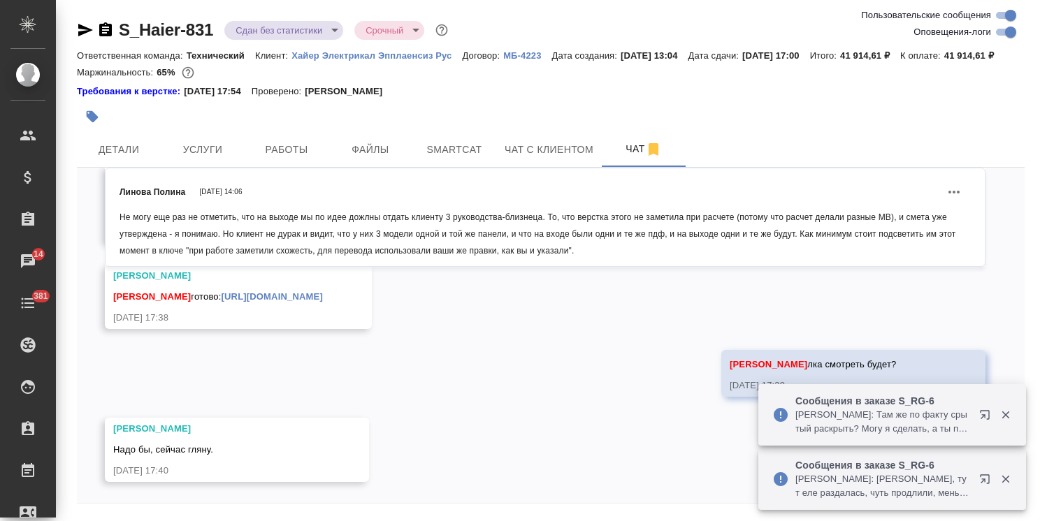
click at [1008, 419] on icon "button" at bounding box center [1005, 416] width 8 height 8
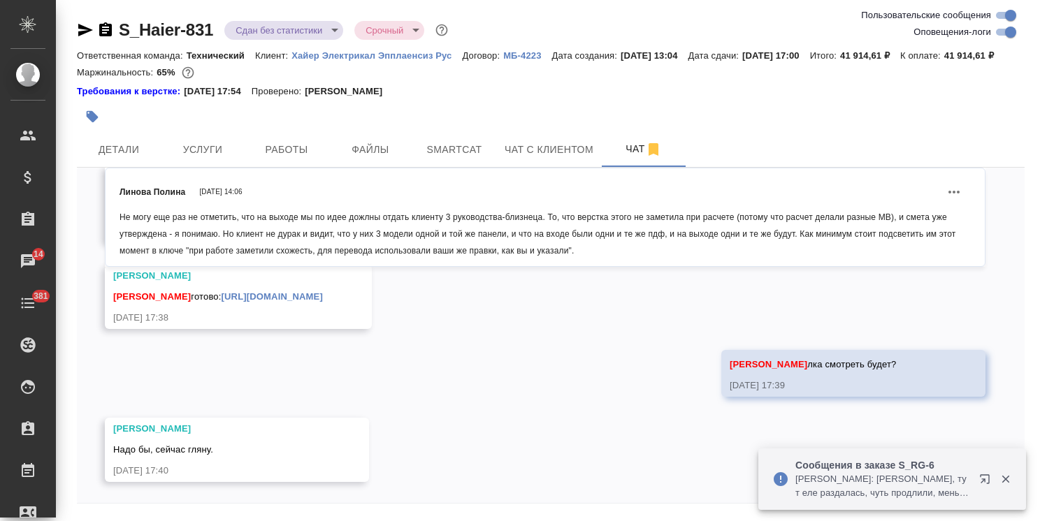
click at [1007, 475] on icon "button" at bounding box center [1005, 479] width 13 height 13
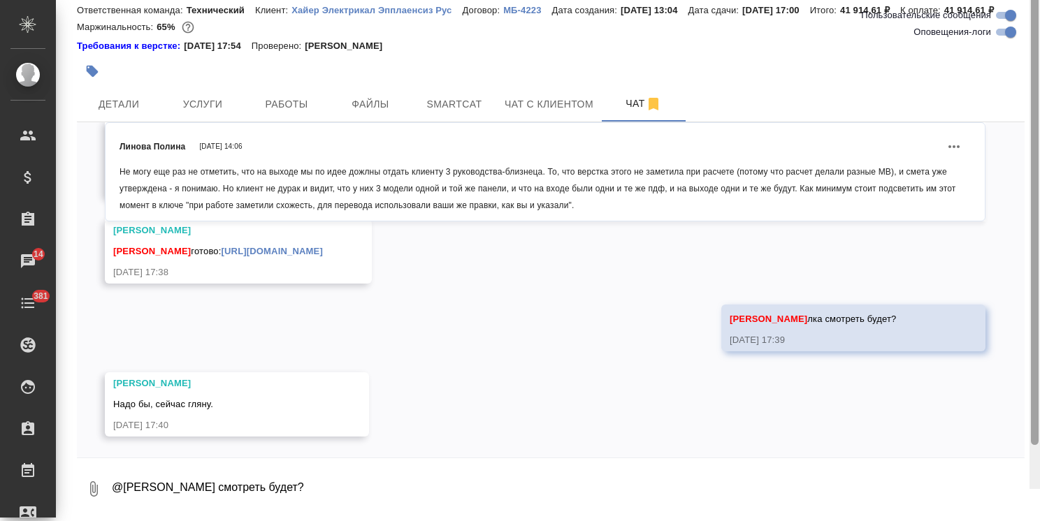
scroll to position [61, 0]
drag, startPoint x: 1036, startPoint y: 418, endPoint x: 734, endPoint y: 499, distance: 311.9
click at [1010, 493] on div "S_Haier-831 Сдан без статистики distributed Срочный urgent Ответственная команд…" at bounding box center [548, 260] width 984 height 521
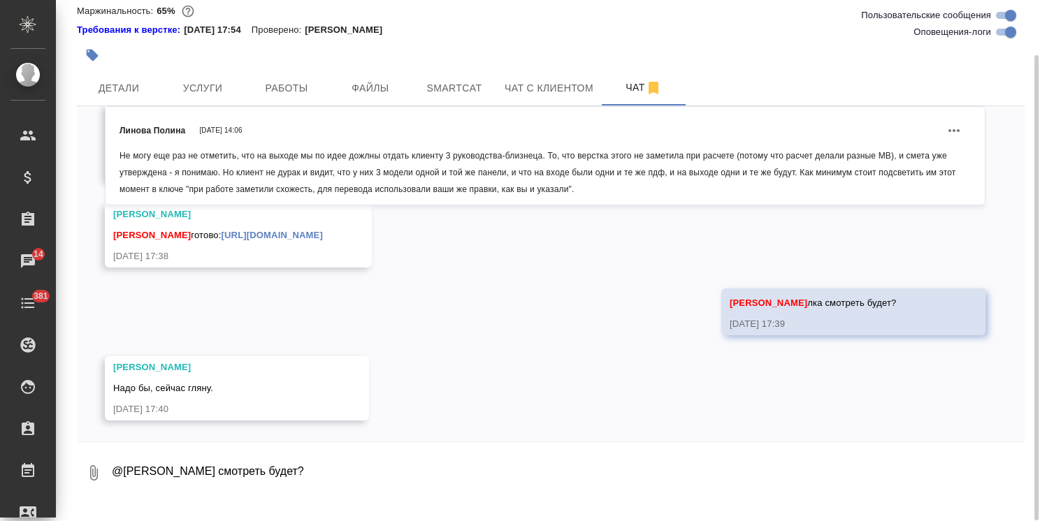
click at [243, 482] on textarea "@Сергеева Анастасия лка смотреть будет?" at bounding box center [567, 473] width 914 height 48
type textarea "с"
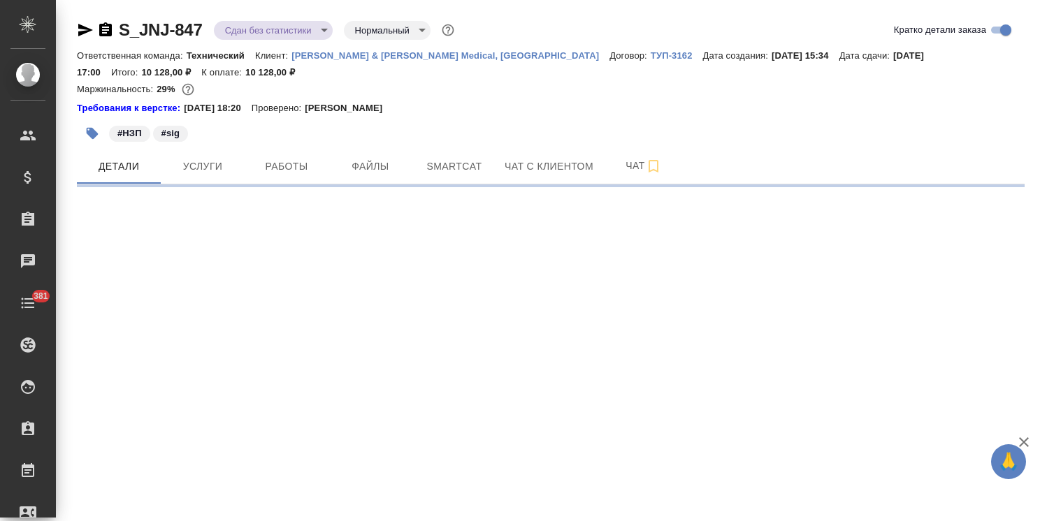
select select "RU"
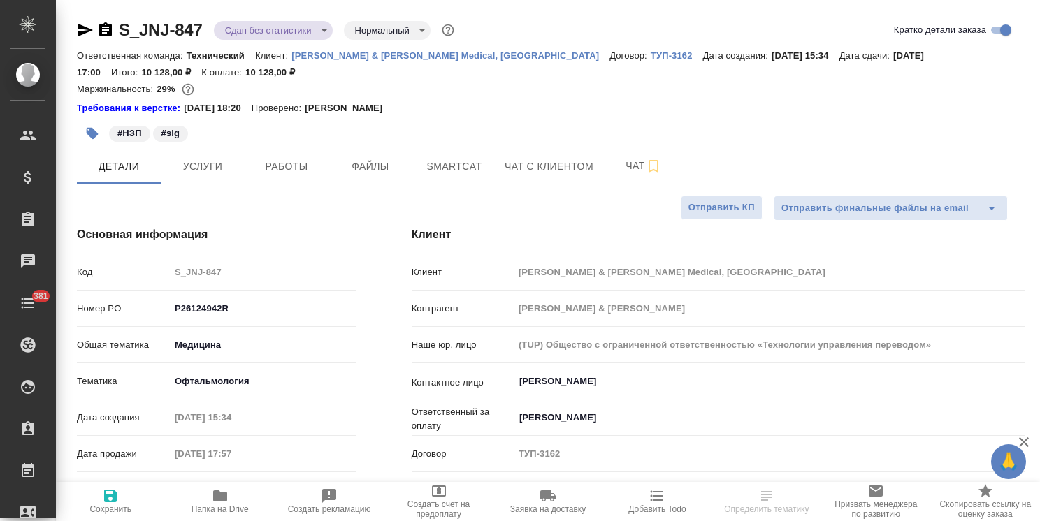
type textarea "x"
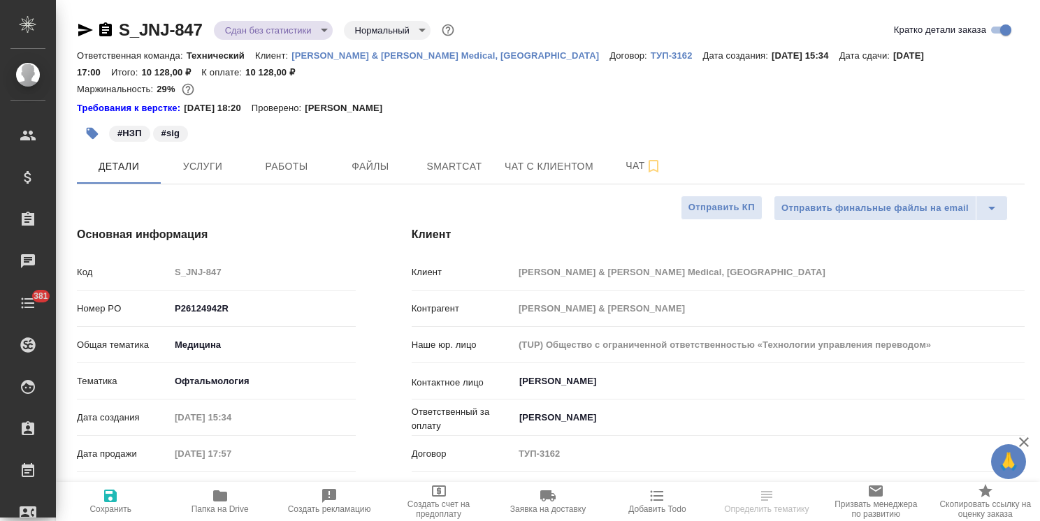
type textarea "x"
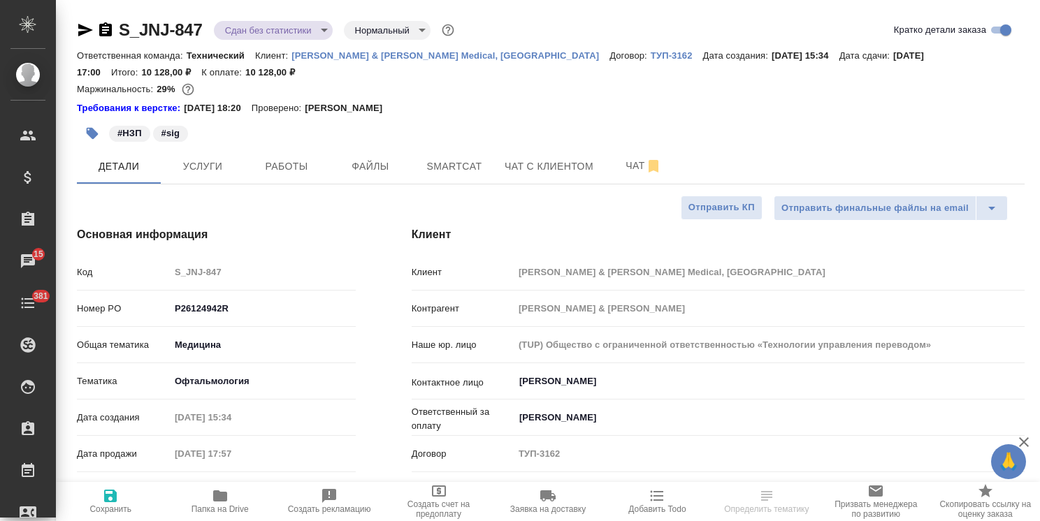
type textarea "x"
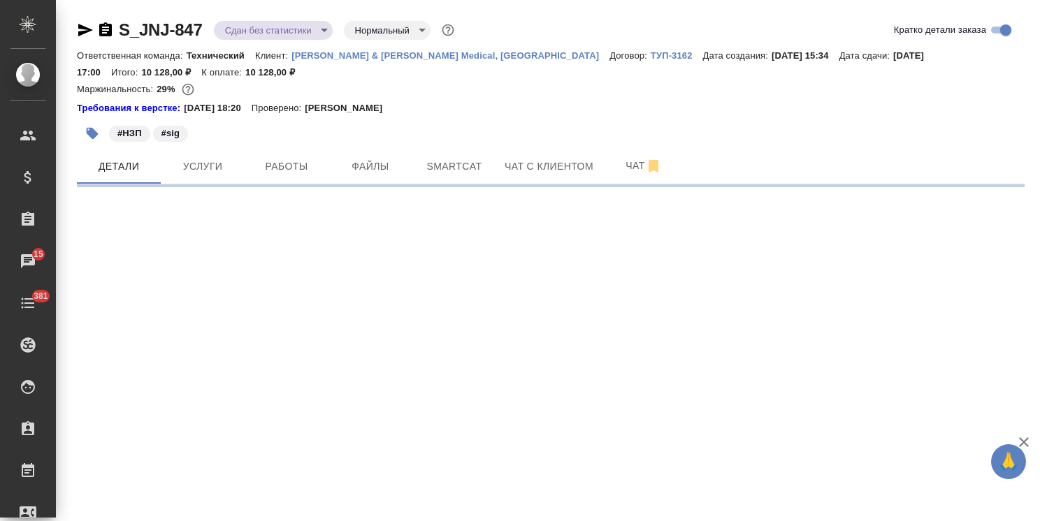
select select "RU"
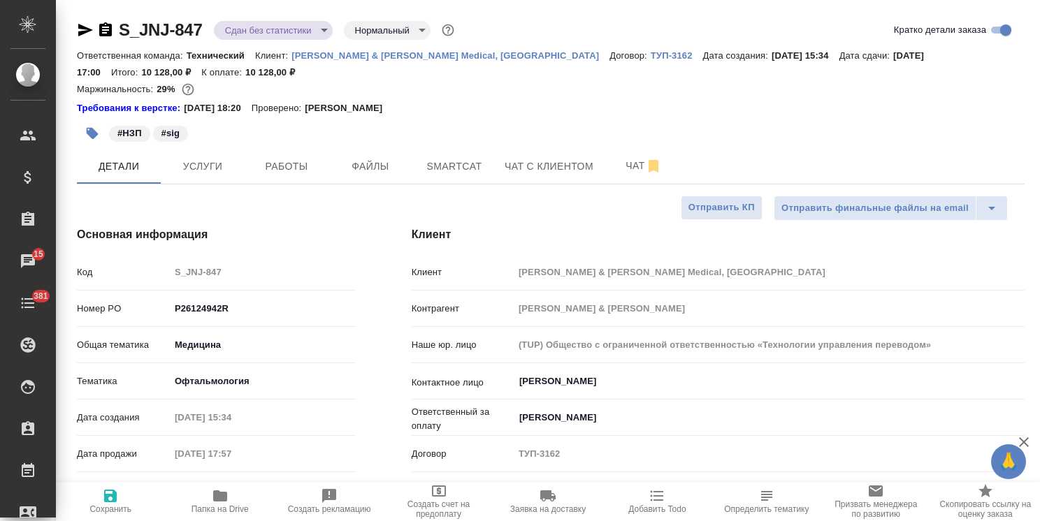
type textarea "x"
click at [106, 31] on icon "button" at bounding box center [105, 29] width 13 height 14
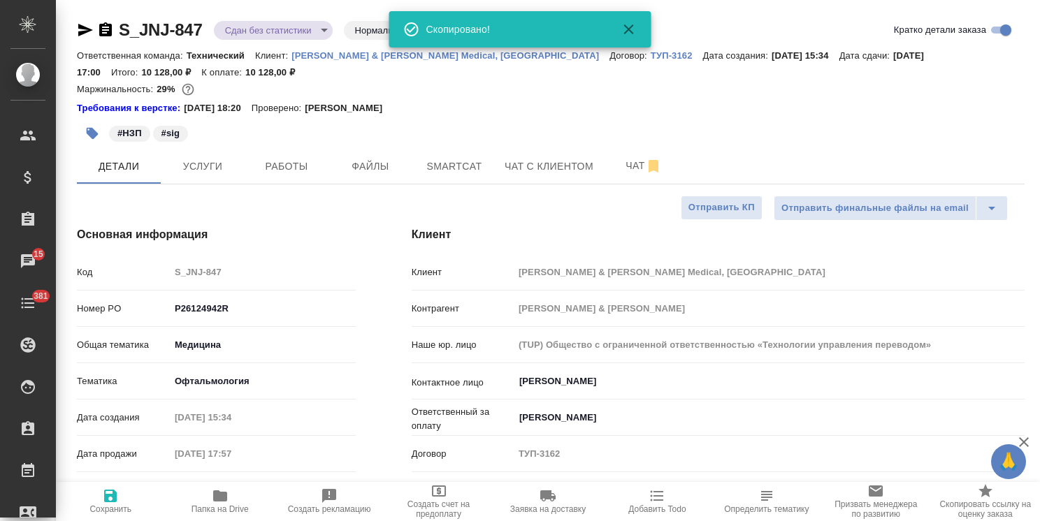
type textarea "x"
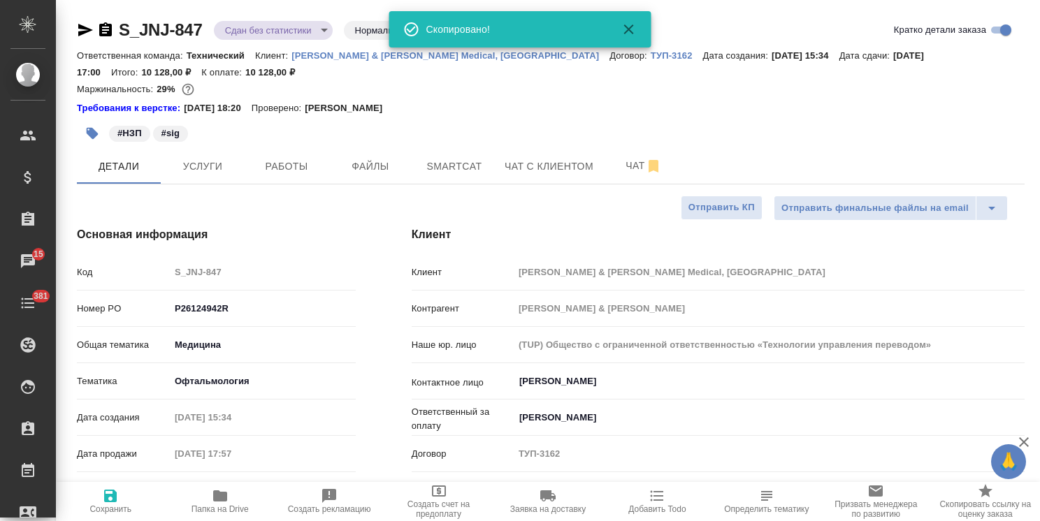
type textarea "x"
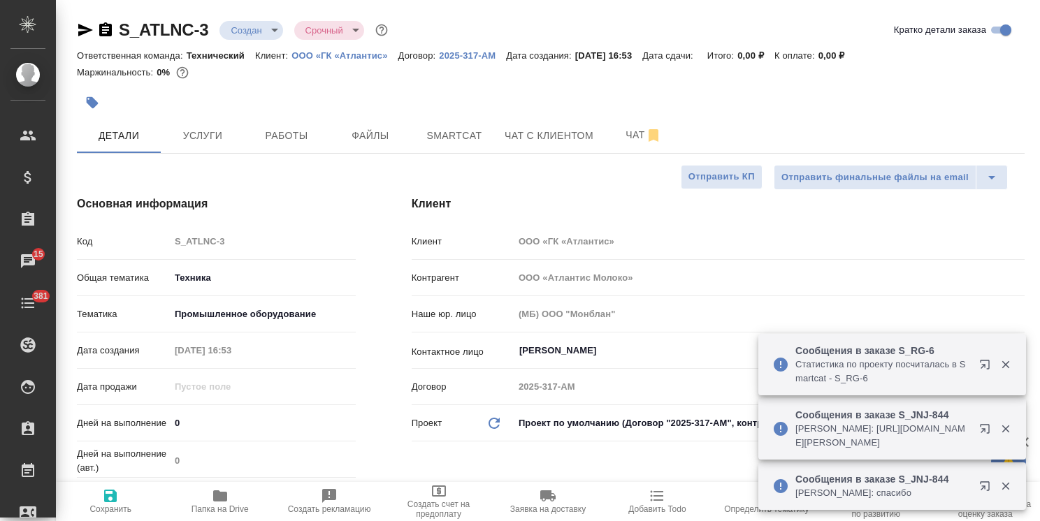
select select "RU"
click at [106, 29] on icon "button" at bounding box center [105, 29] width 13 height 14
